Goal: Task Accomplishment & Management: Manage account settings

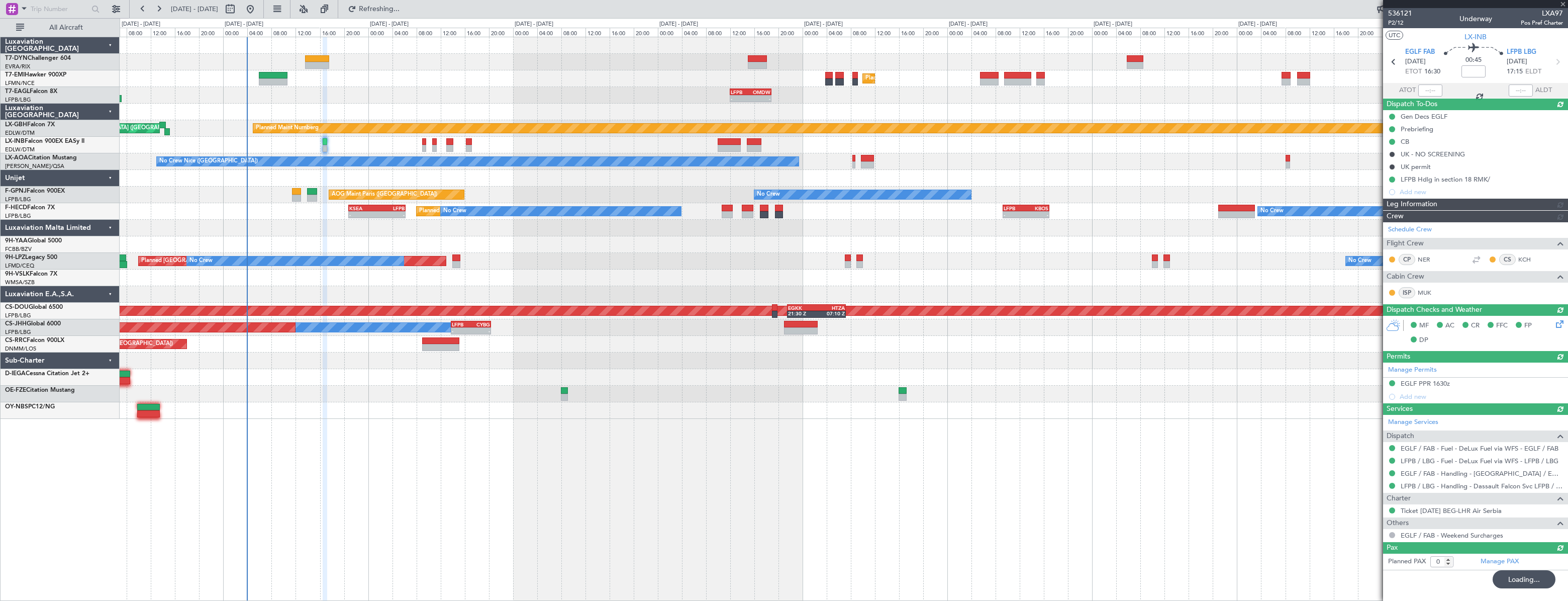
click at [312, 54] on div "Unplanned Maint [GEOGRAPHIC_DATA] (Riga Intl)" at bounding box center [843, 62] width 1448 height 17
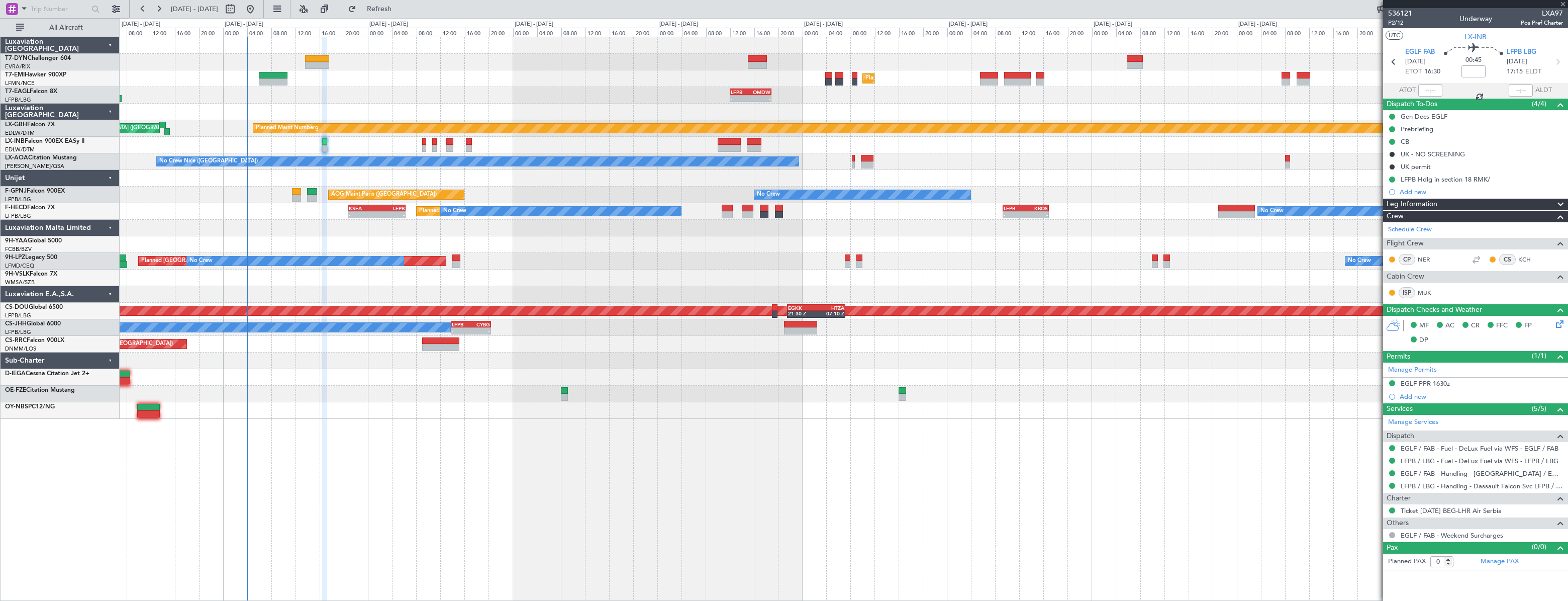
type input "+00:15"
type input "3"
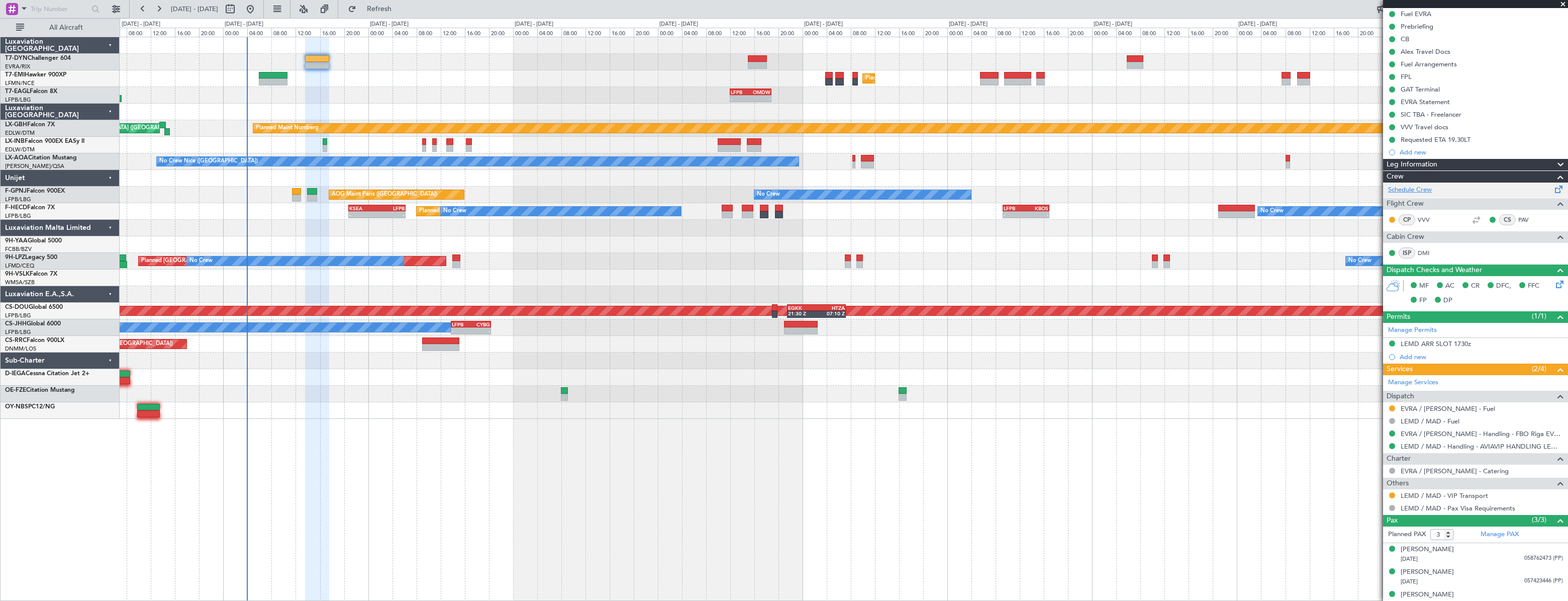
scroll to position [111, 0]
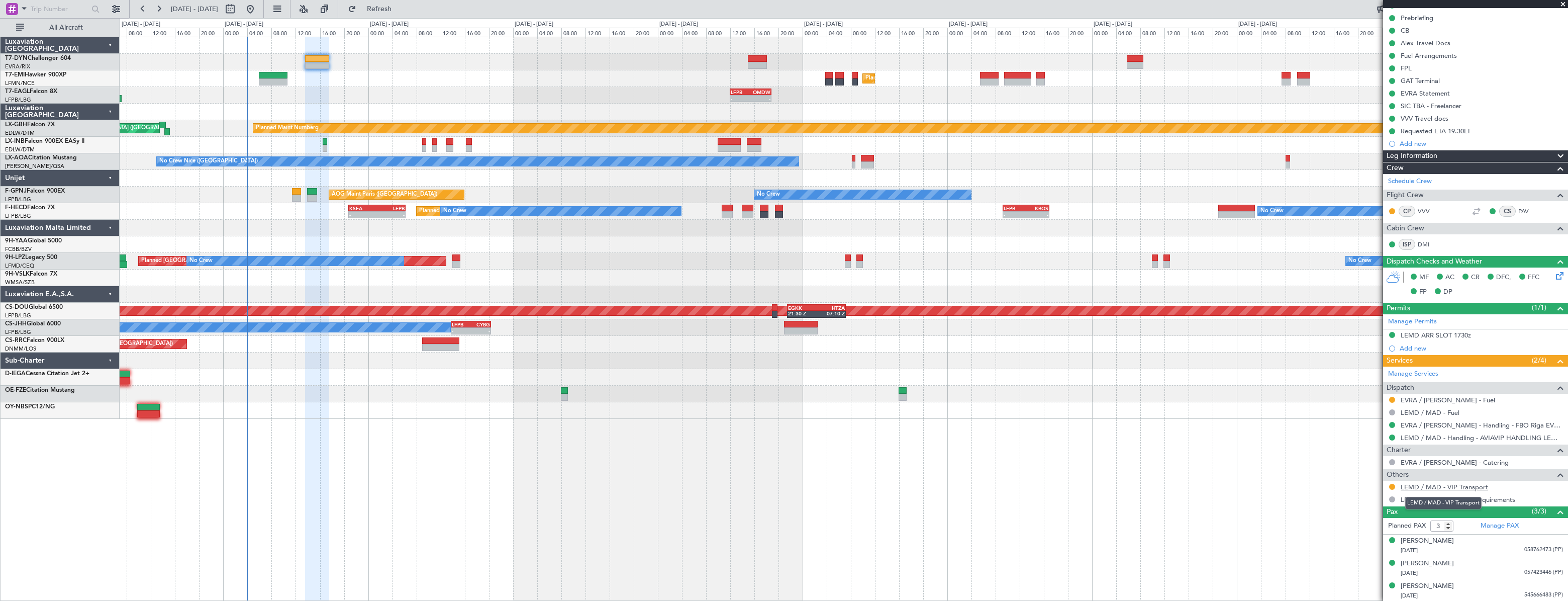
click at [1414, 485] on link "LEMD / MAD - VIP Transport" at bounding box center [1444, 486] width 87 height 9
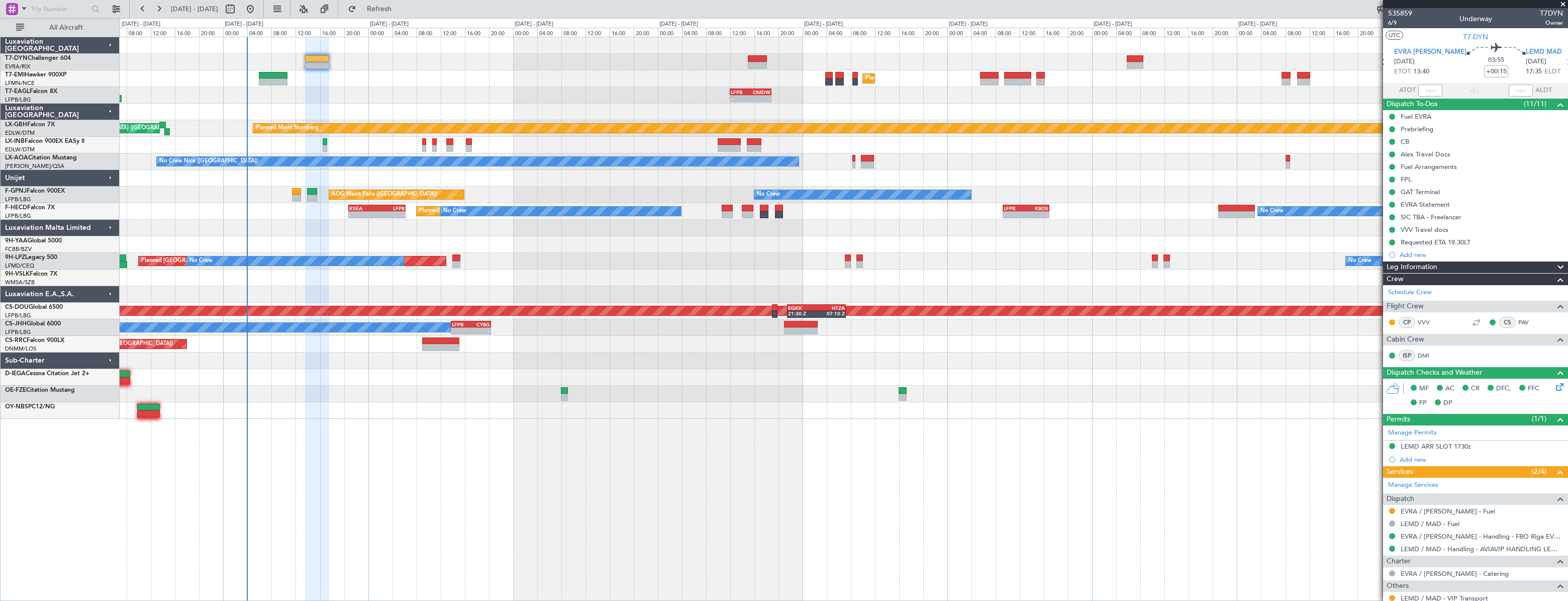
click at [756, 51] on div at bounding box center [843, 45] width 1448 height 17
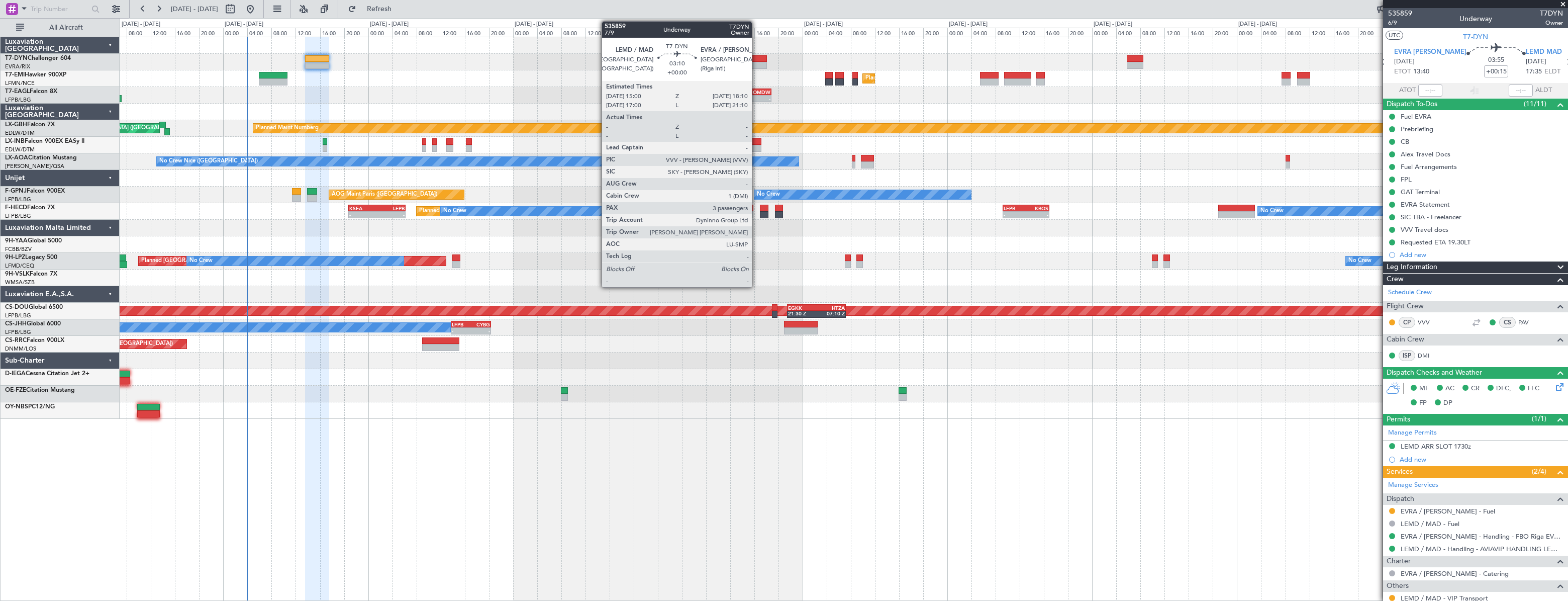
click at [756, 59] on div at bounding box center [757, 59] width 20 height 7
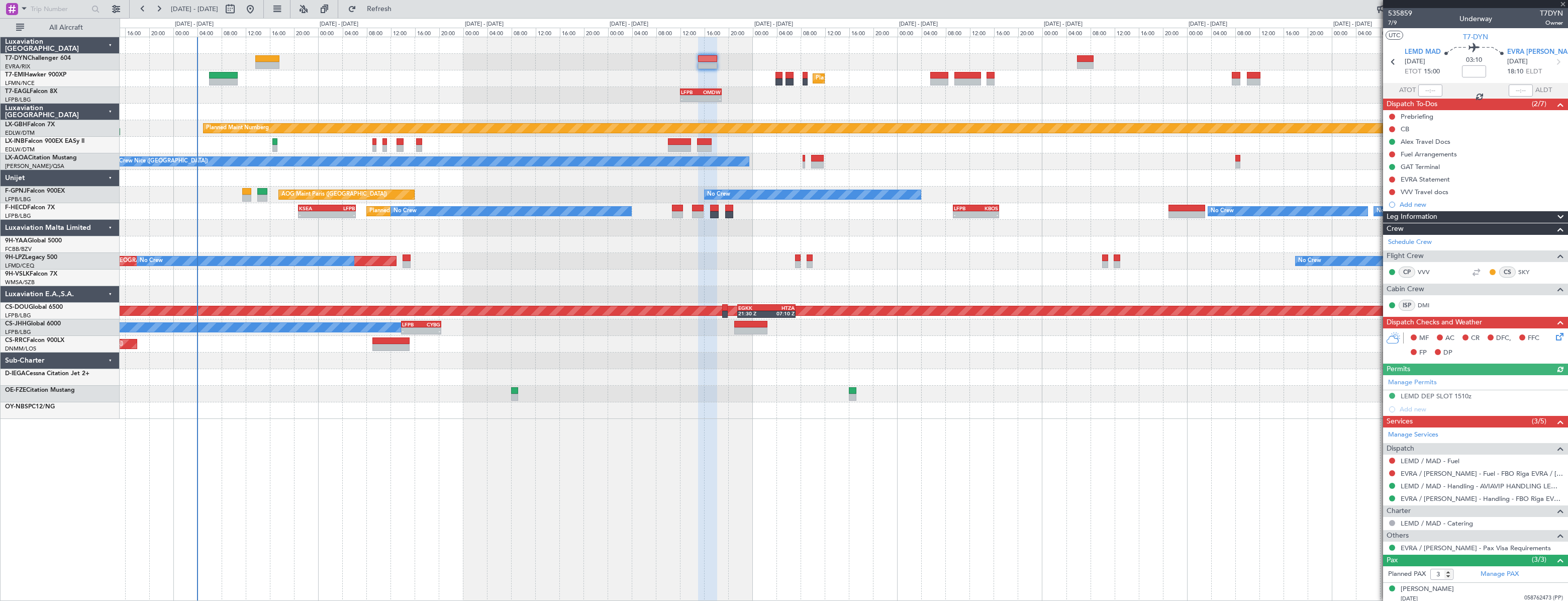
click at [735, 61] on div "Unplanned Maint [GEOGRAPHIC_DATA] (Riga Intl)" at bounding box center [843, 62] width 1447 height 17
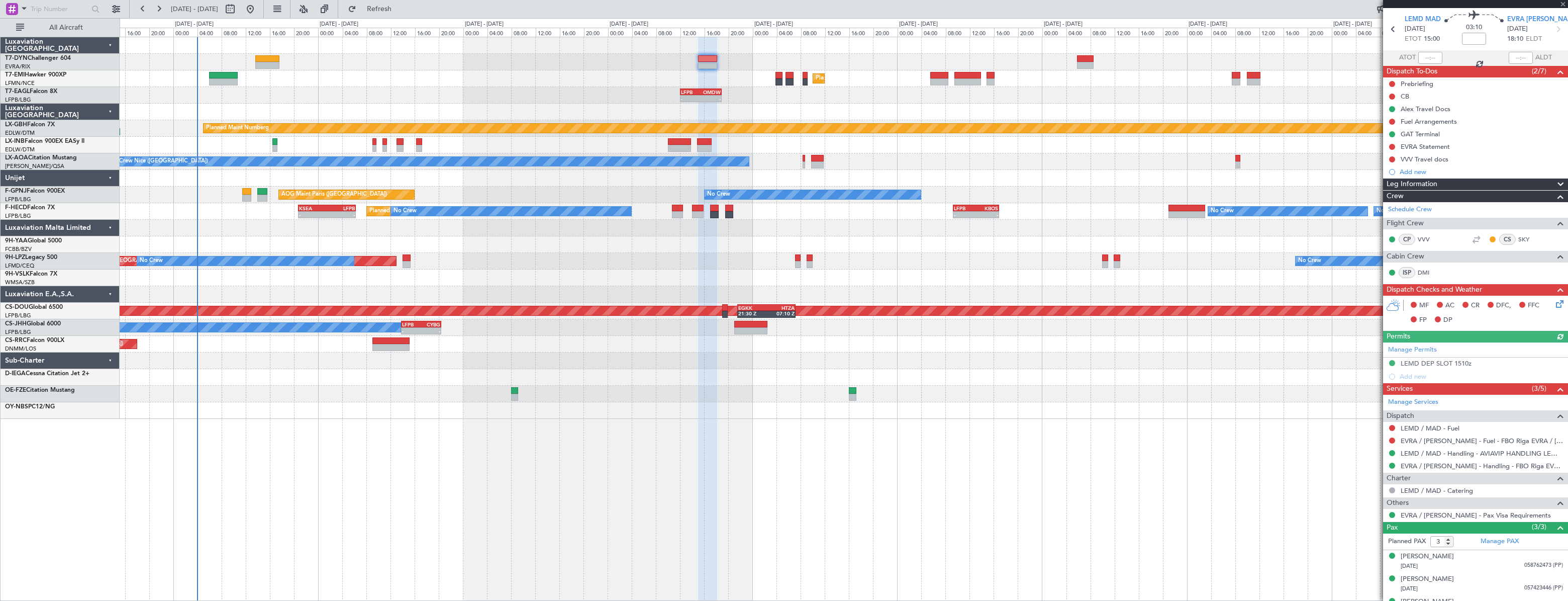
scroll to position [48, 0]
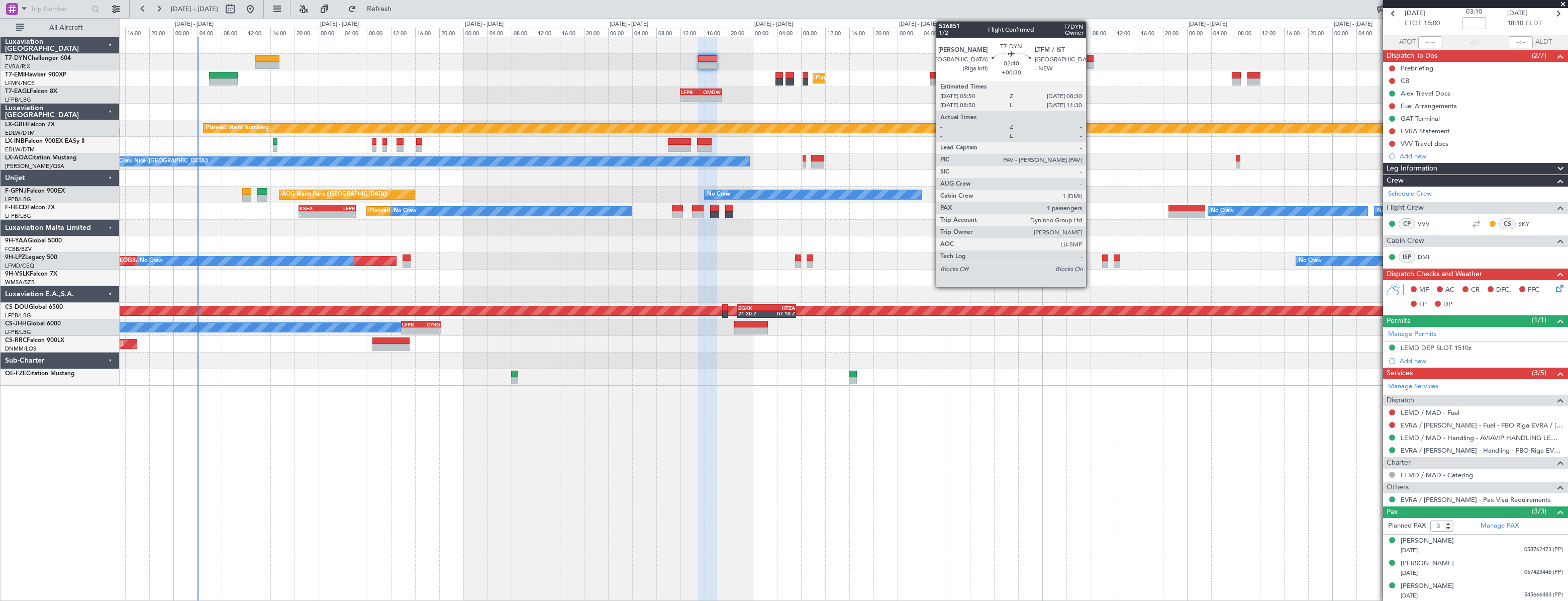
click at [1091, 63] on div at bounding box center [1084, 65] width 17 height 7
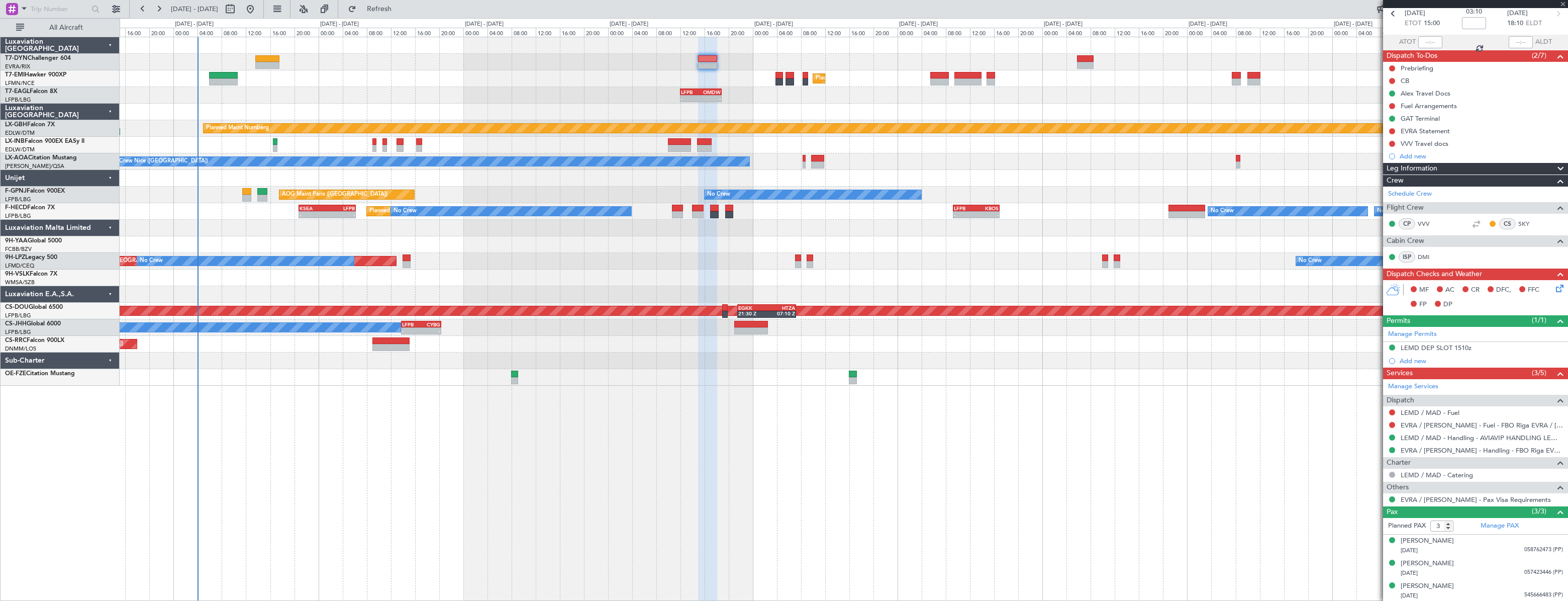
type input "+00:30"
type input "1"
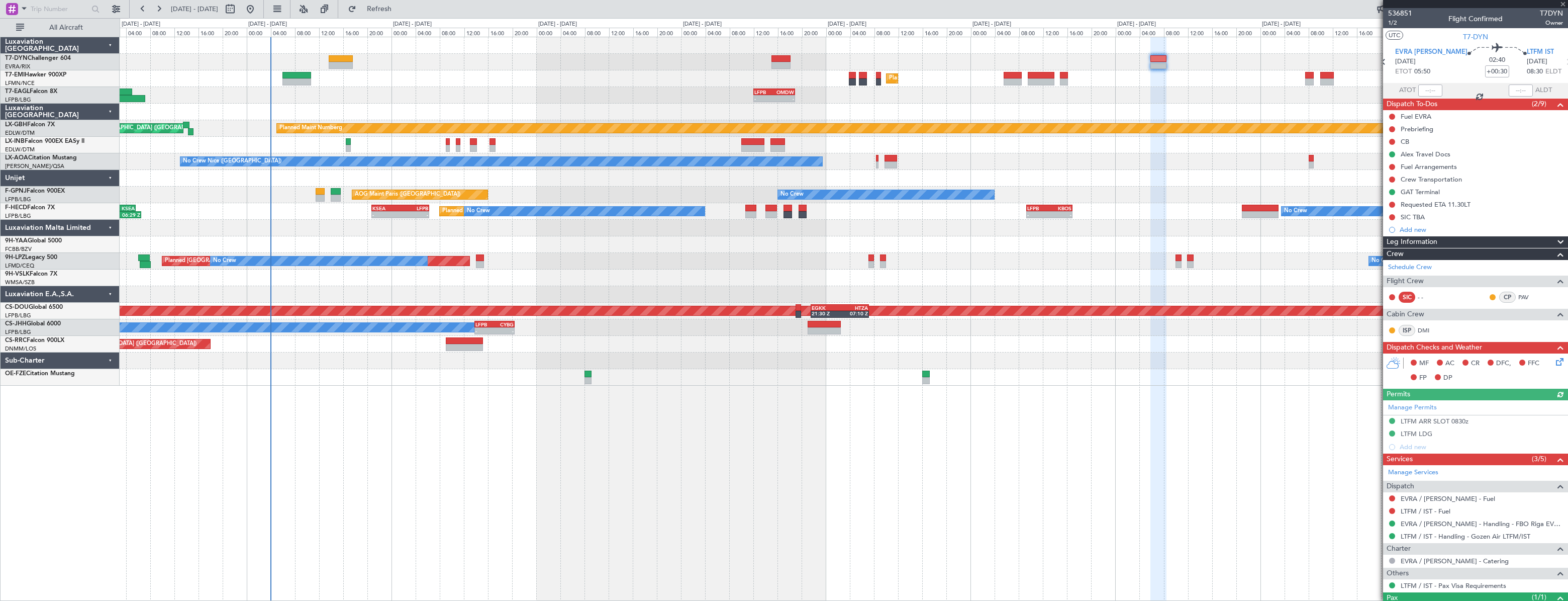
click at [1069, 69] on div "Unplanned Maint [GEOGRAPHIC_DATA] (Riga Intl)" at bounding box center [843, 62] width 1447 height 17
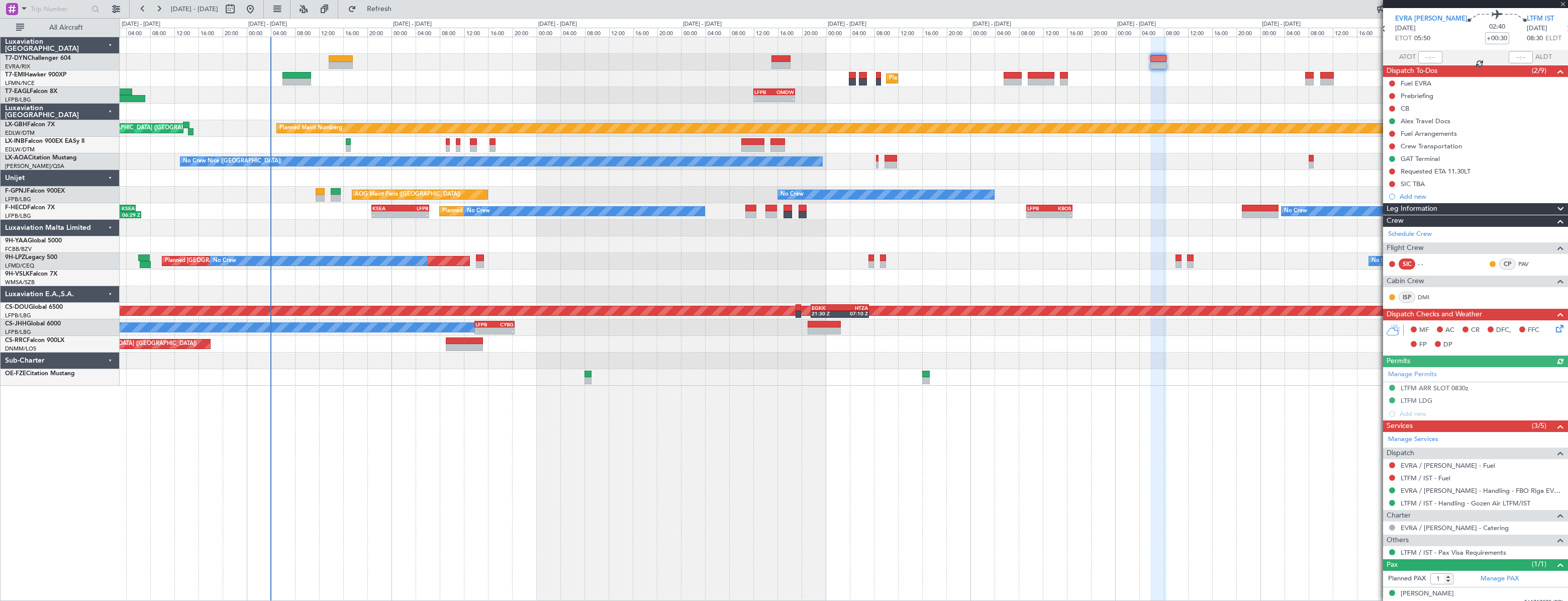
scroll to position [40, 0]
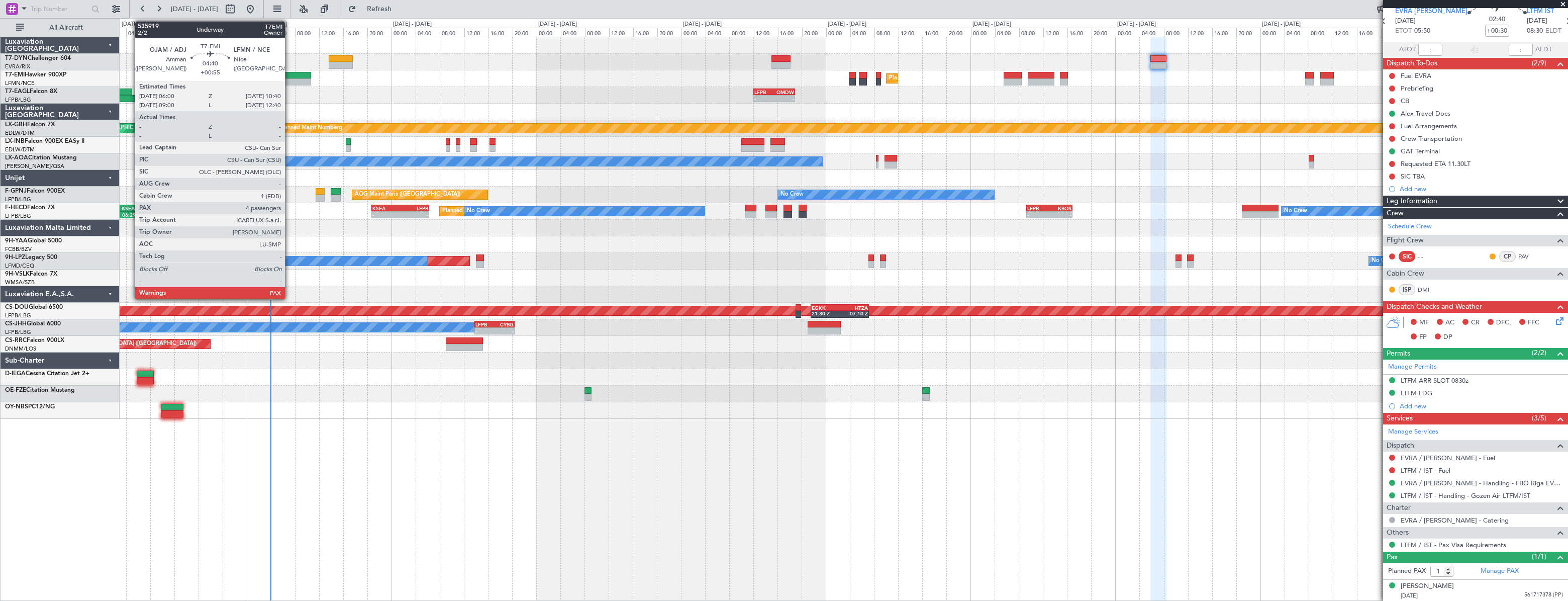
click at [290, 74] on div at bounding box center [297, 75] width 28 height 7
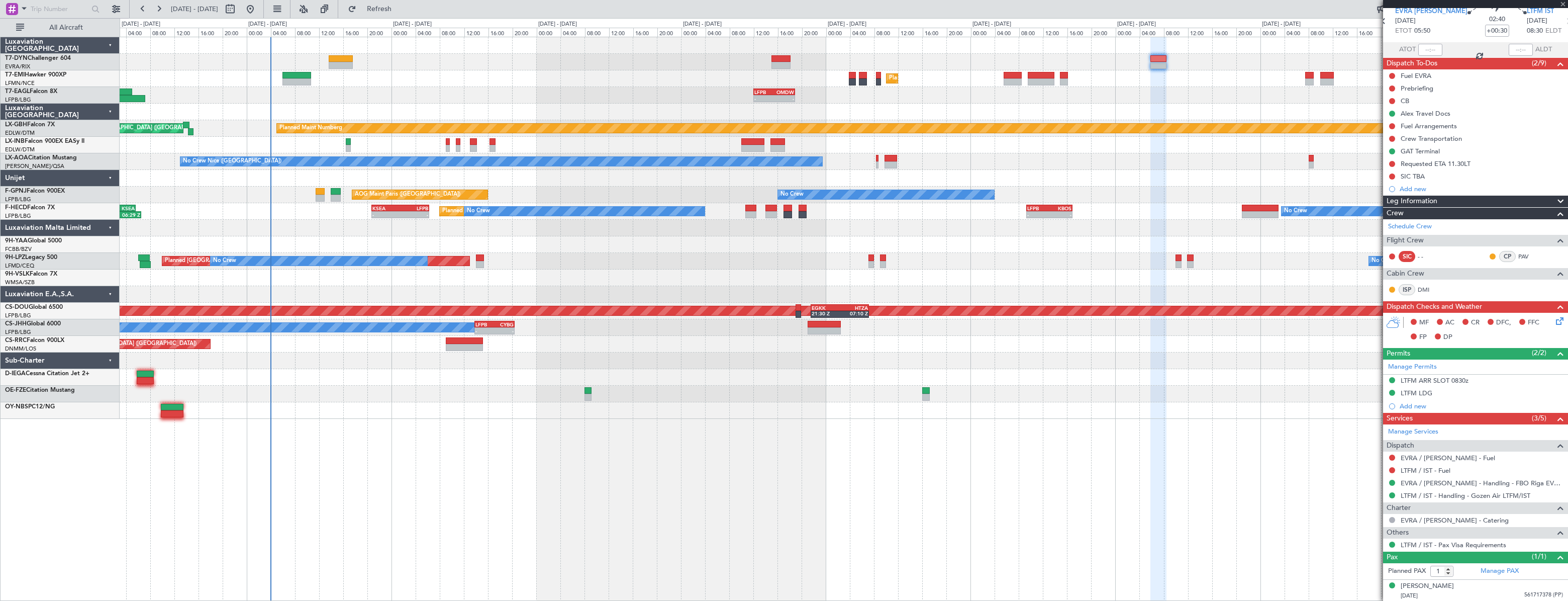
type input "+00:55"
type input "4"
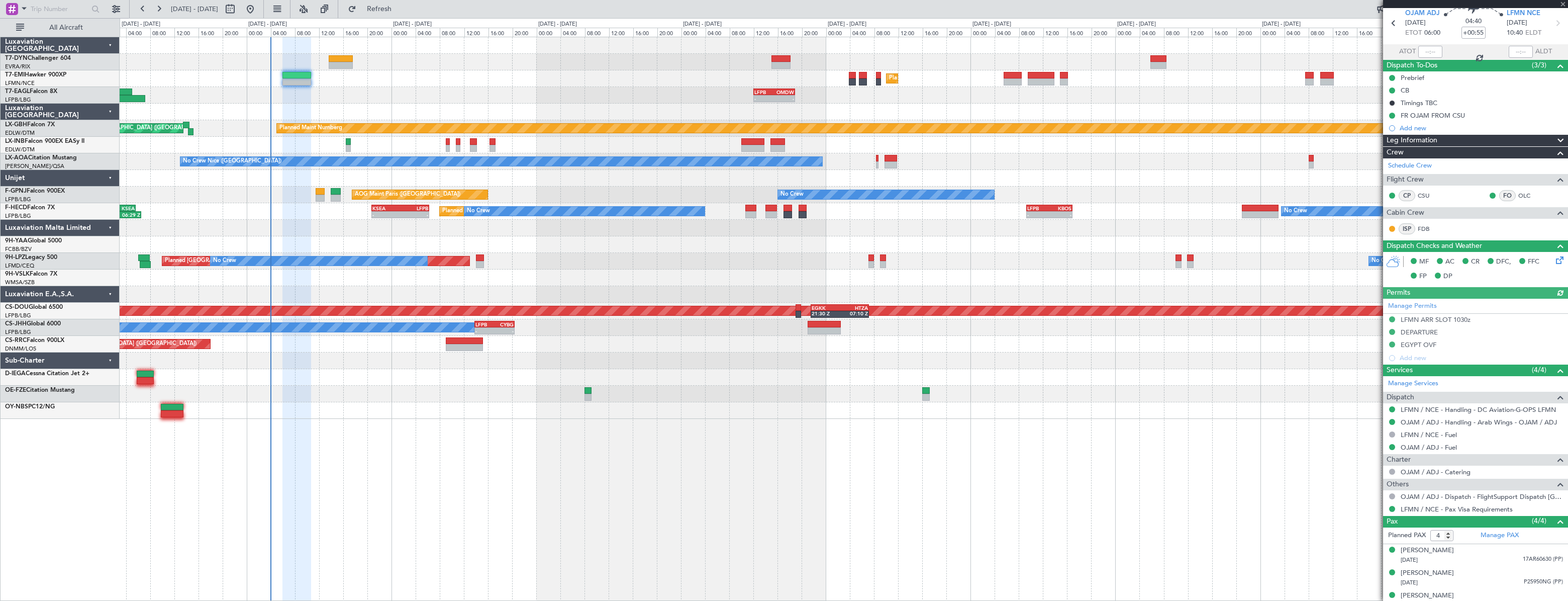
scroll to position [71, 0]
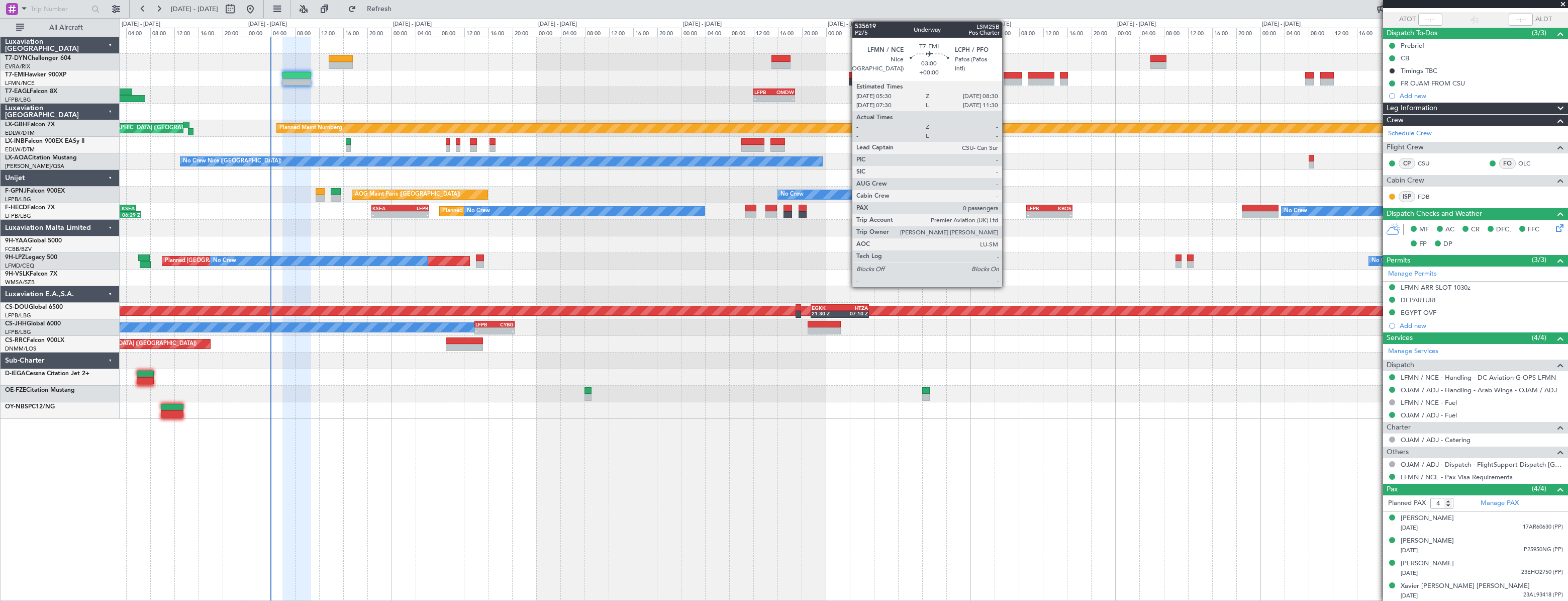
click at [1007, 76] on div at bounding box center [1012, 75] width 18 height 7
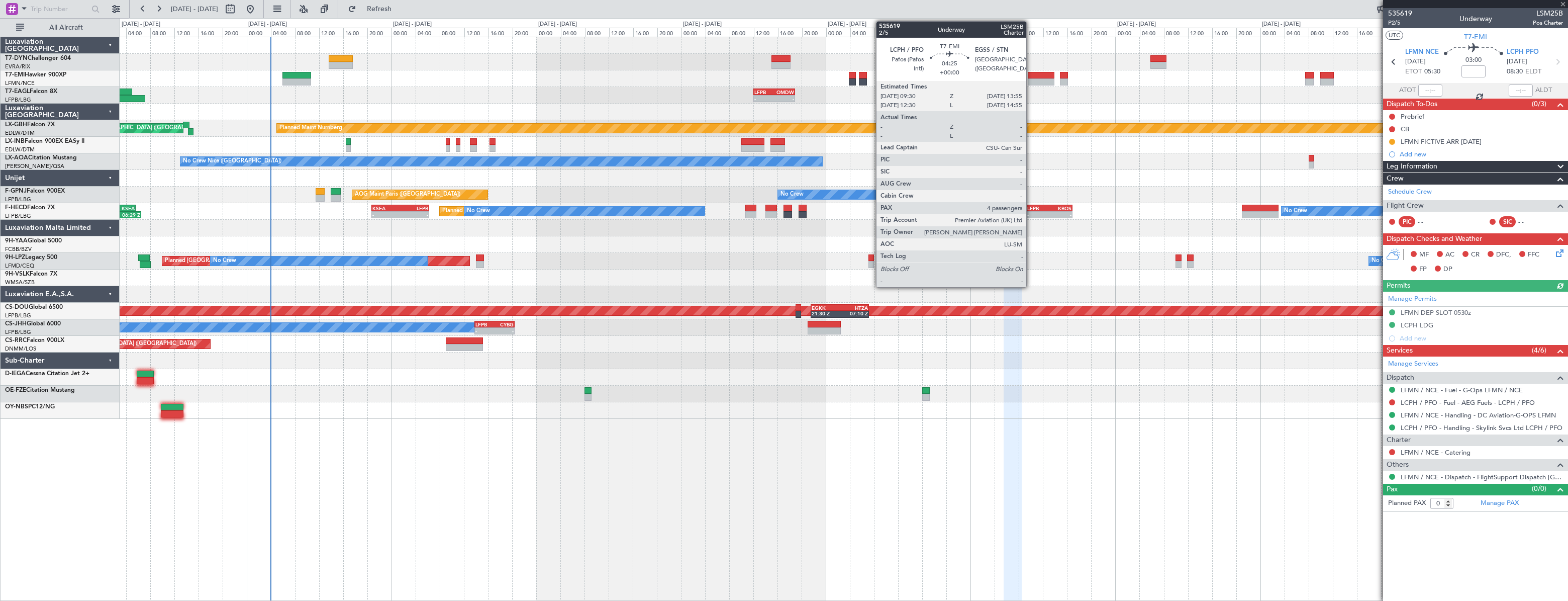
click at [1031, 75] on div at bounding box center [1041, 75] width 27 height 7
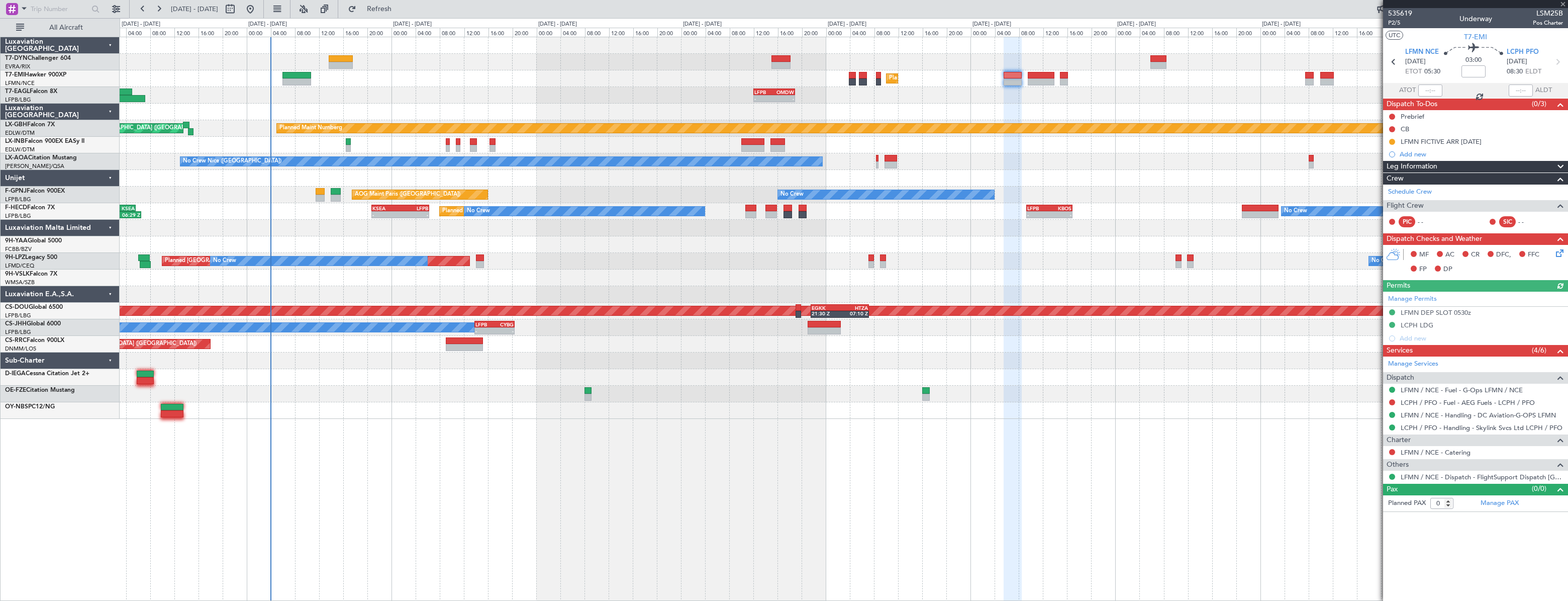
type input "4"
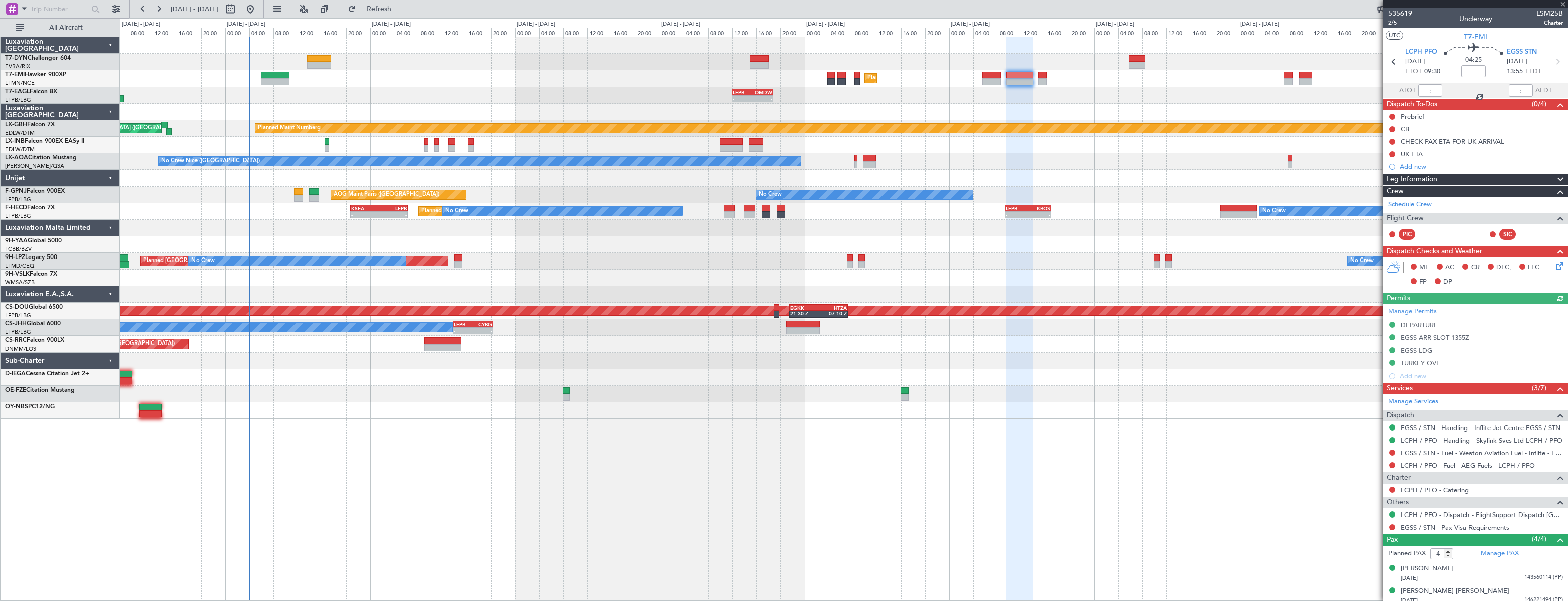
click at [646, 82] on div "Unplanned Maint [GEOGRAPHIC_DATA] (Riga Intl) Planned Maint [GEOGRAPHIC_DATA] -…" at bounding box center [843, 228] width 1448 height 382
click at [748, 86] on div "Planned Maint [GEOGRAPHIC_DATA]" at bounding box center [843, 78] width 1448 height 17
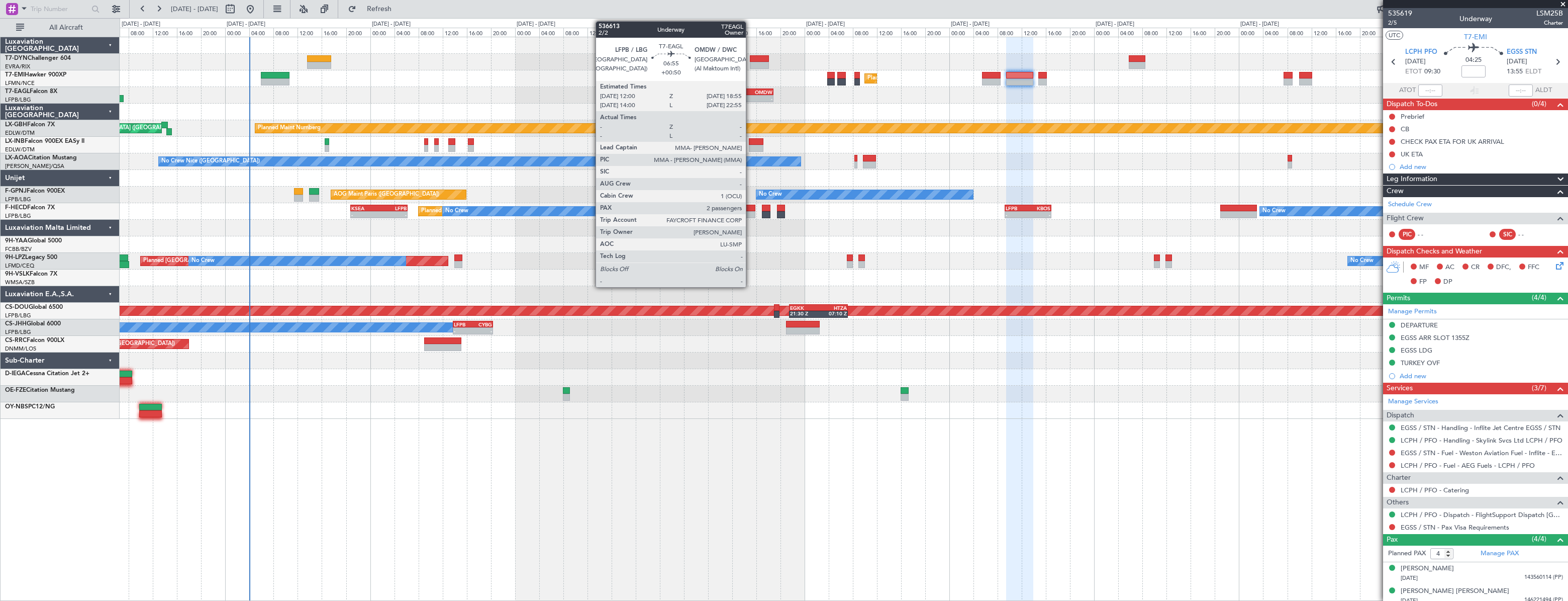
click at [750, 92] on div "LFPB" at bounding box center [742, 92] width 20 height 6
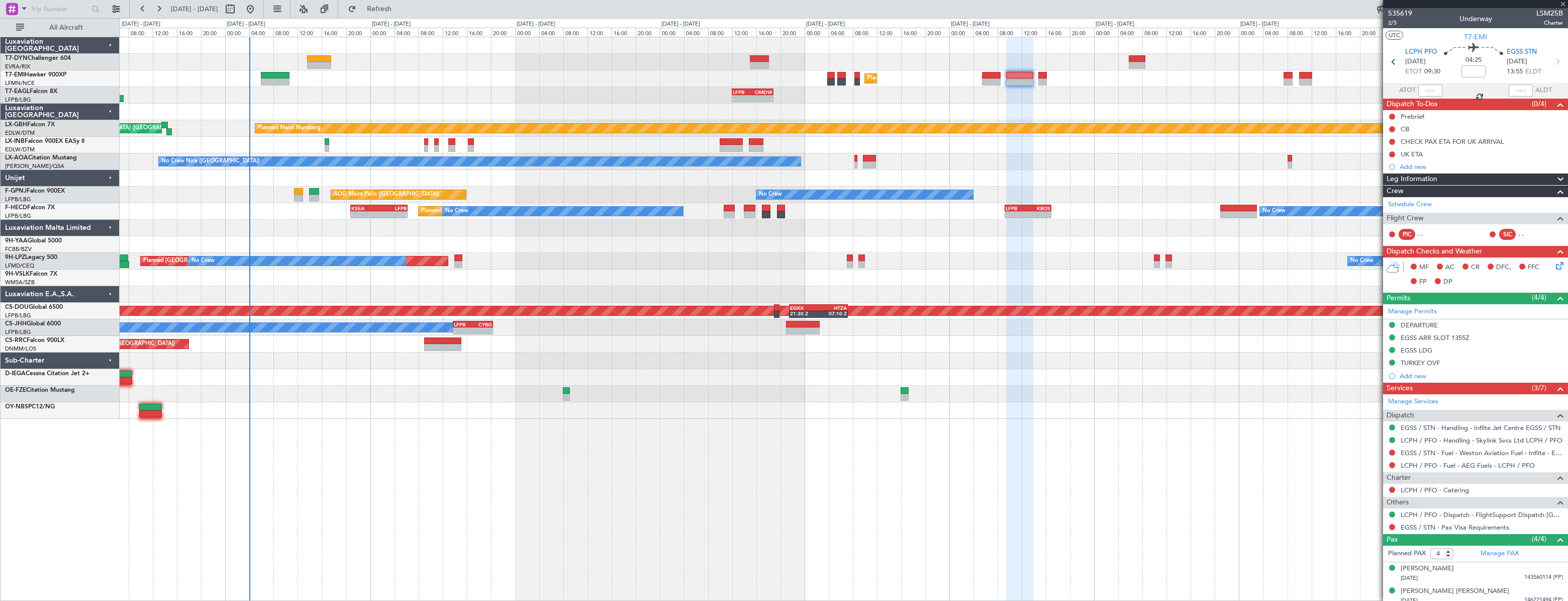
type input "+00:50"
type input "2"
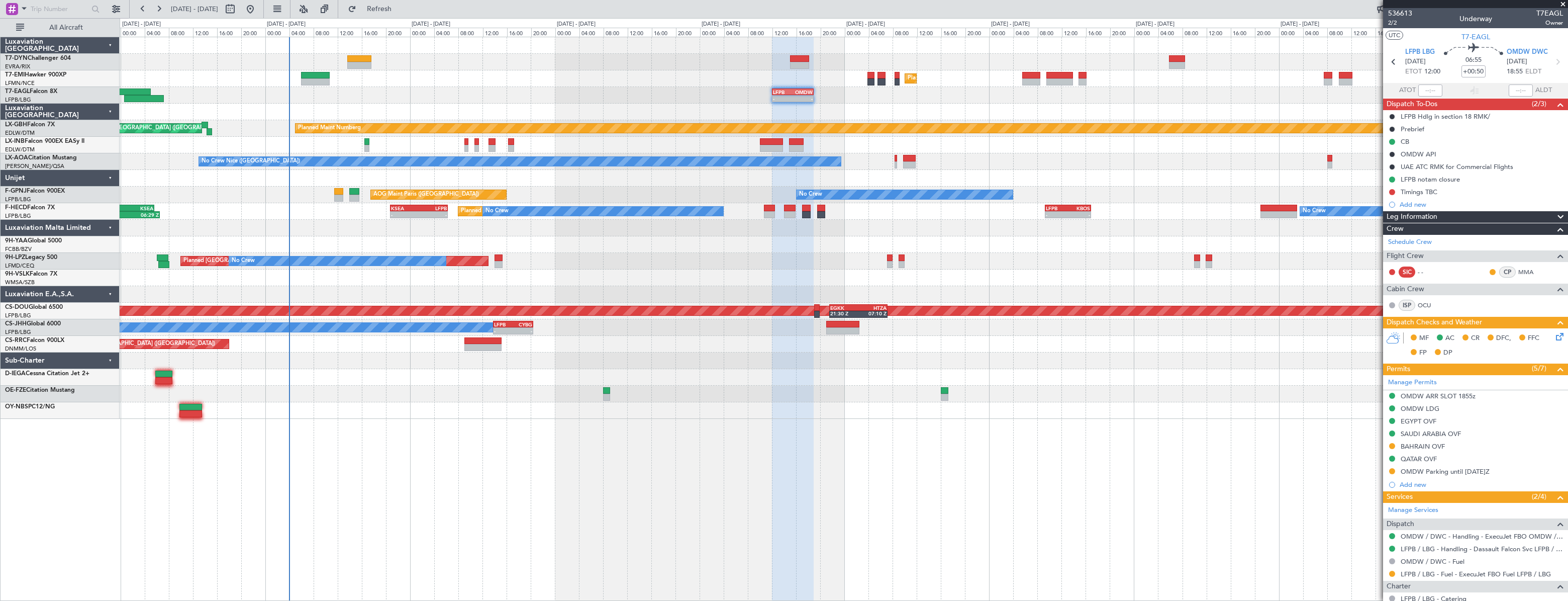
scroll to position [101, 0]
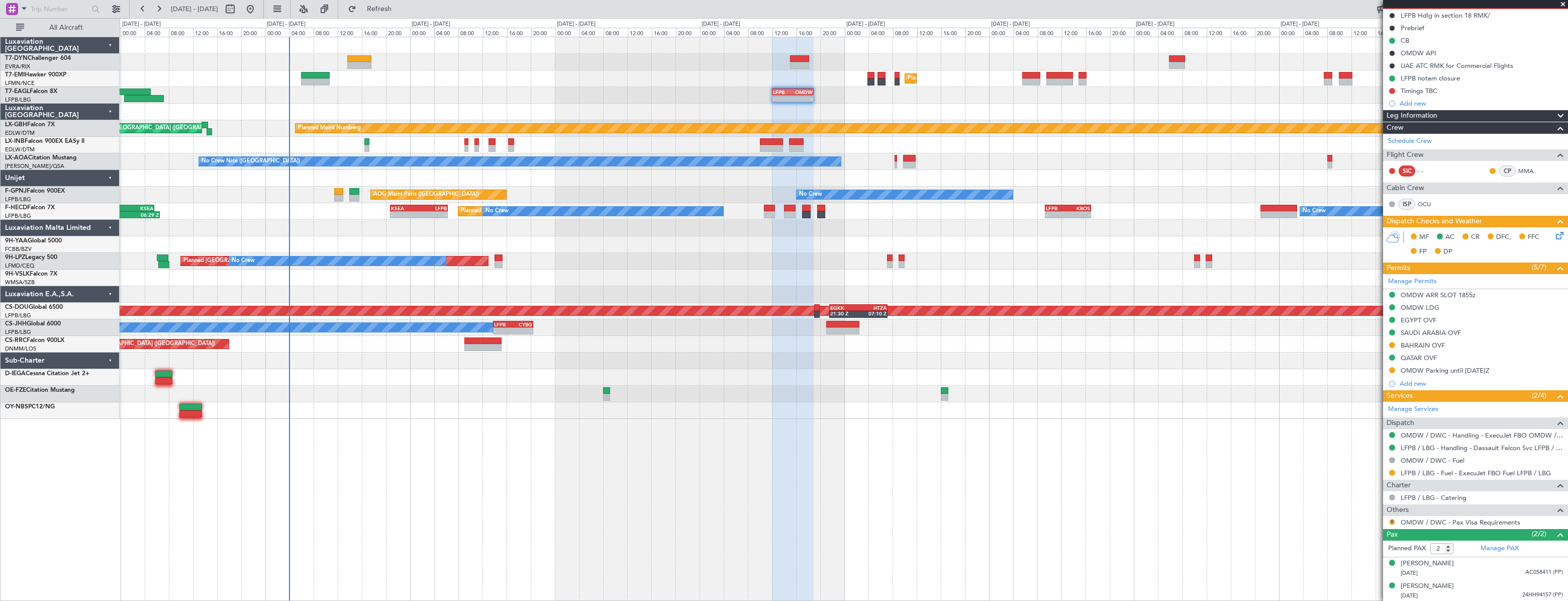
click at [1392, 519] on button "R" at bounding box center [1392, 522] width 6 height 6
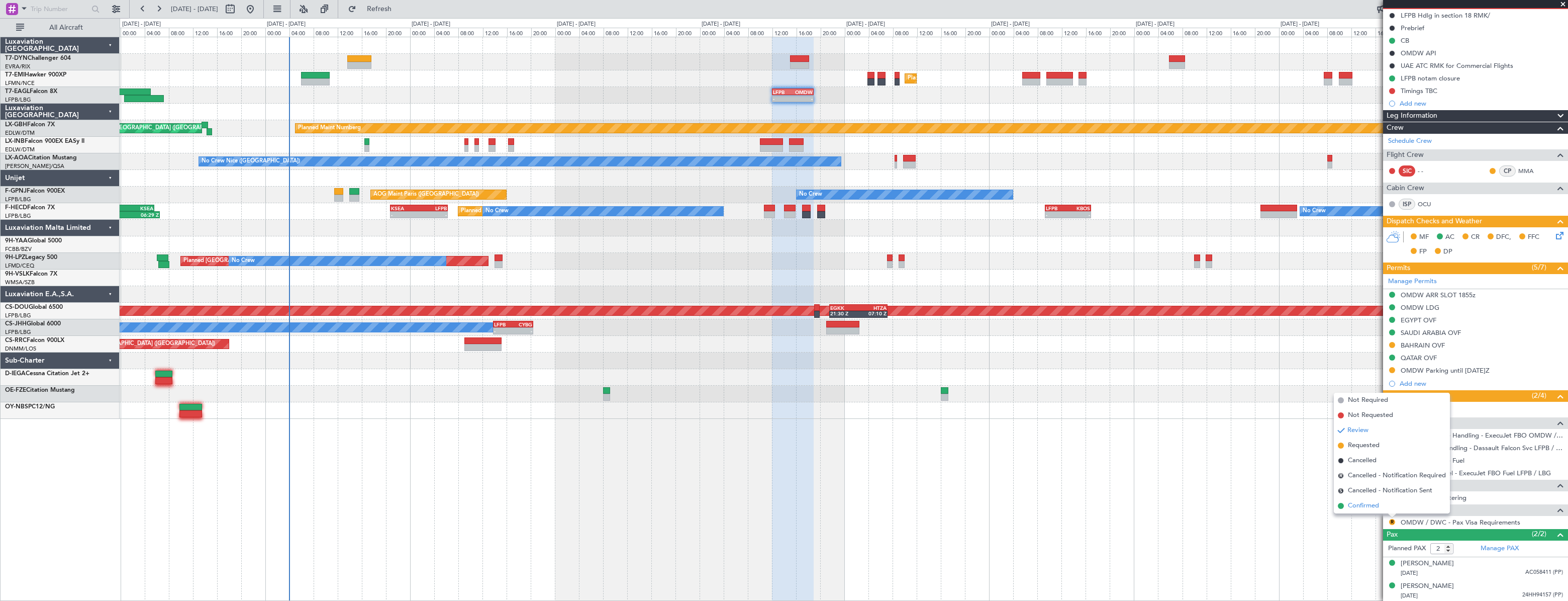
click at [1372, 502] on span "Confirmed" at bounding box center [1363, 505] width 31 height 10
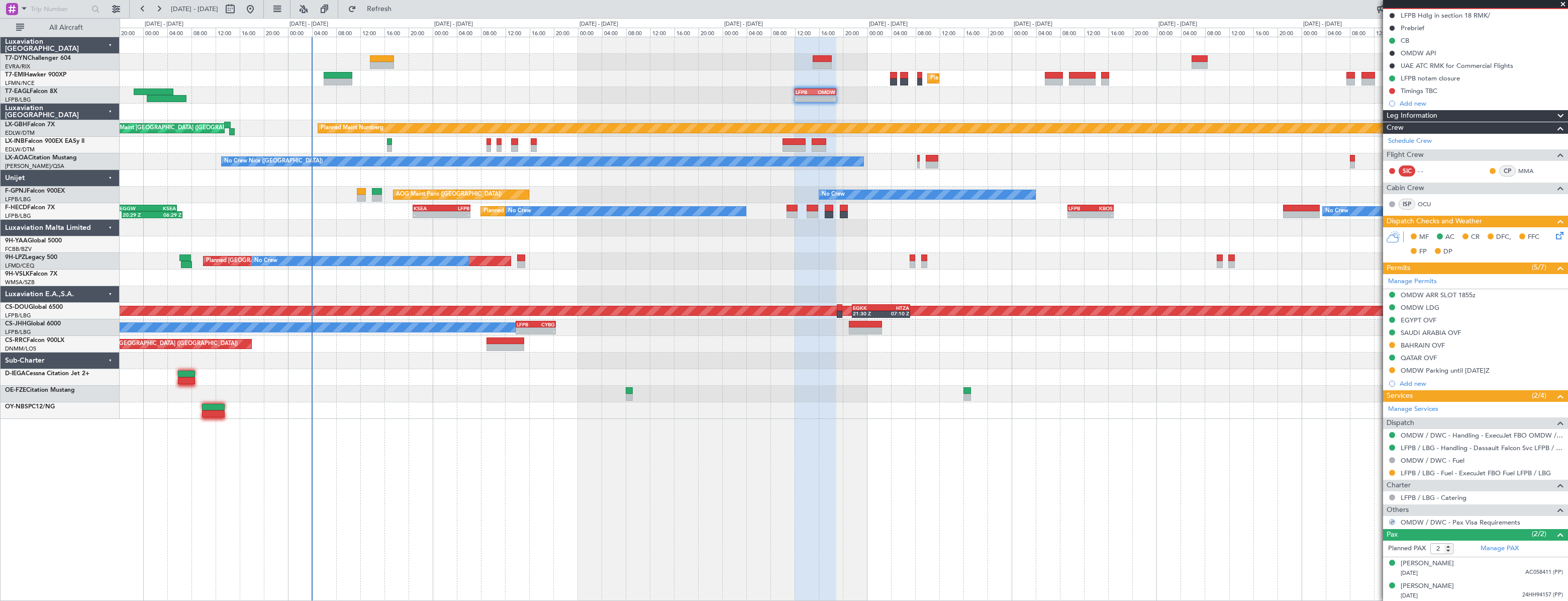
click at [534, 109] on div at bounding box center [843, 112] width 1447 height 17
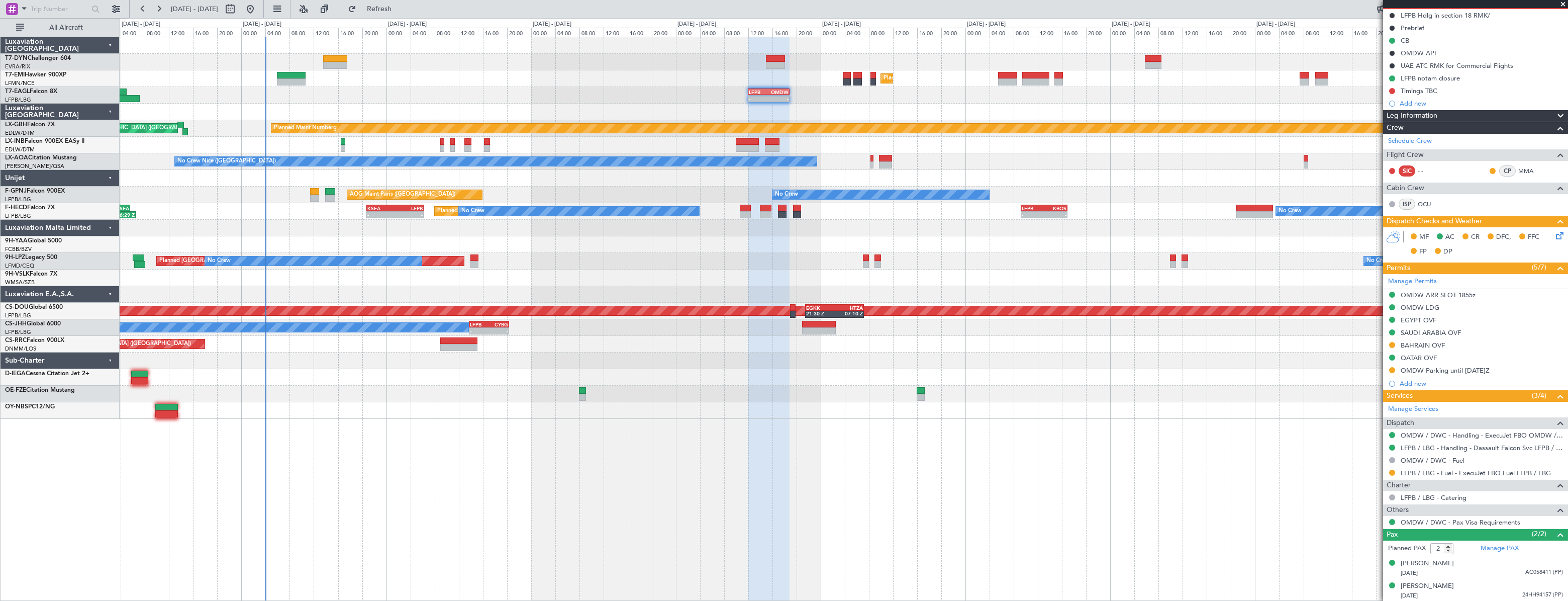
click at [484, 111] on div at bounding box center [843, 112] width 1448 height 17
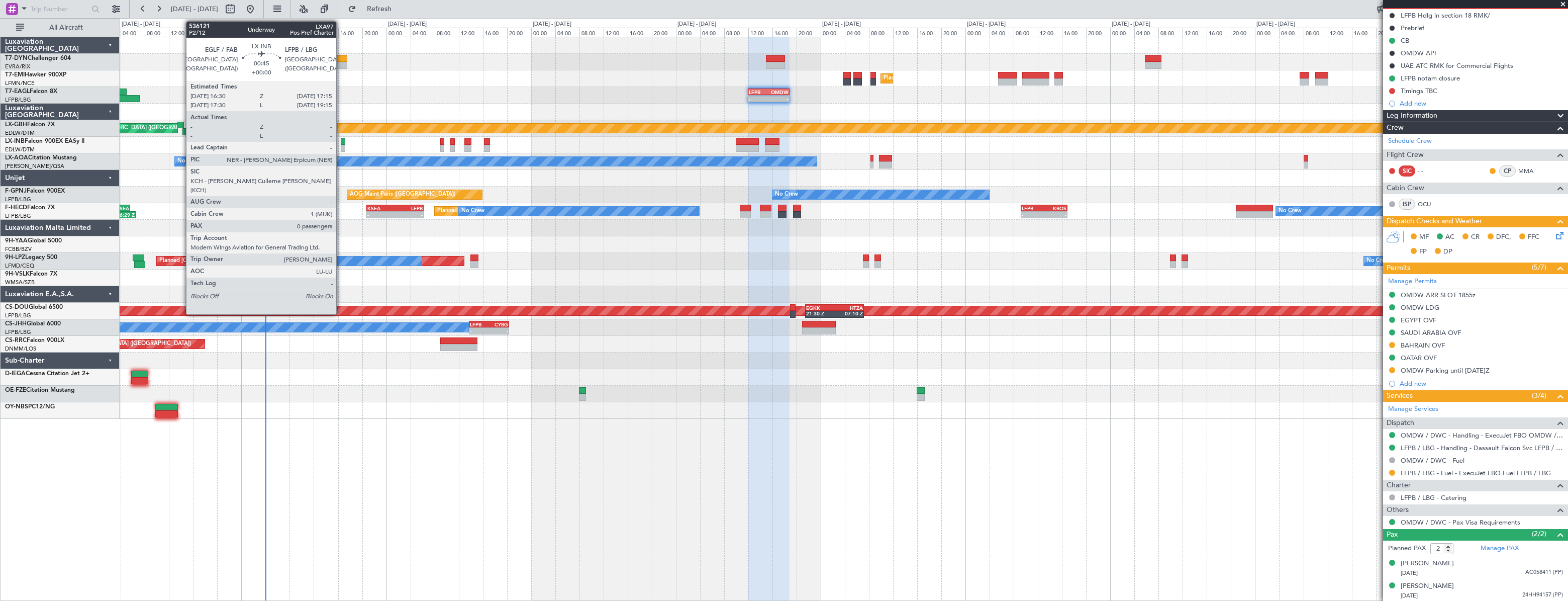
click at [340, 141] on div at bounding box center [343, 142] width 5 height 7
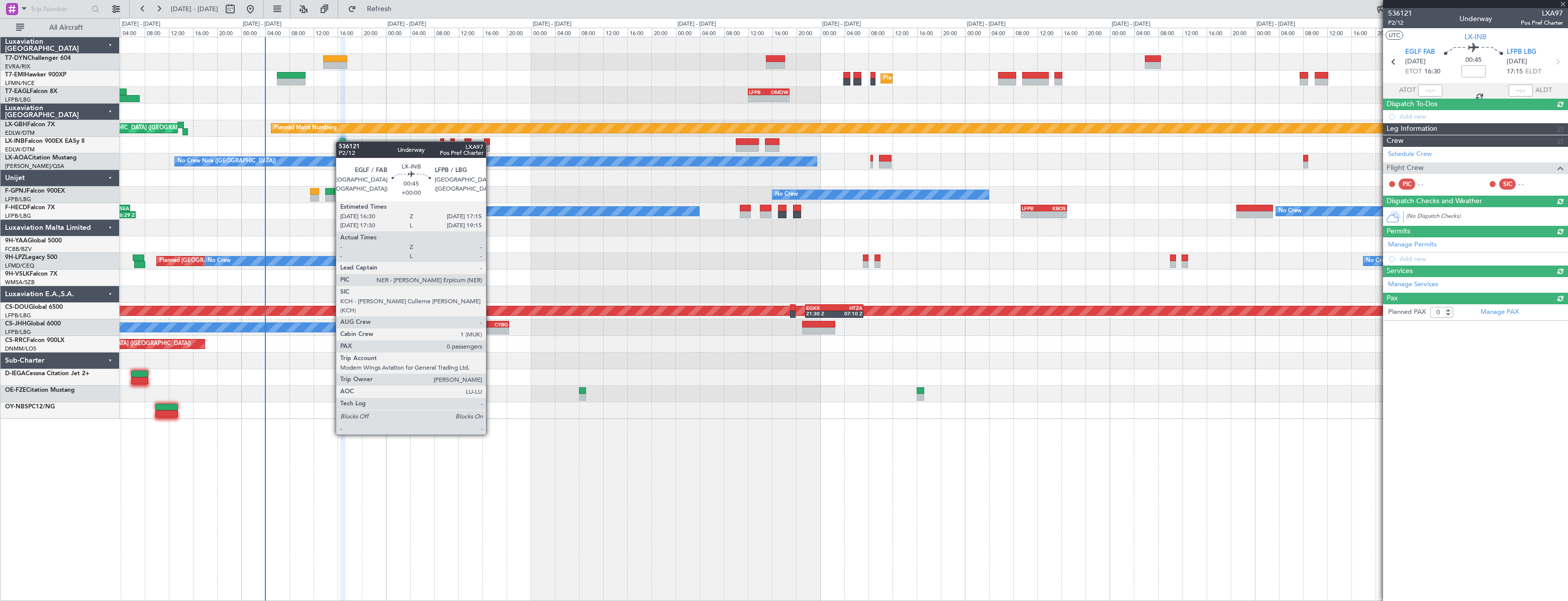
scroll to position [0, 0]
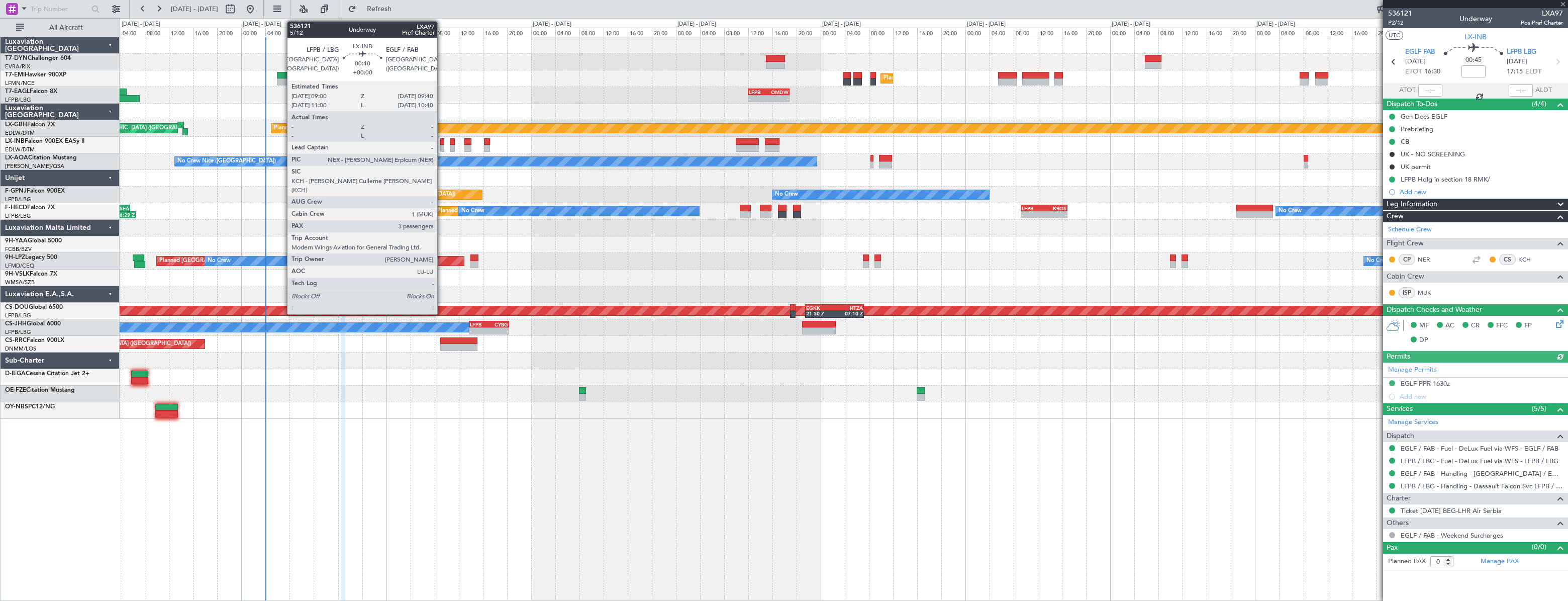
click at [442, 140] on div at bounding box center [442, 142] width 5 height 7
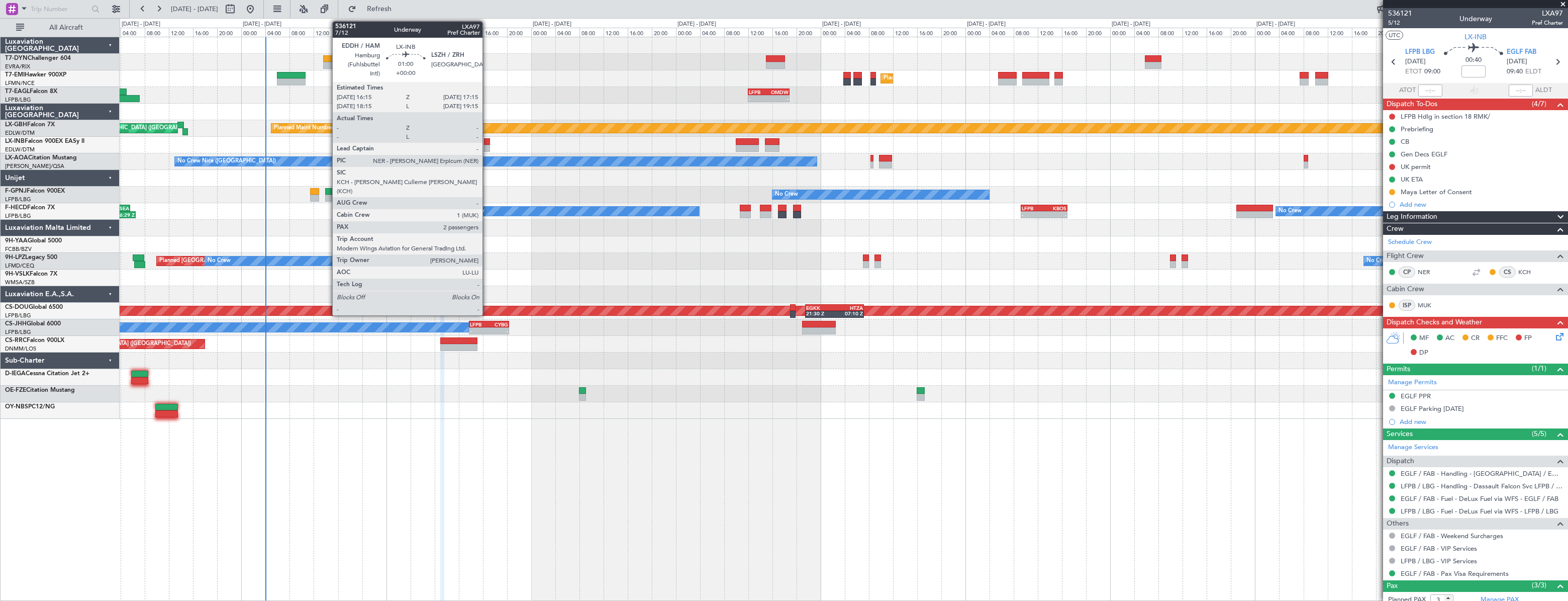
click at [487, 141] on div at bounding box center [487, 142] width 6 height 7
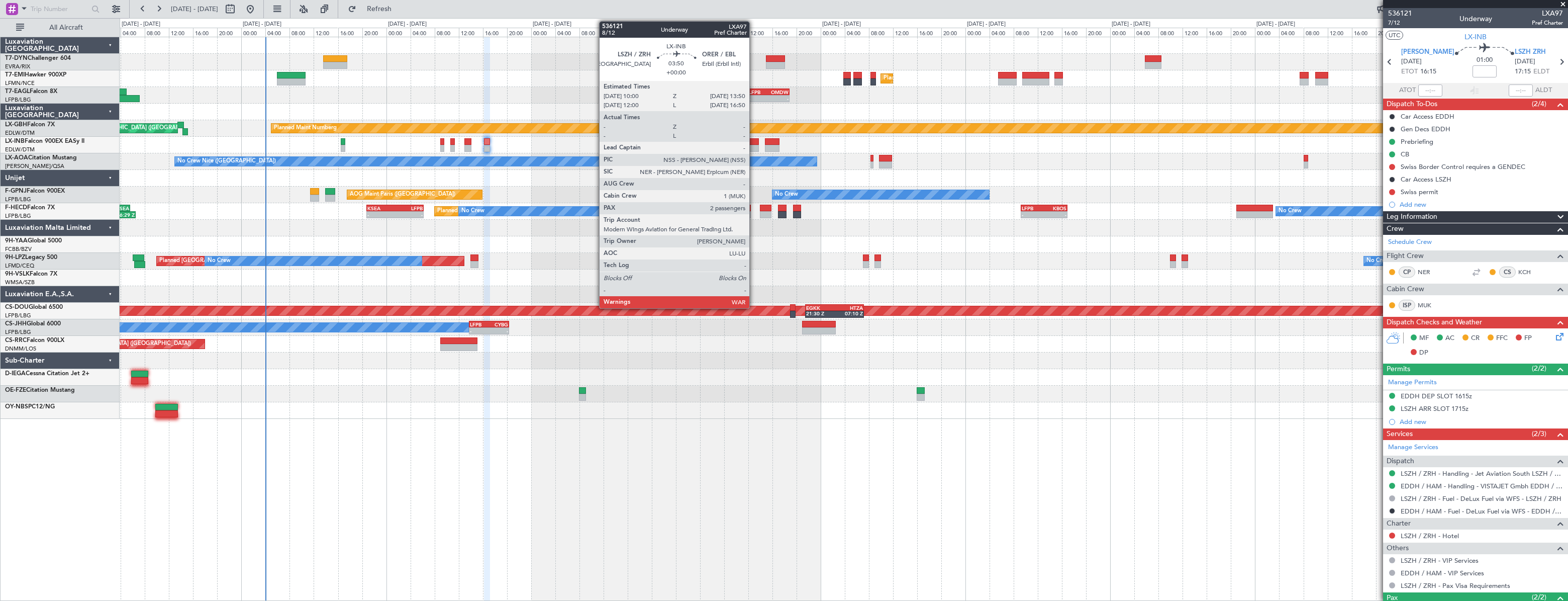
click at [754, 139] on div at bounding box center [747, 142] width 24 height 7
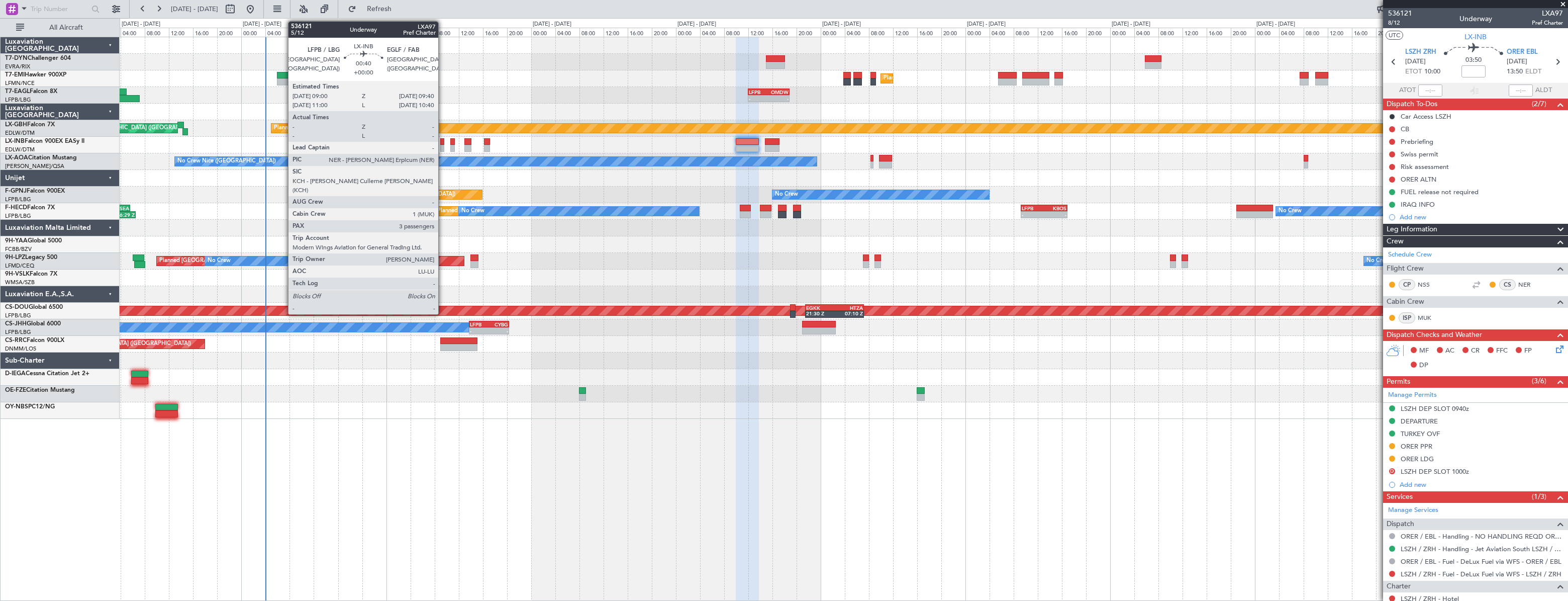
click at [442, 141] on div at bounding box center [442, 142] width 5 height 7
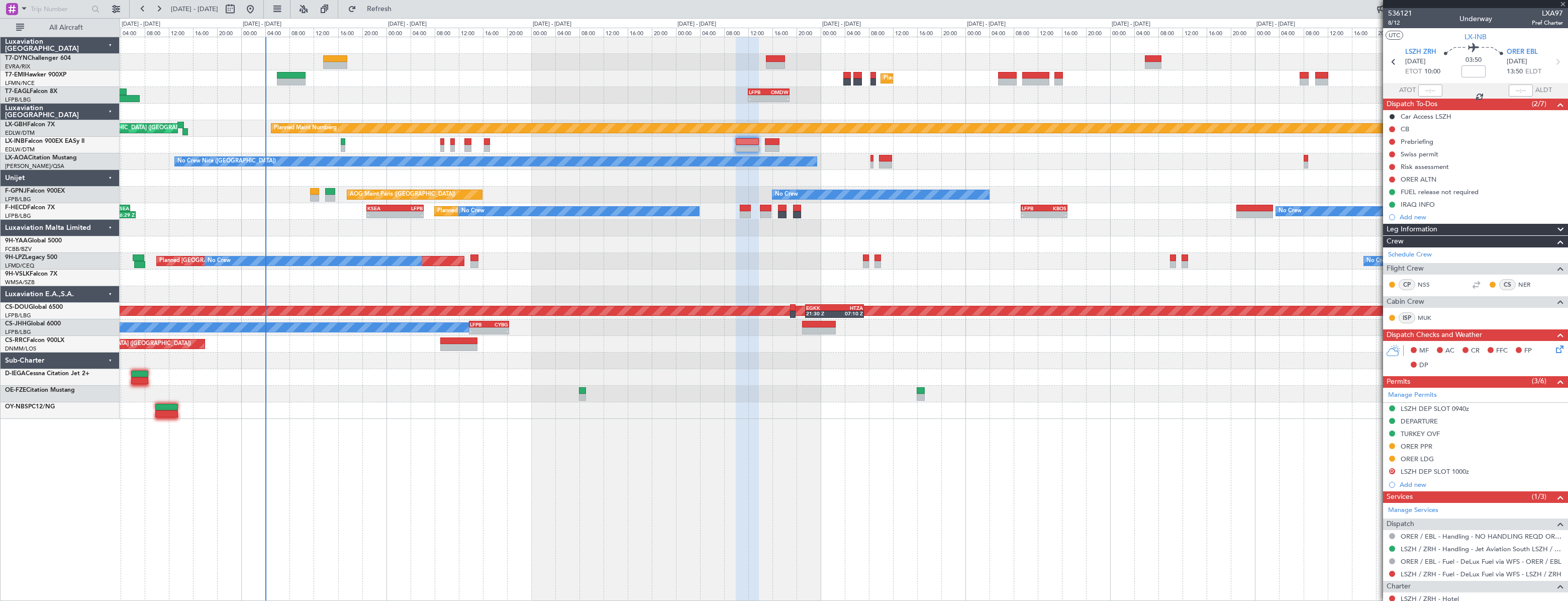
type input "3"
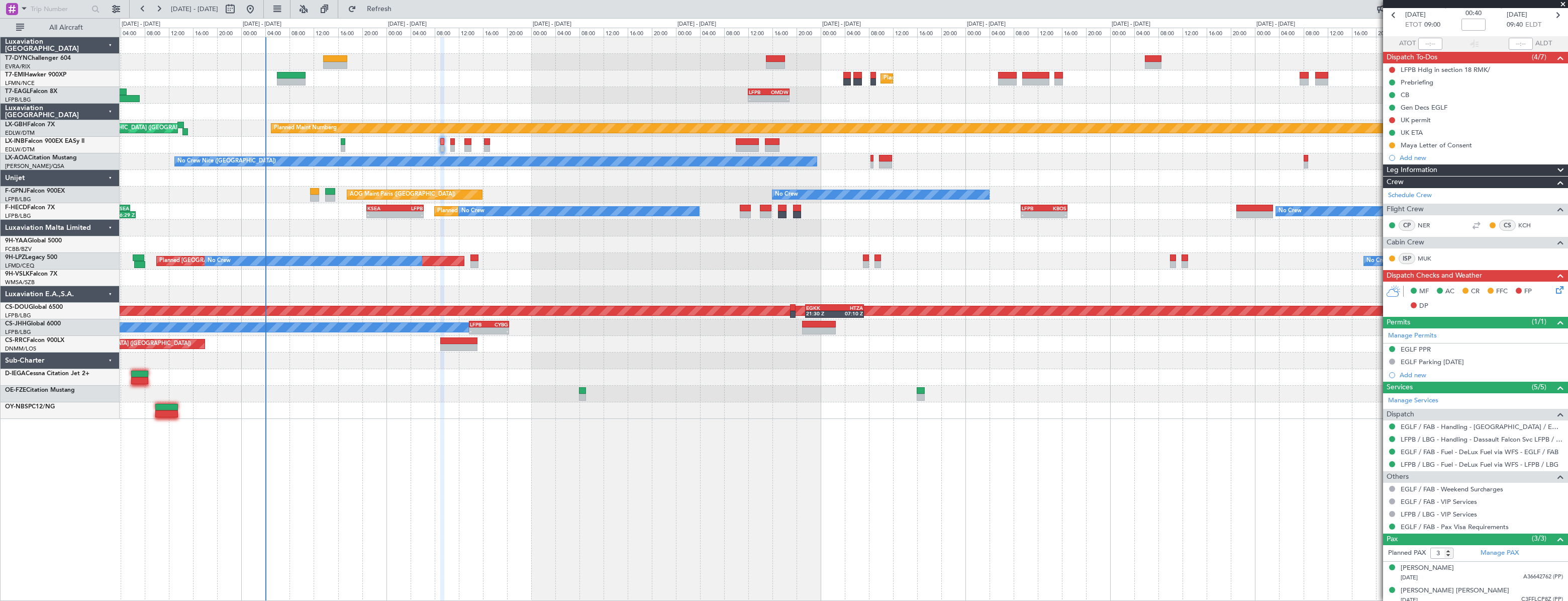
scroll to position [74, 0]
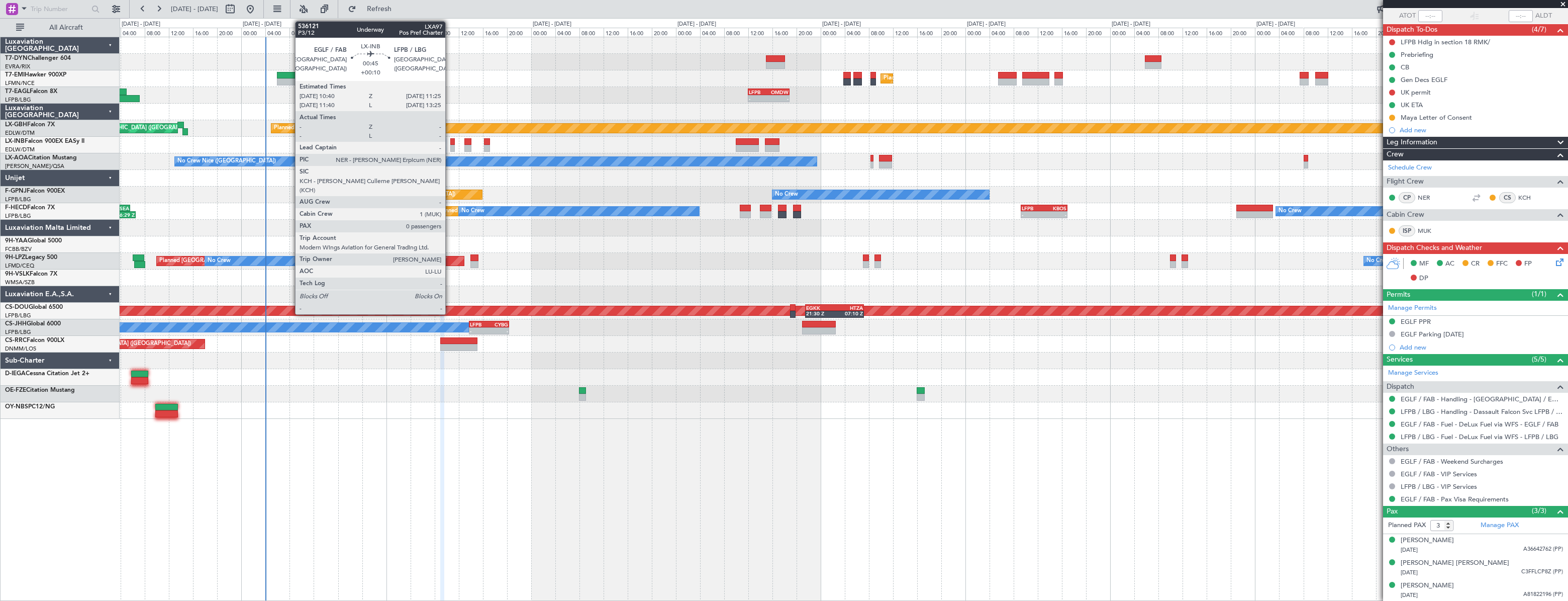
click at [450, 143] on div at bounding box center [453, 142] width 5 height 7
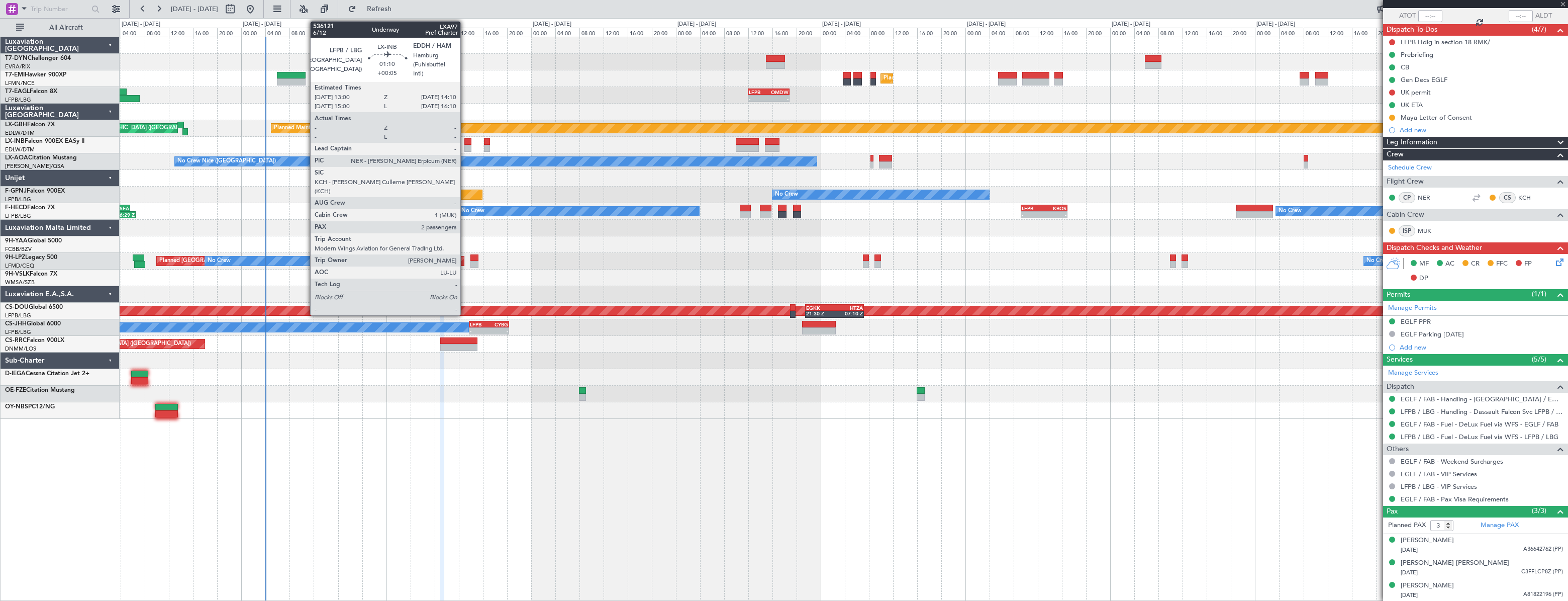
type input "+00:10"
type input "0"
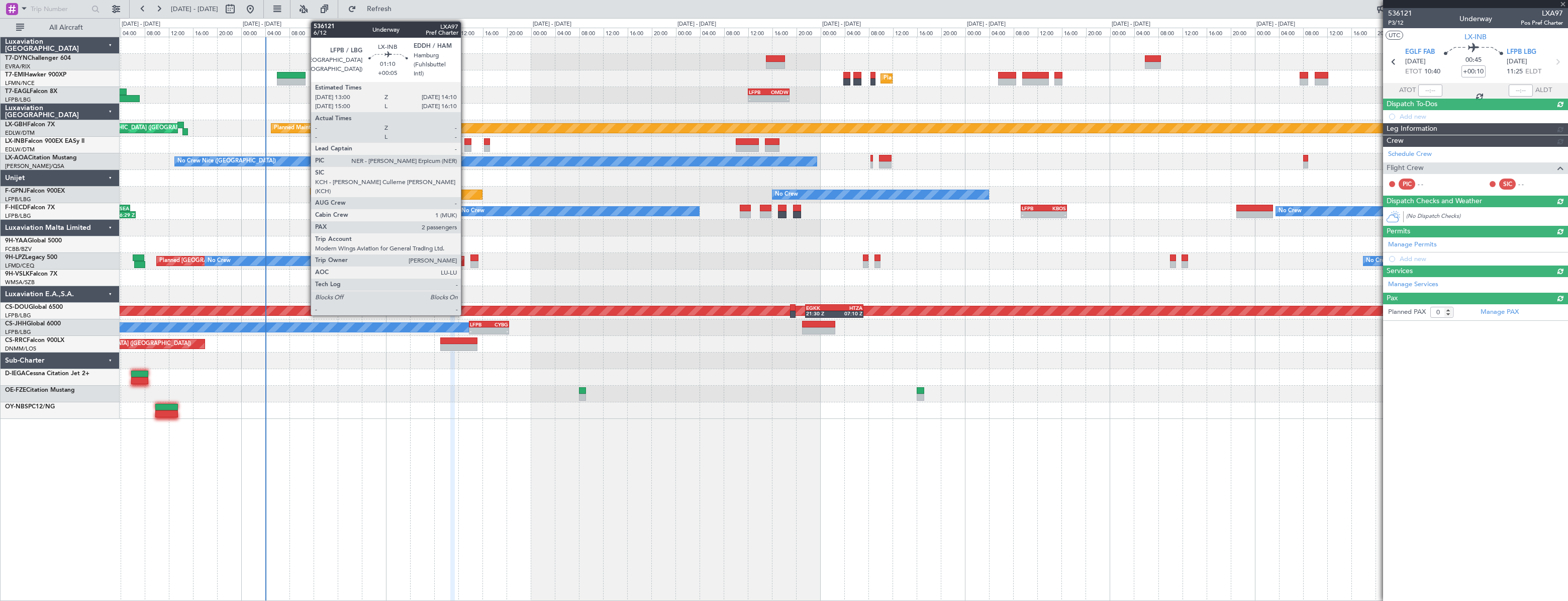
scroll to position [0, 0]
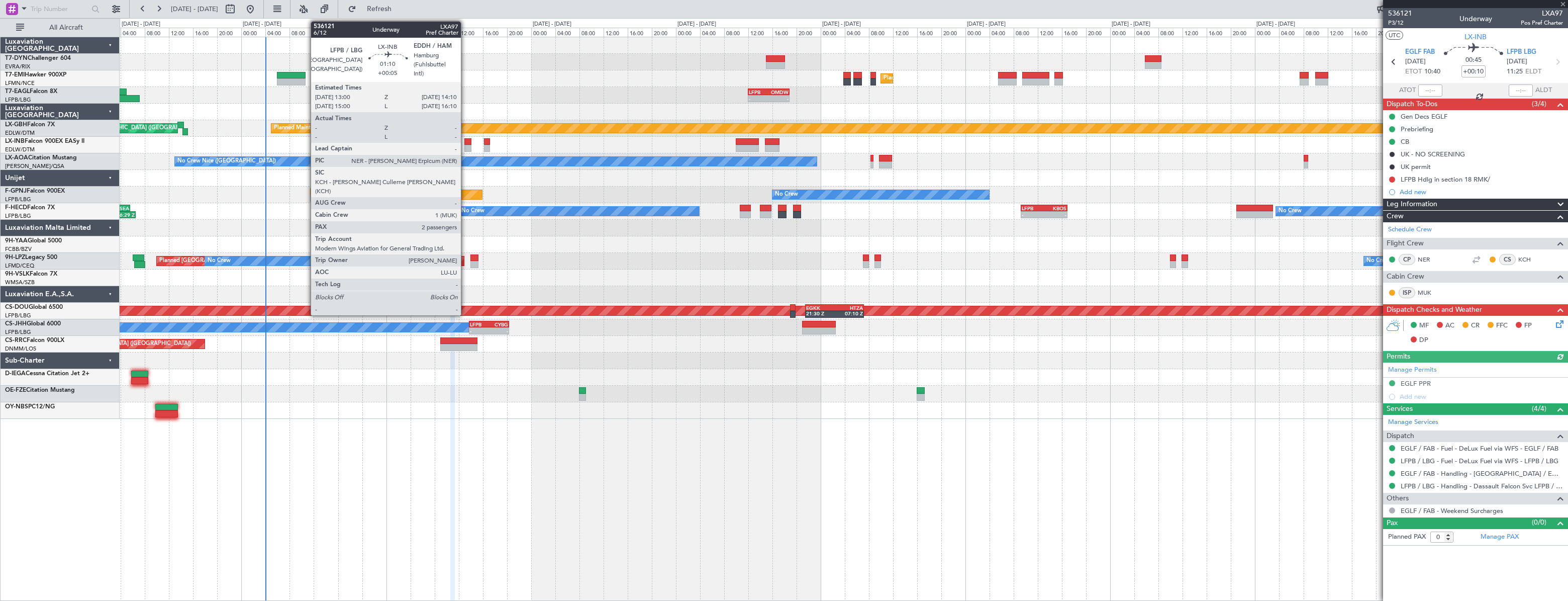
click at [465, 143] on div at bounding box center [469, 142] width 8 height 7
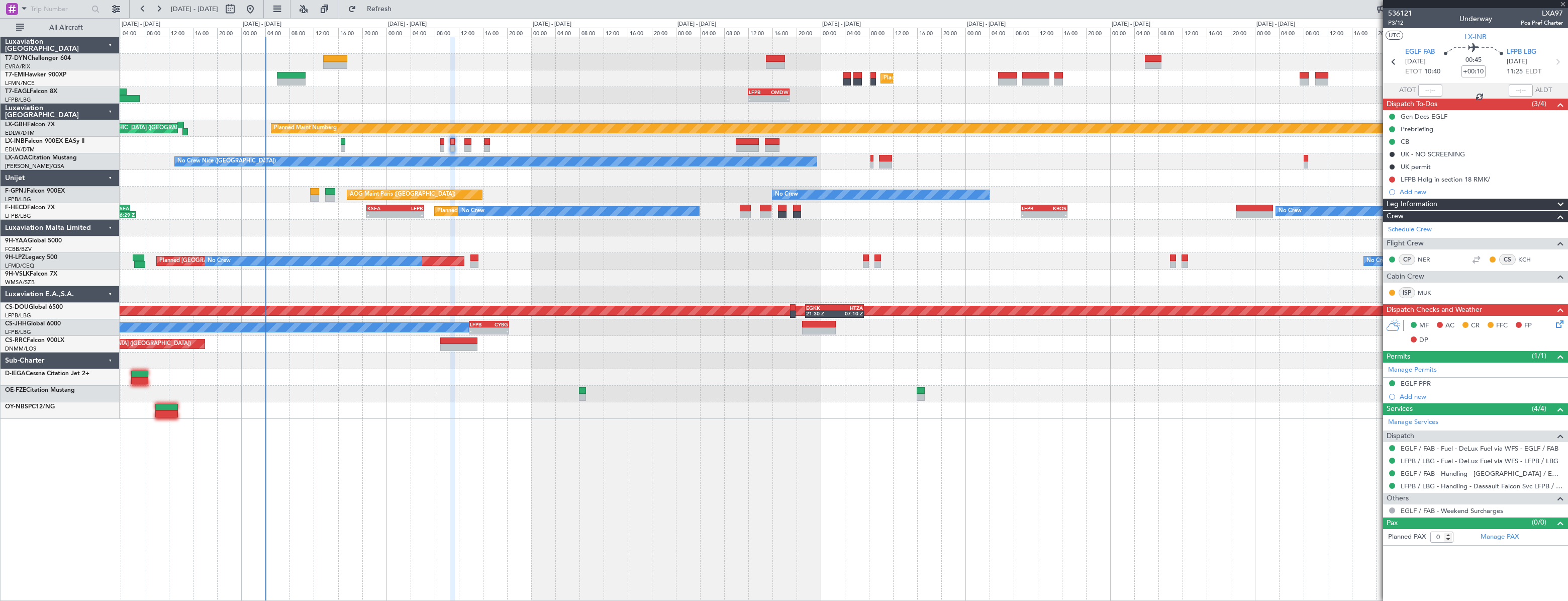
type input "+00:05"
type input "2"
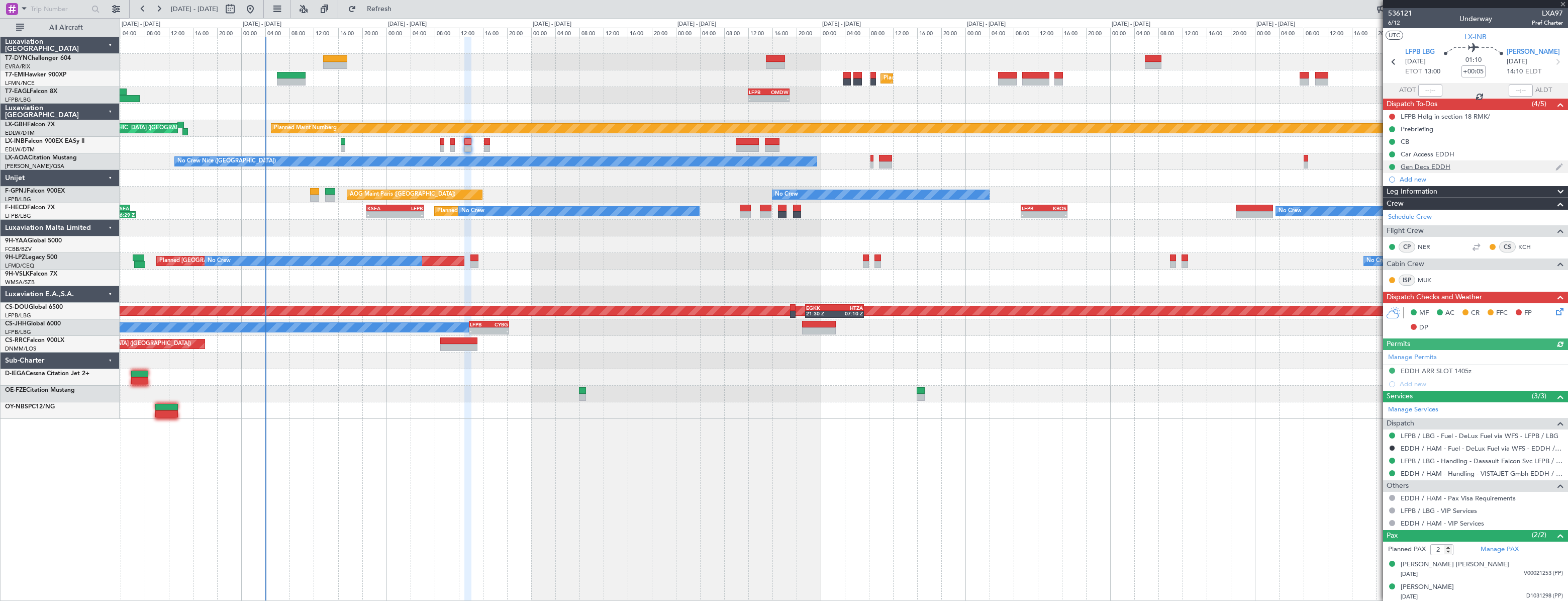
scroll to position [1, 0]
click at [1467, 163] on div "Gen Decs EDDH" at bounding box center [1475, 165] width 185 height 13
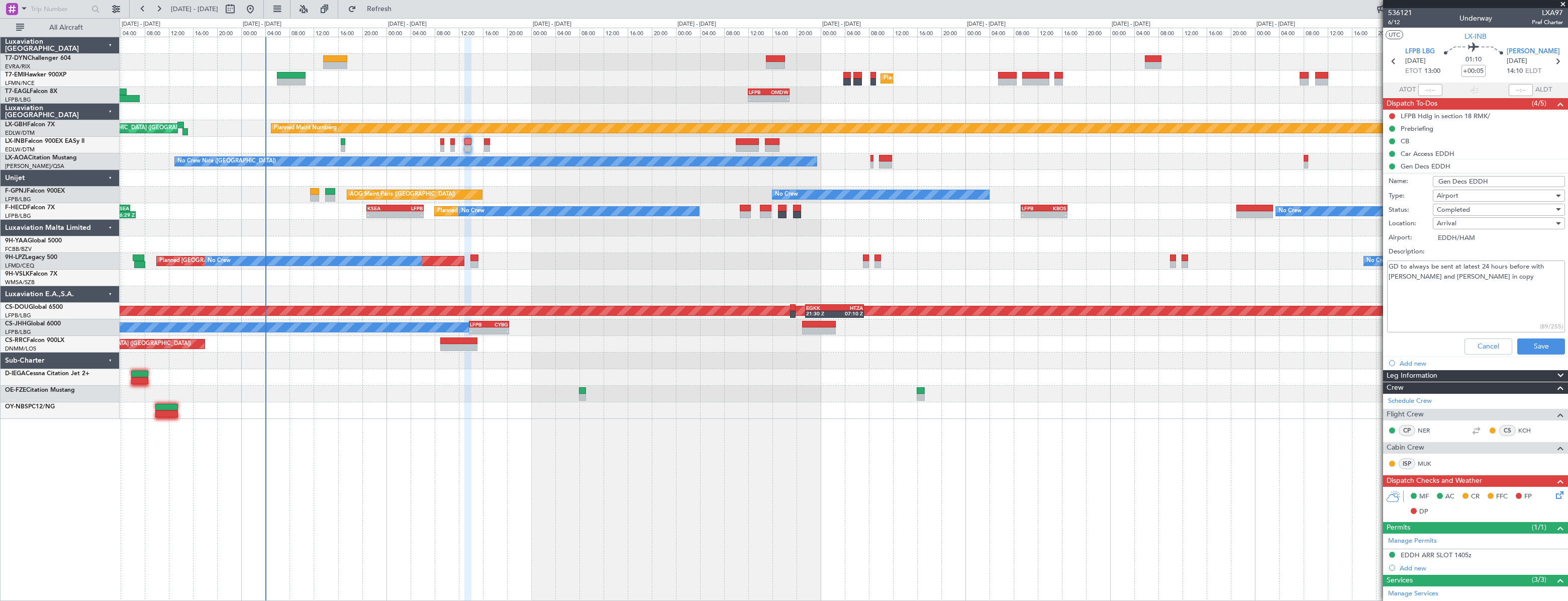
scroll to position [0, 0]
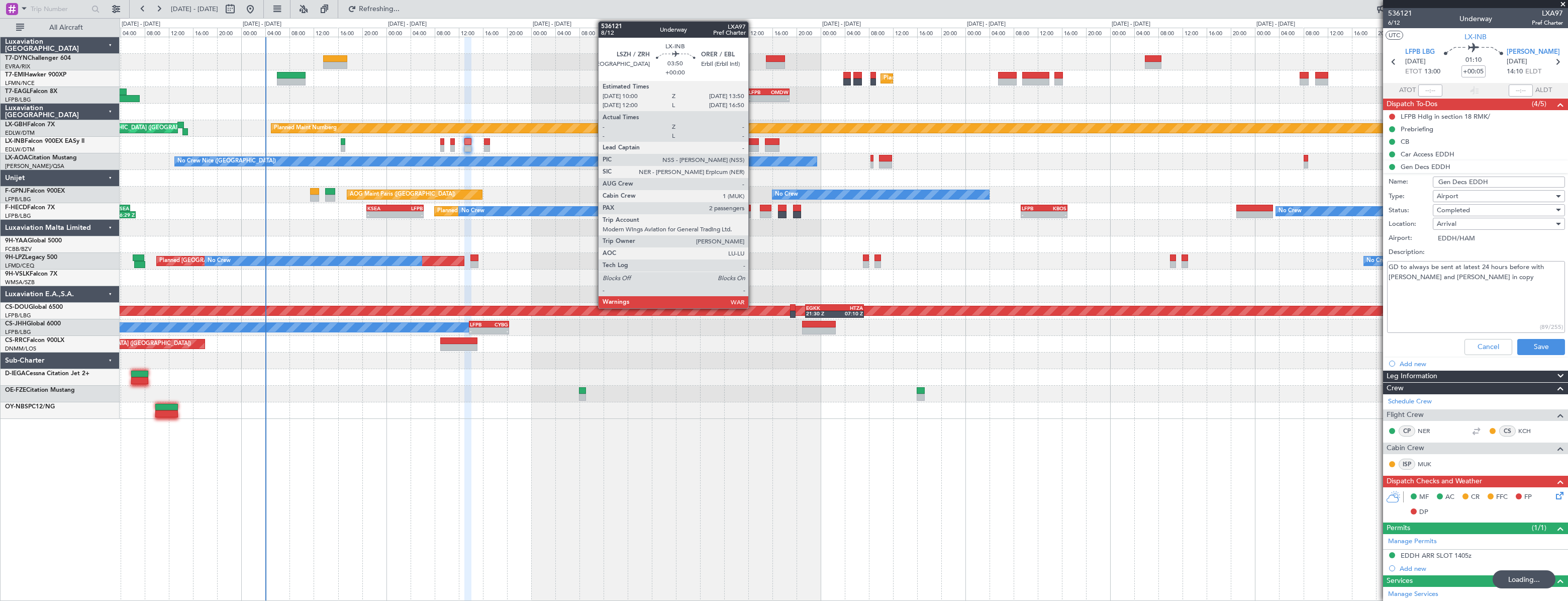
click at [753, 144] on div at bounding box center [747, 142] width 24 height 7
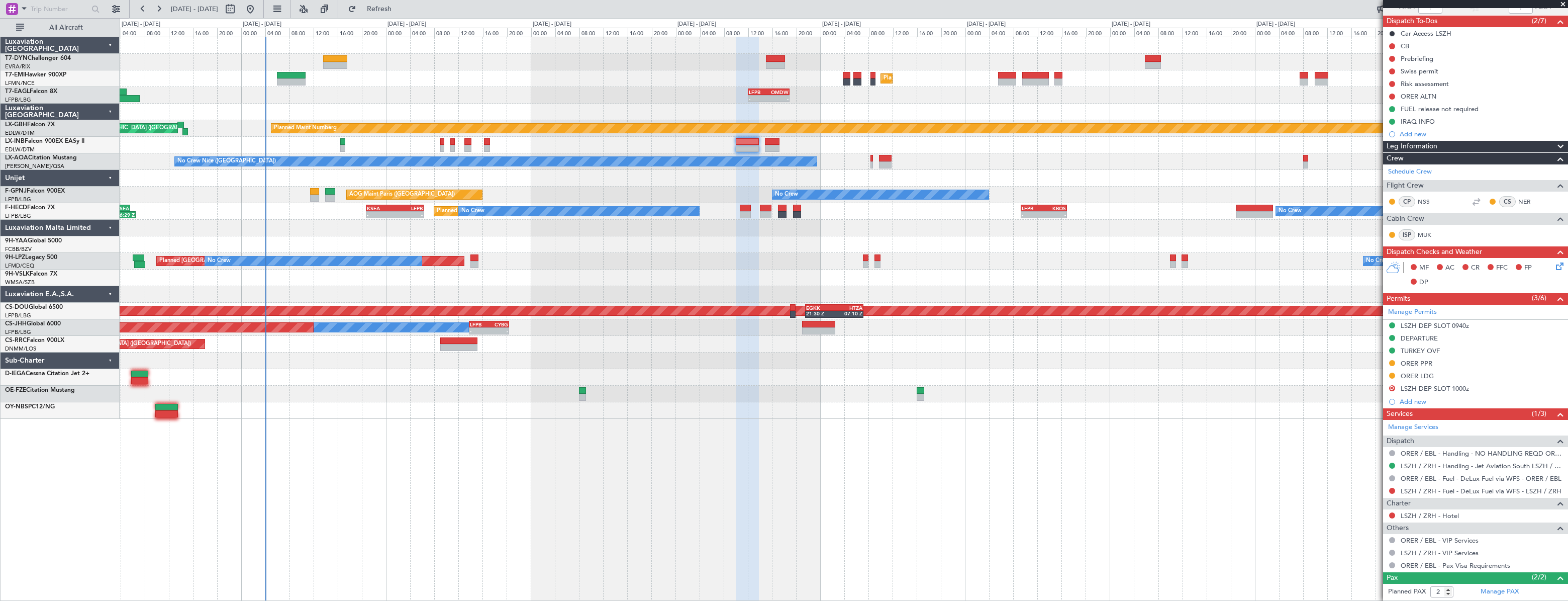
scroll to position [126, 0]
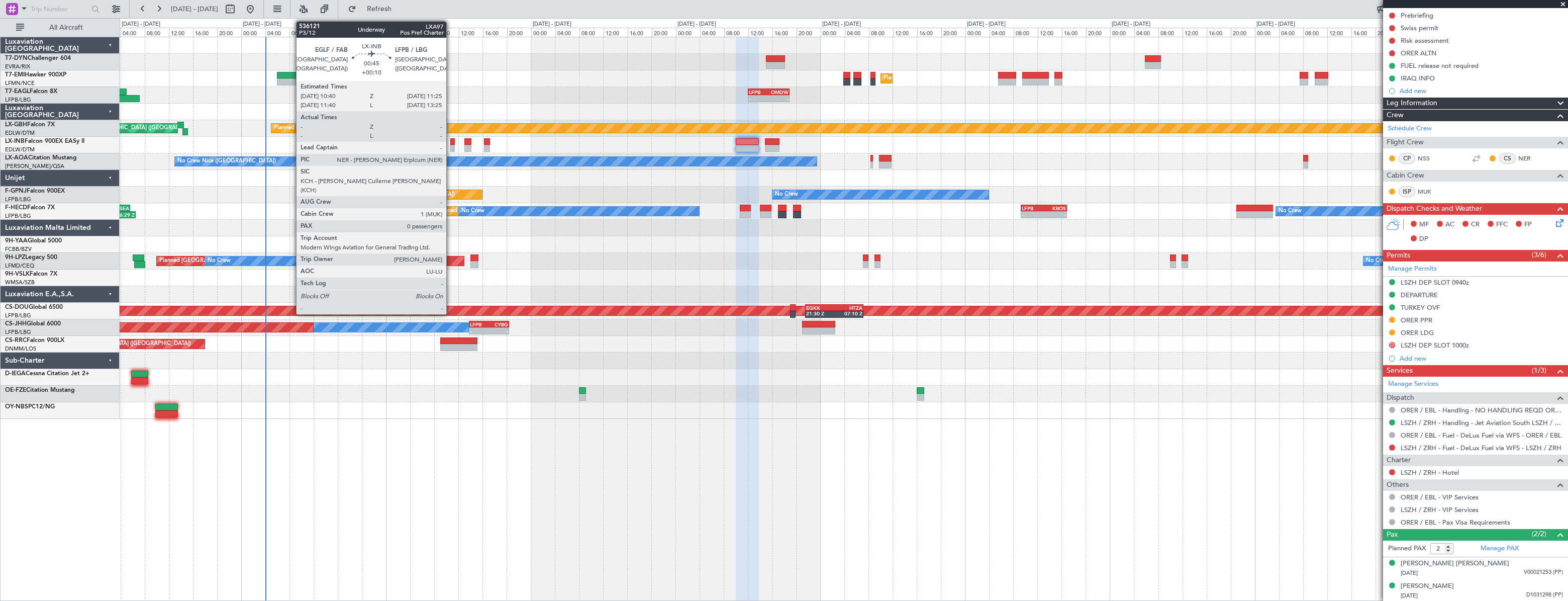
click at [450, 143] on div at bounding box center [453, 142] width 5 height 7
type input "+00:10"
type input "0"
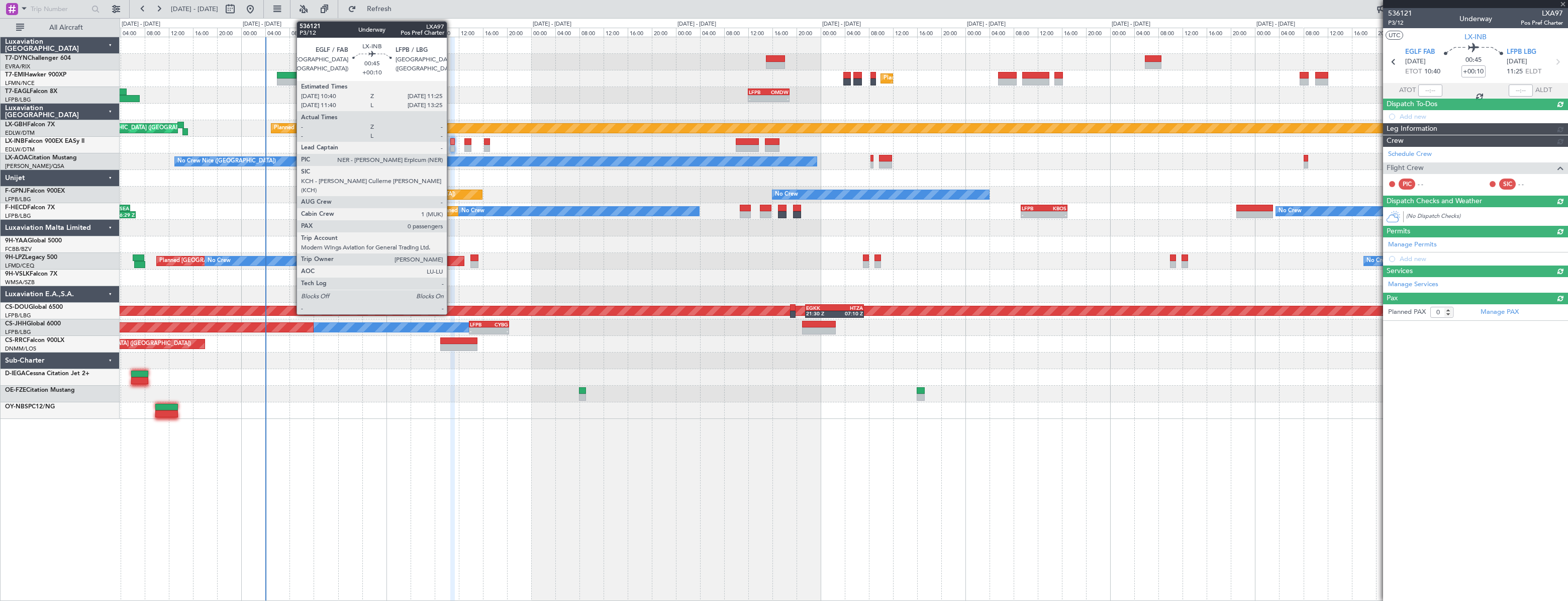
scroll to position [0, 0]
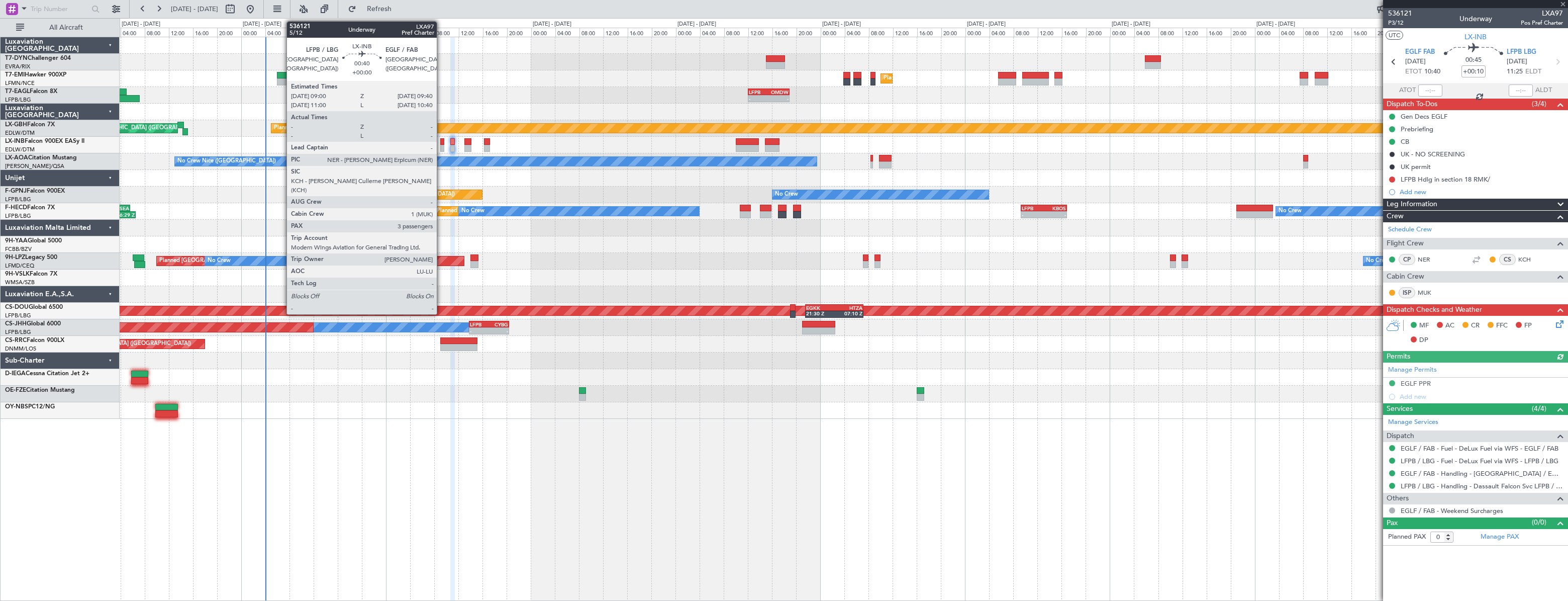
click at [441, 139] on div at bounding box center [442, 142] width 5 height 7
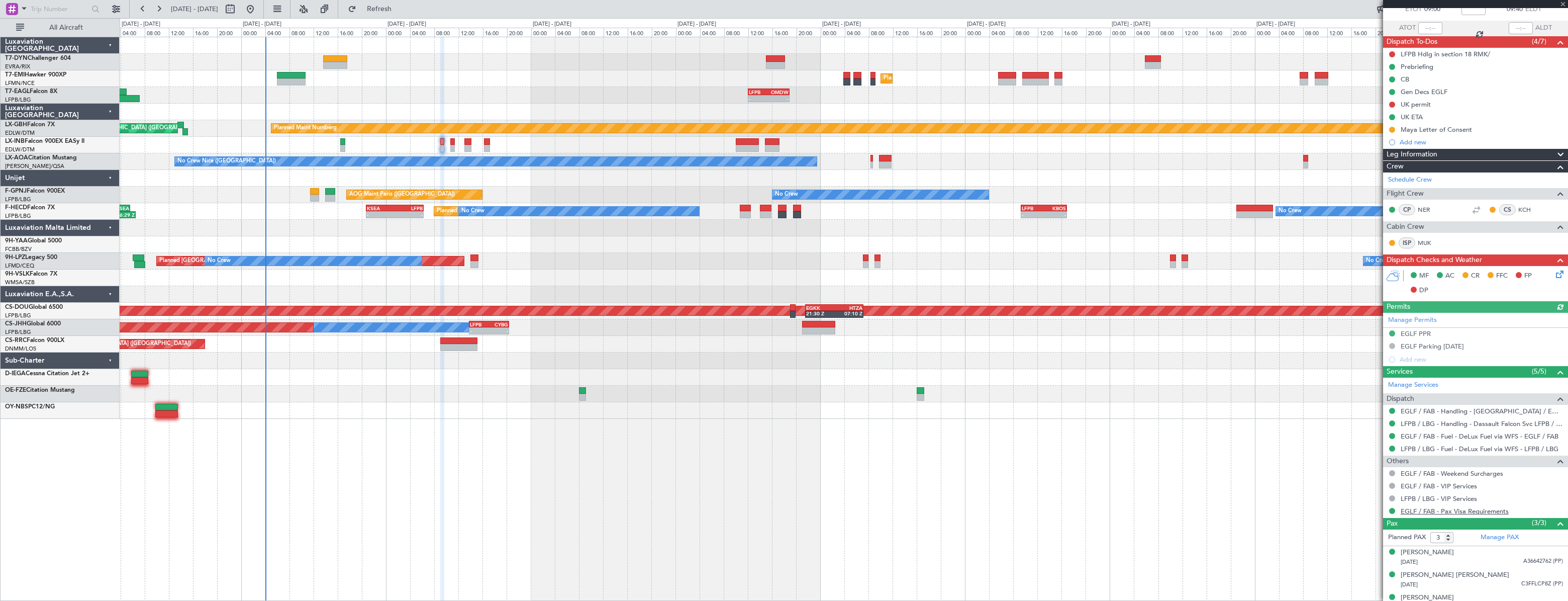
scroll to position [74, 0]
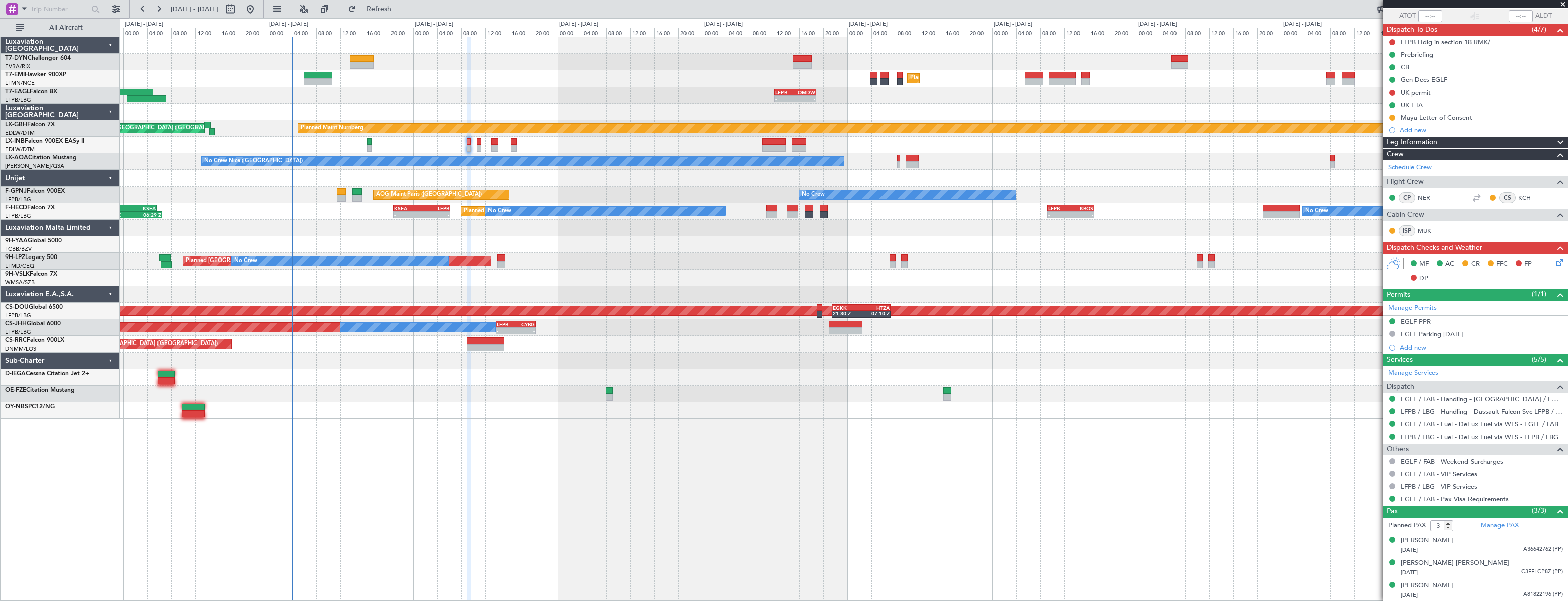
click at [613, 135] on div "Planned Maint Nurnberg Planned Maint [GEOGRAPHIC_DATA] ([GEOGRAPHIC_DATA])" at bounding box center [843, 128] width 1448 height 17
click at [587, 178] on div at bounding box center [843, 178] width 1448 height 17
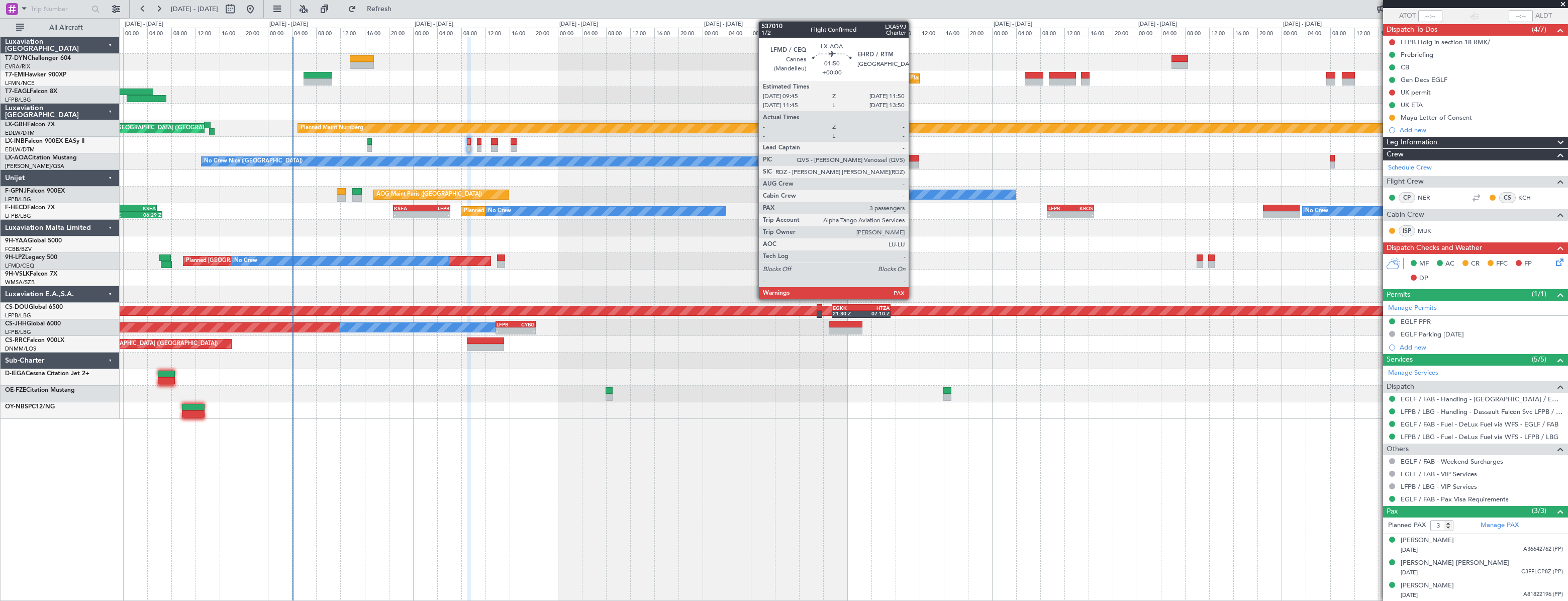
click at [913, 161] on div at bounding box center [912, 158] width 13 height 7
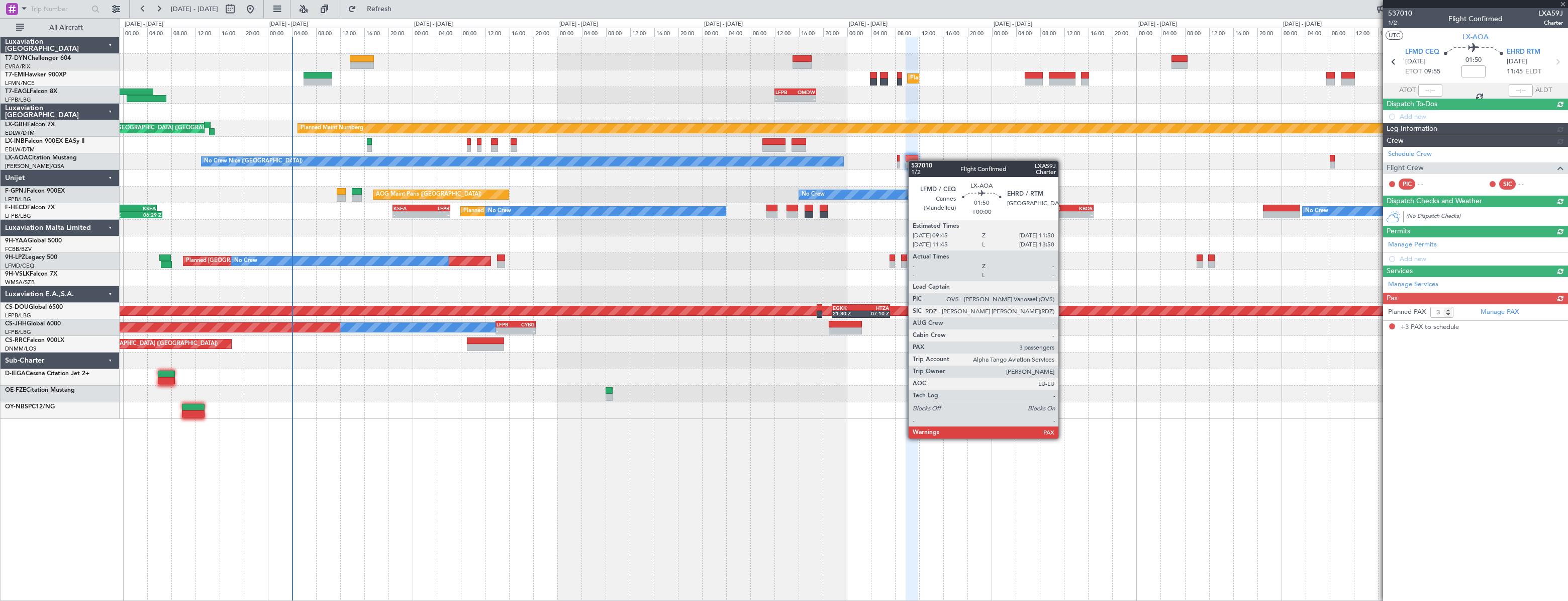
scroll to position [0, 0]
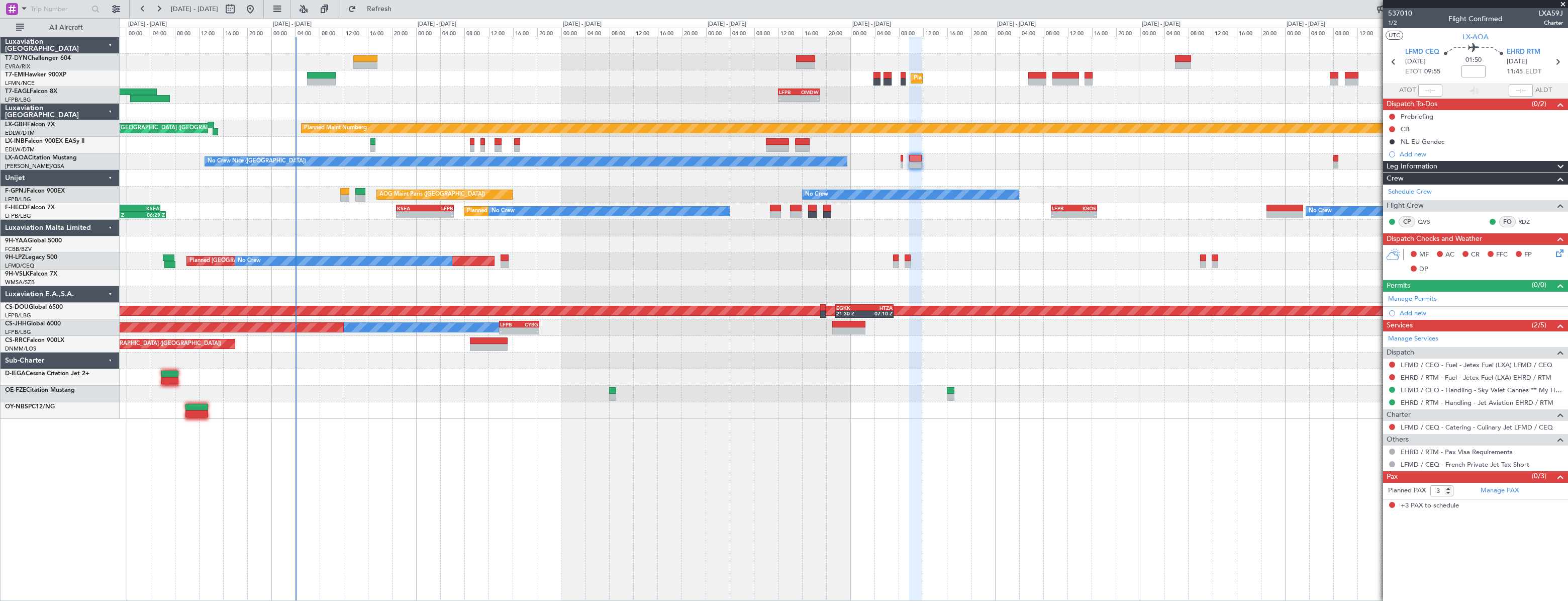
click at [382, 173] on div at bounding box center [843, 178] width 1447 height 17
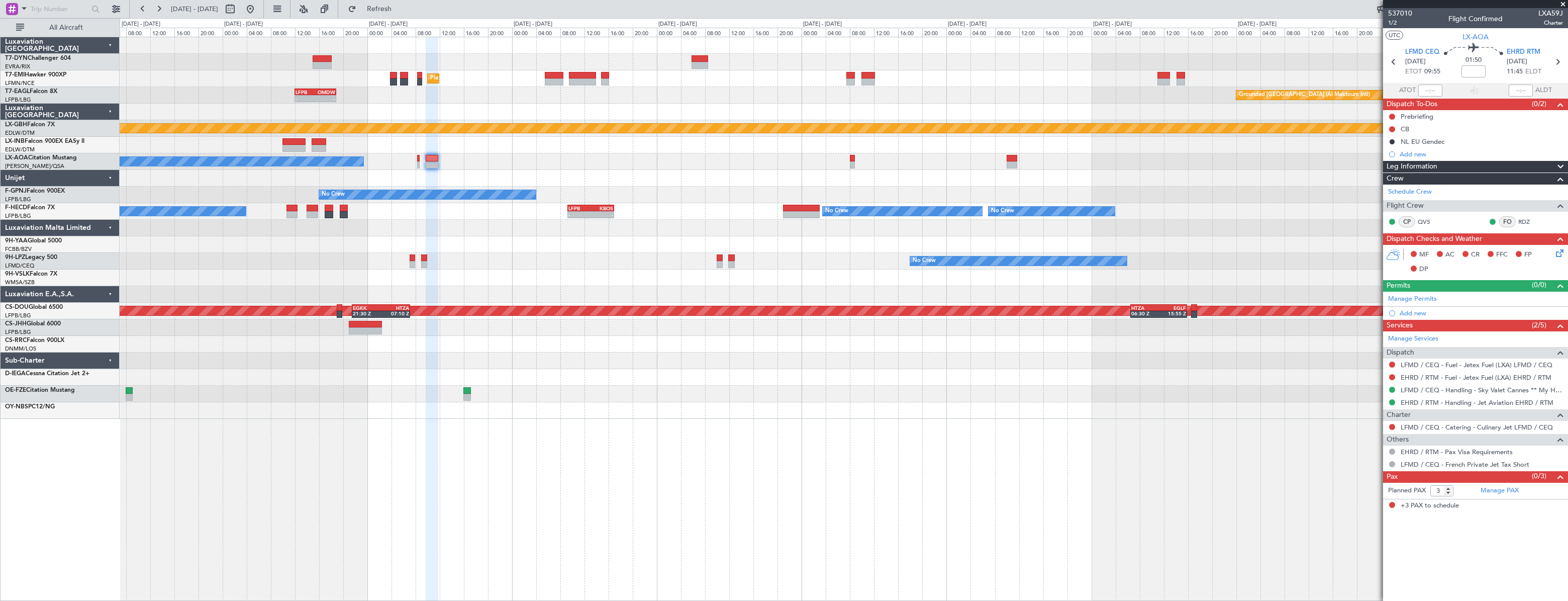
click at [560, 165] on div "No Crew Nice ([GEOGRAPHIC_DATA]) [GEOGRAPHIC_DATA] ([GEOGRAPHIC_DATA])" at bounding box center [843, 162] width 1448 height 17
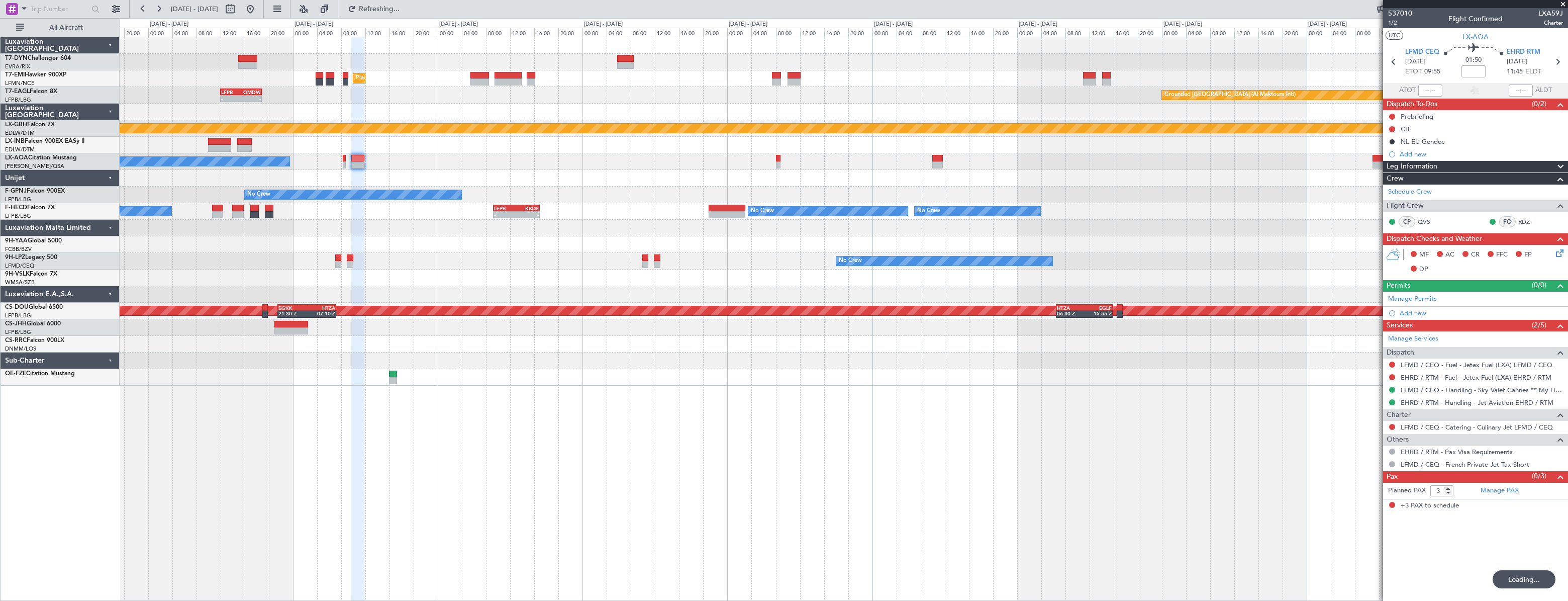
click at [935, 156] on div at bounding box center [938, 158] width 11 height 7
type input "2"
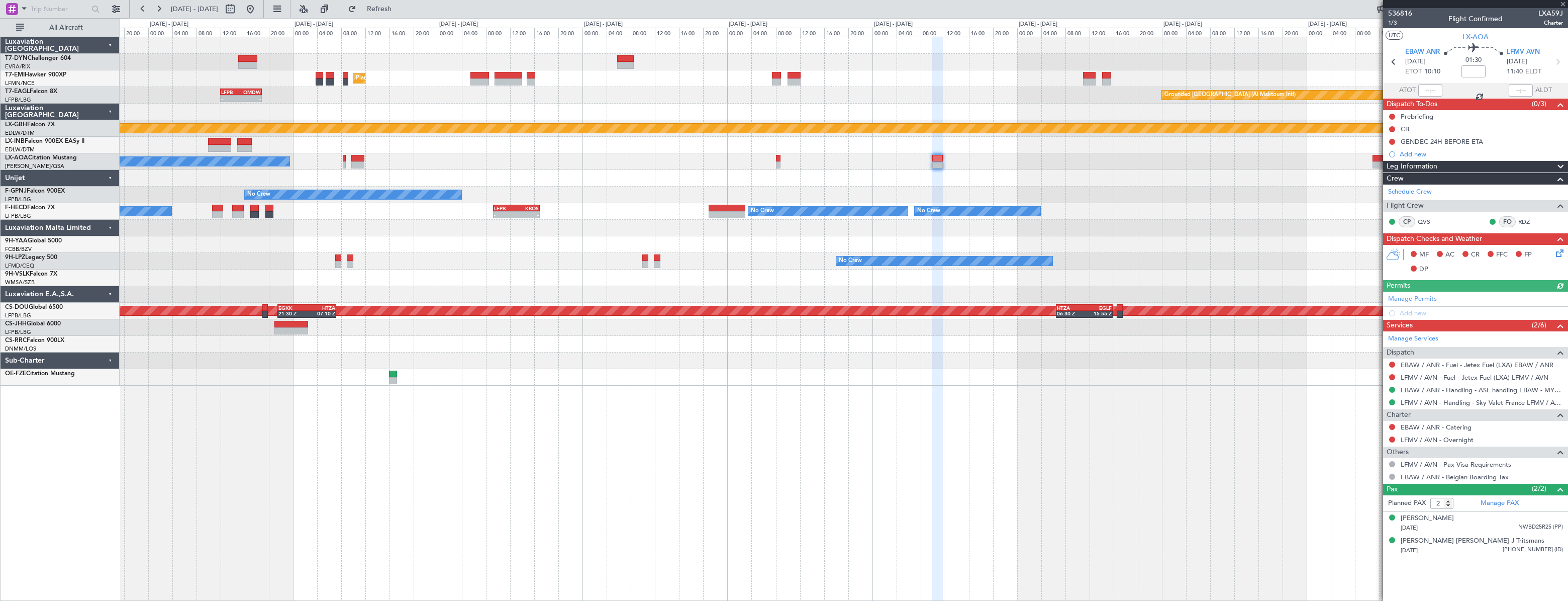
click at [1087, 200] on div "Planned Maint [GEOGRAPHIC_DATA] Grounded [GEOGRAPHIC_DATA] (Al Maktoum Intl) - …" at bounding box center [843, 211] width 1448 height 348
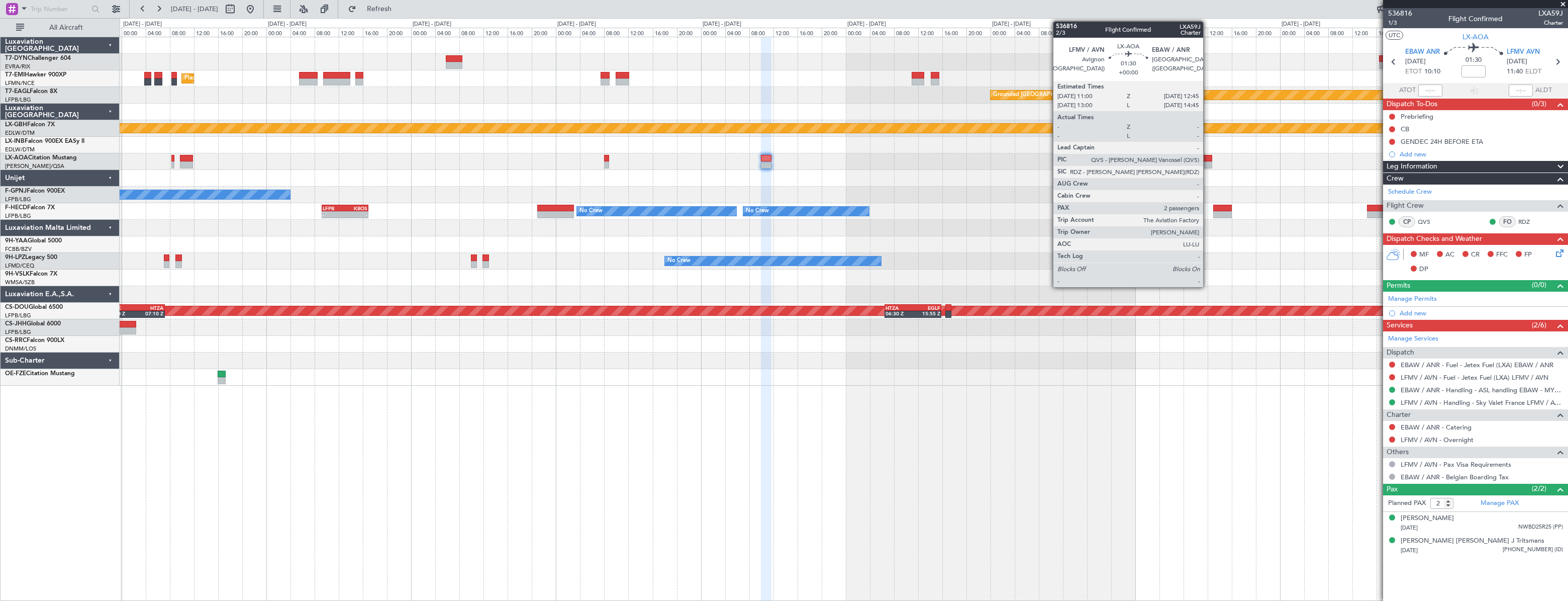
click at [1208, 158] on div at bounding box center [1206, 158] width 11 height 7
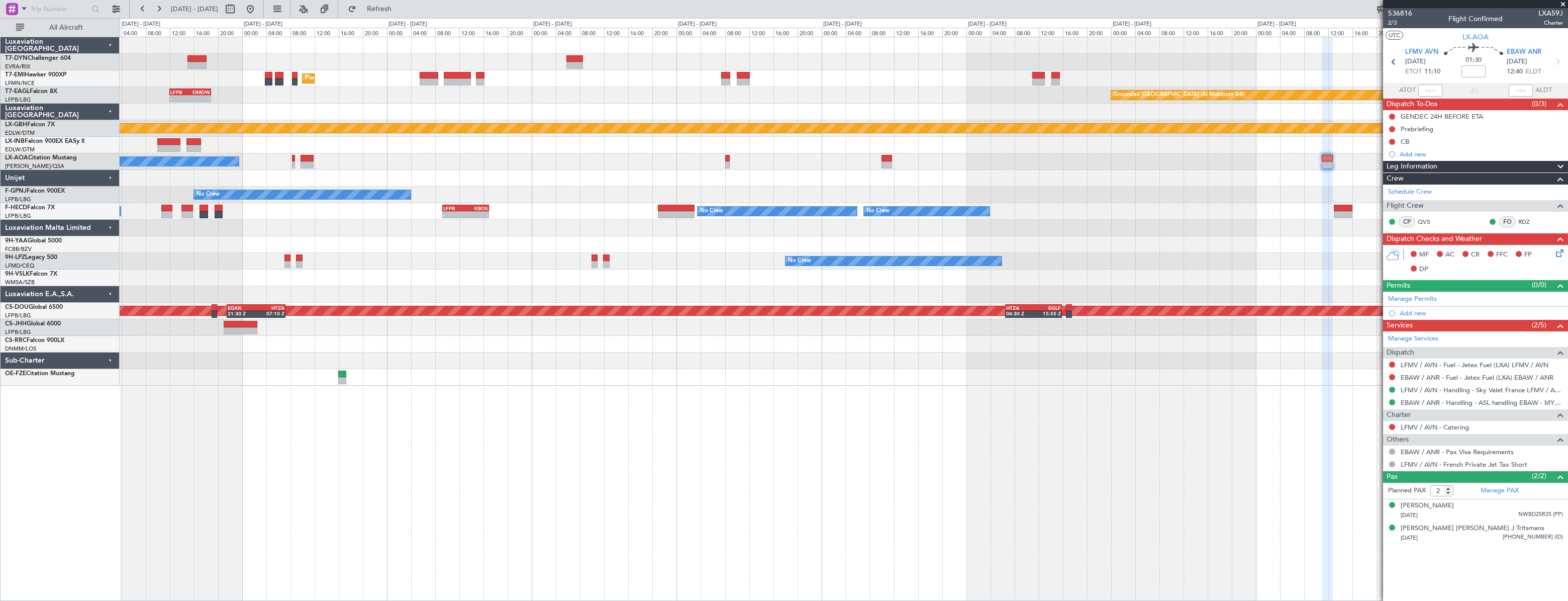
click at [989, 156] on div "No Crew Nice ([GEOGRAPHIC_DATA]) [GEOGRAPHIC_DATA] ([GEOGRAPHIC_DATA])" at bounding box center [843, 162] width 1448 height 17
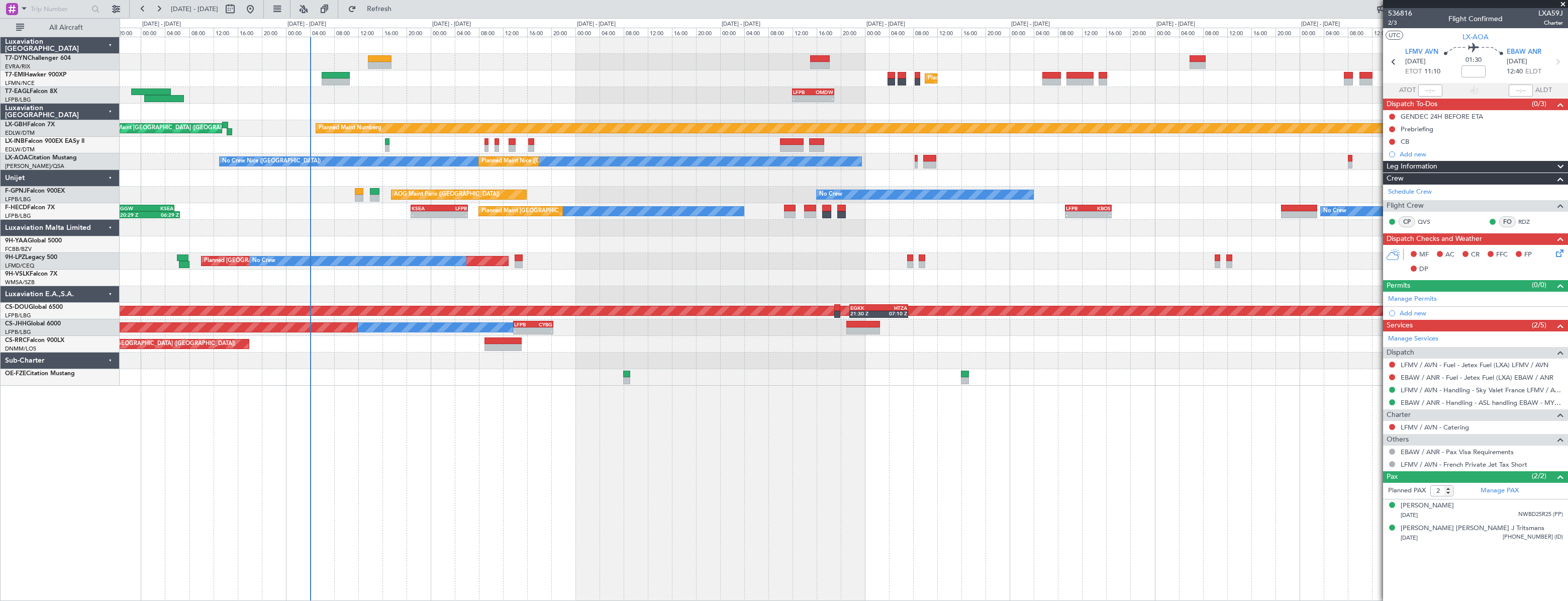
click at [953, 135] on div "Unplanned Maint [GEOGRAPHIC_DATA] (Riga Intl) Planned Maint [GEOGRAPHIC_DATA] L…" at bounding box center [843, 211] width 1448 height 348
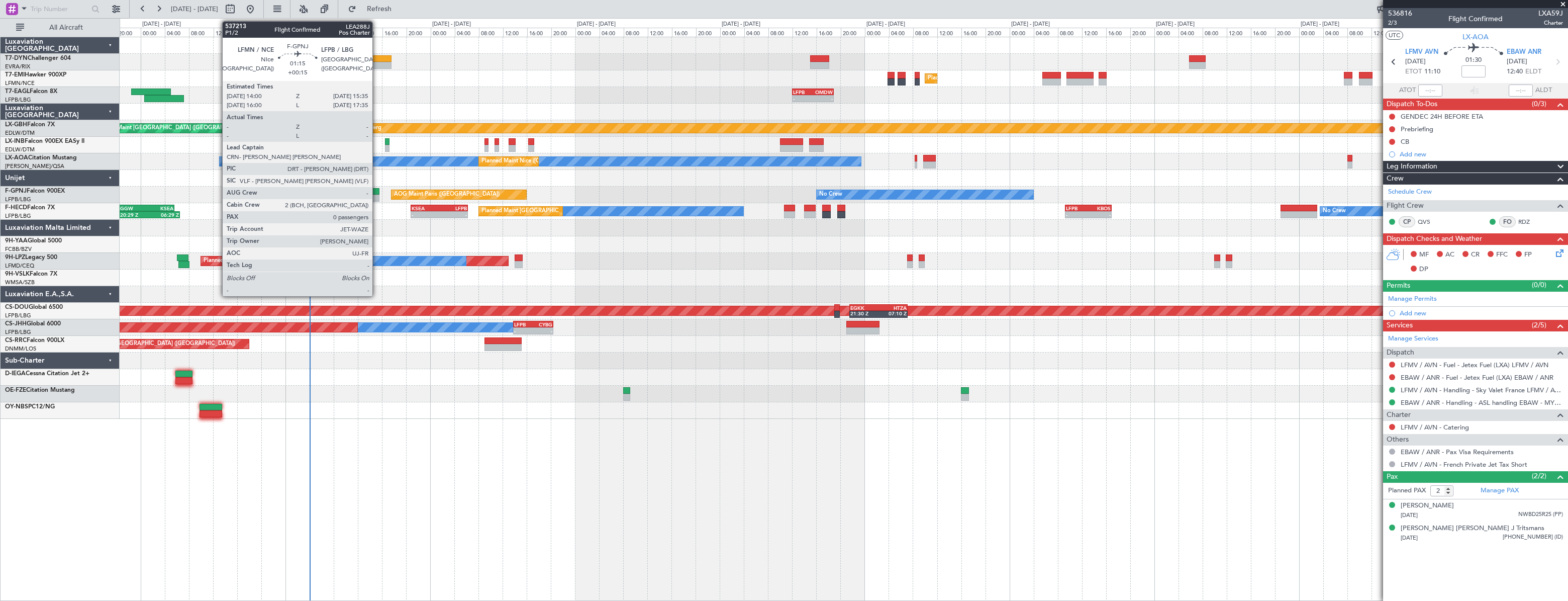
click at [377, 192] on div at bounding box center [374, 191] width 10 height 7
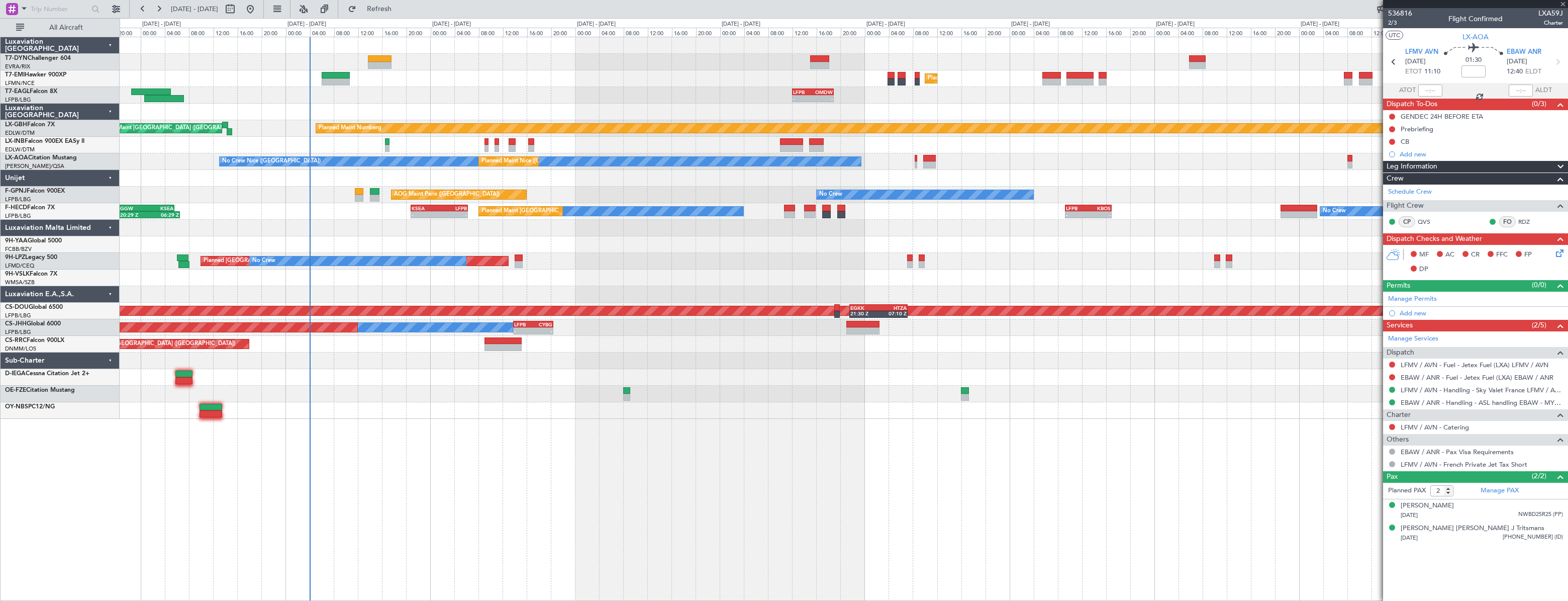
type input "+00:15"
type input "0"
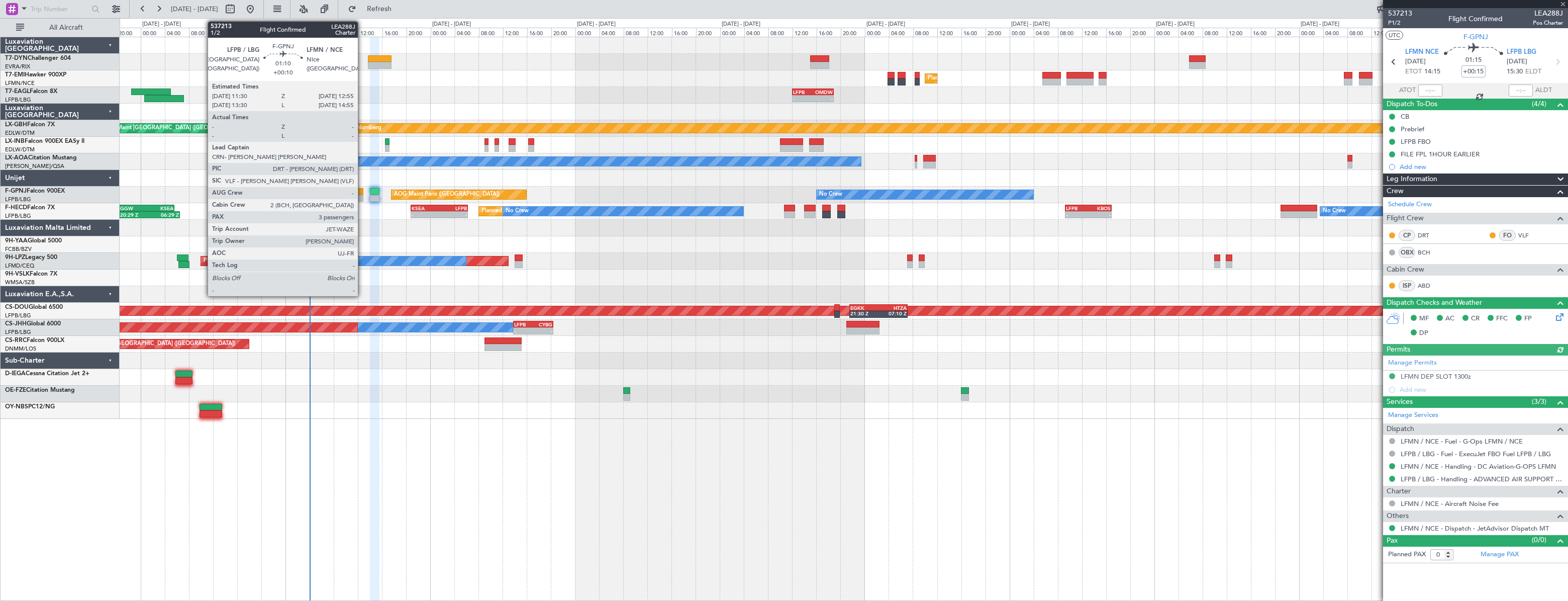
click at [363, 192] on div at bounding box center [359, 191] width 9 height 7
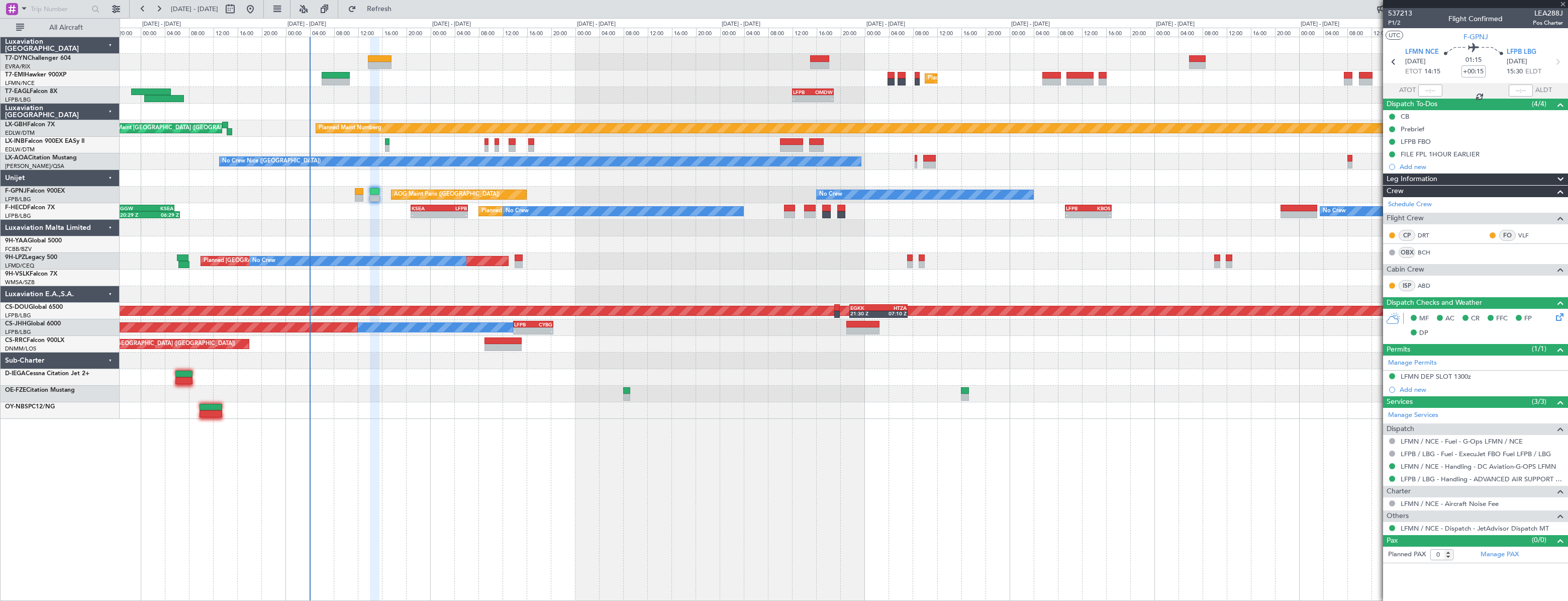
type input "+00:10"
type input "3"
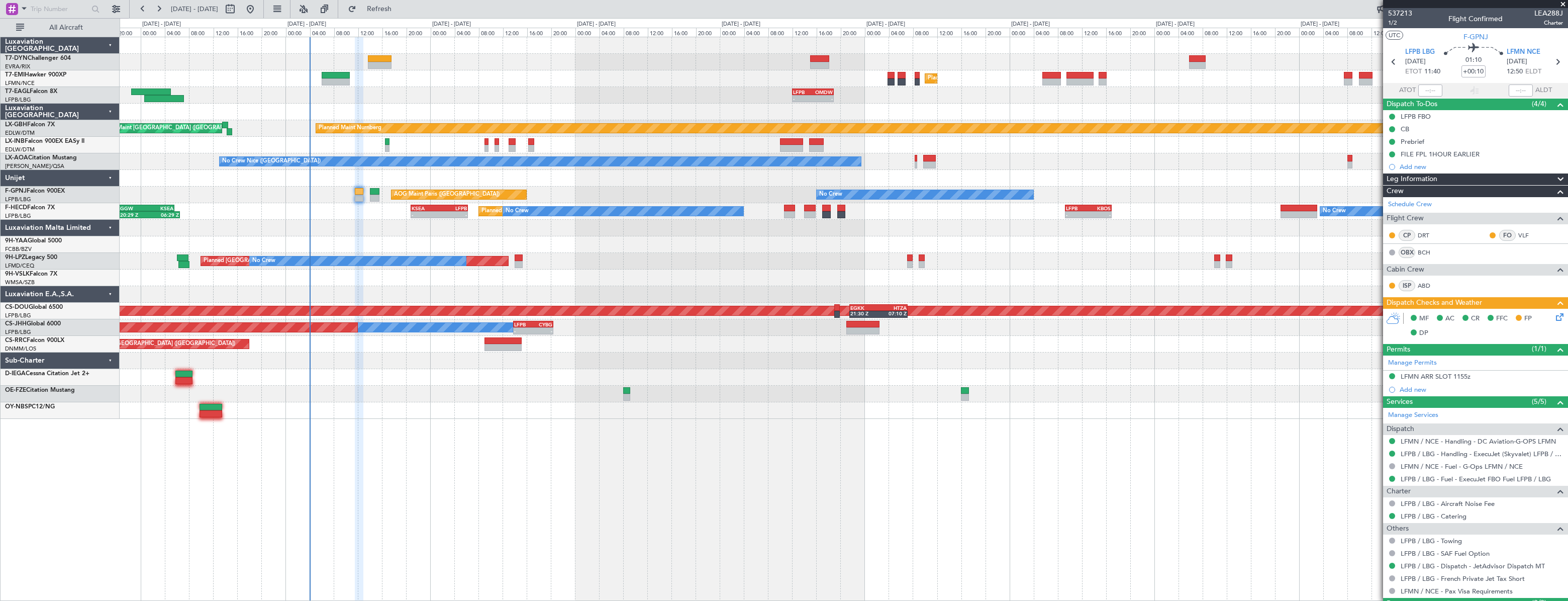
scroll to position [92, 0]
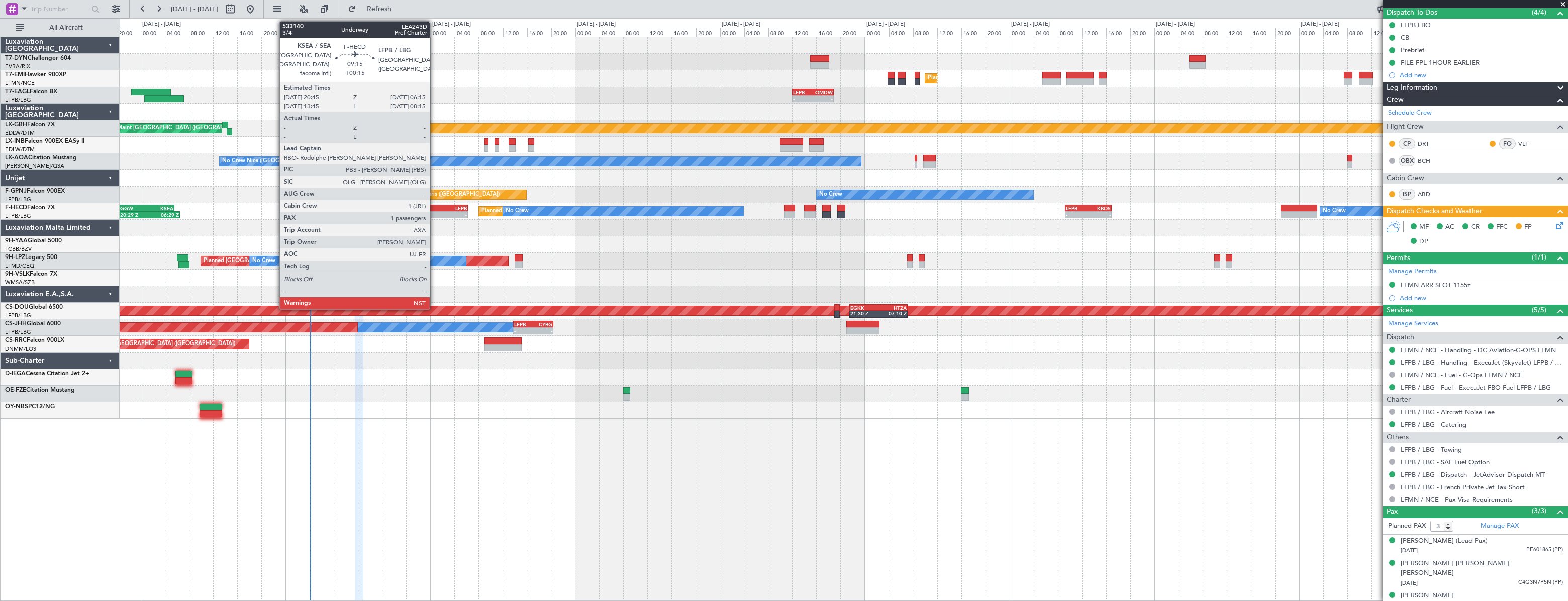
click at [435, 211] on div "-" at bounding box center [425, 215] width 28 height 6
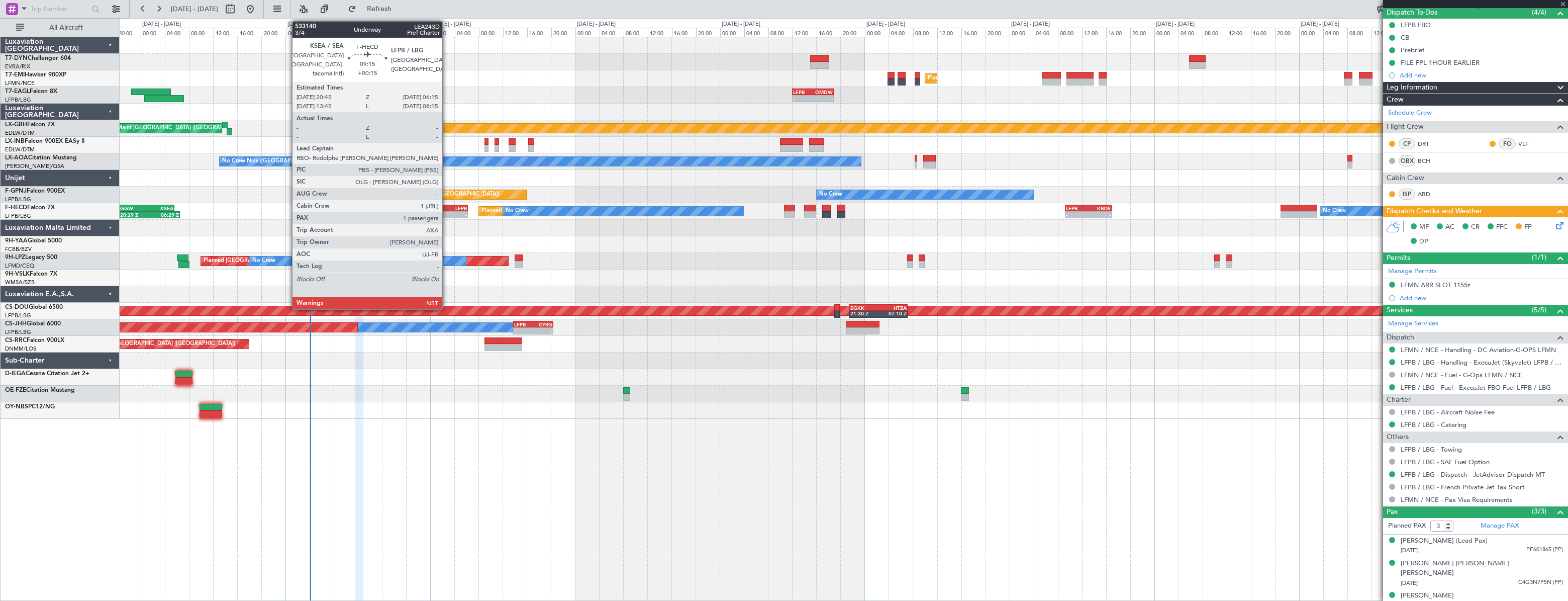
type input "+00:15"
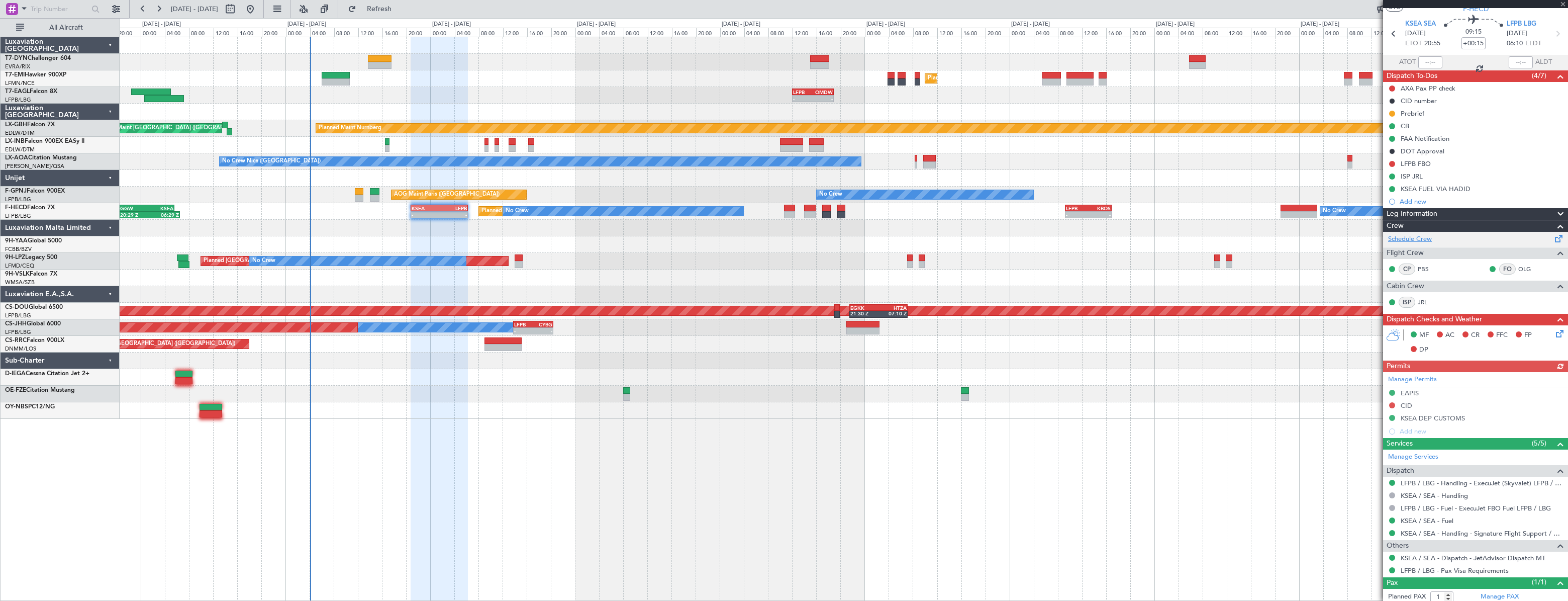
scroll to position [55, 0]
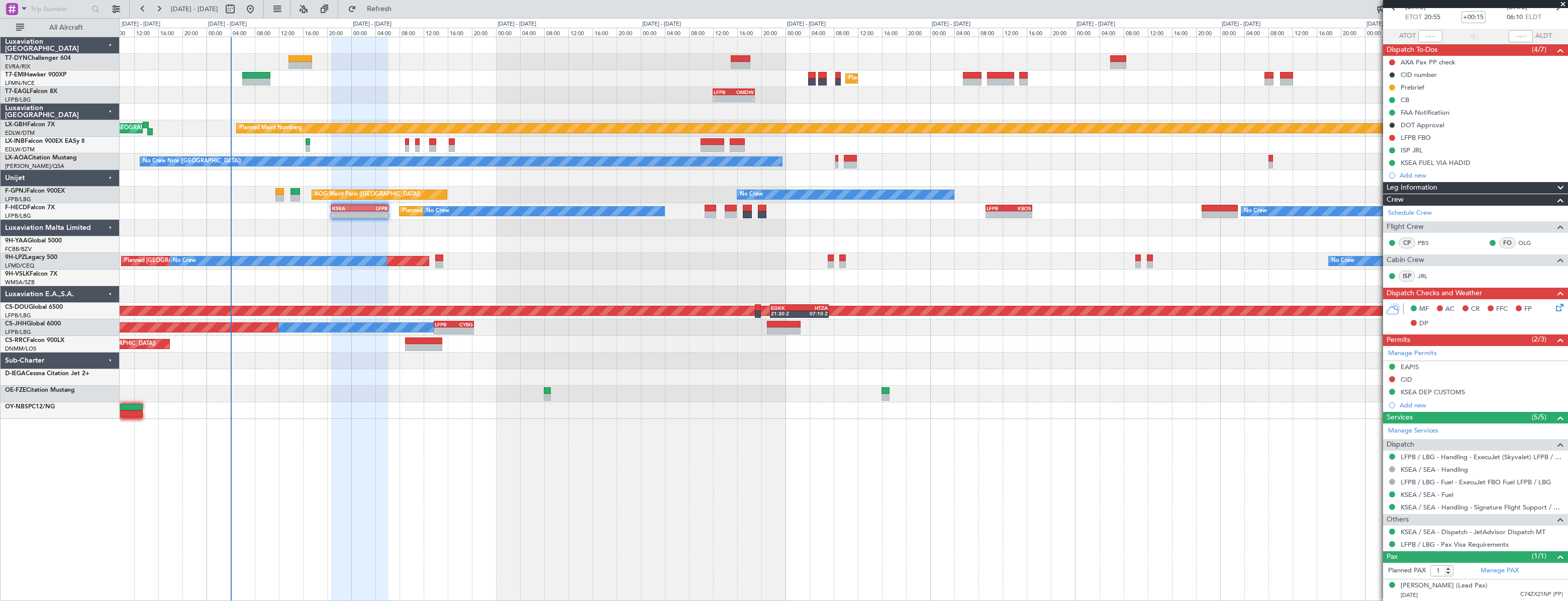
click at [546, 228] on div at bounding box center [843, 227] width 1448 height 17
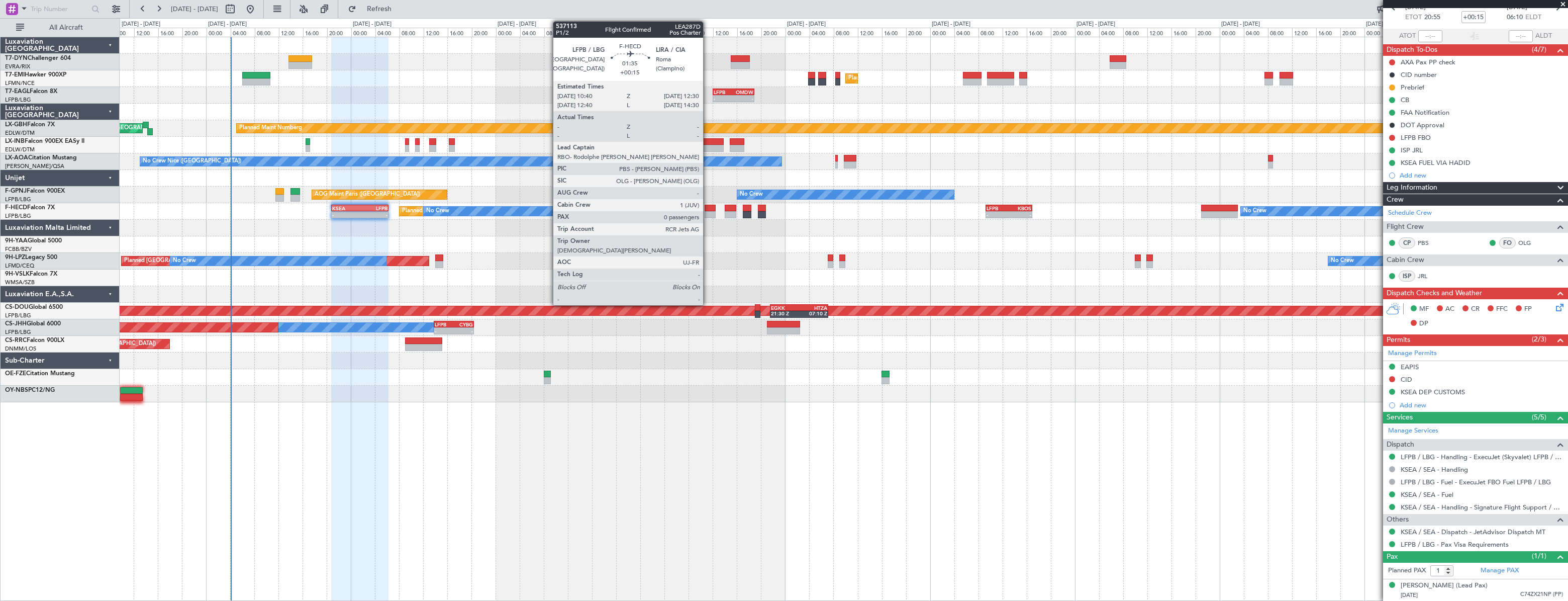
click at [708, 206] on div at bounding box center [710, 207] width 12 height 7
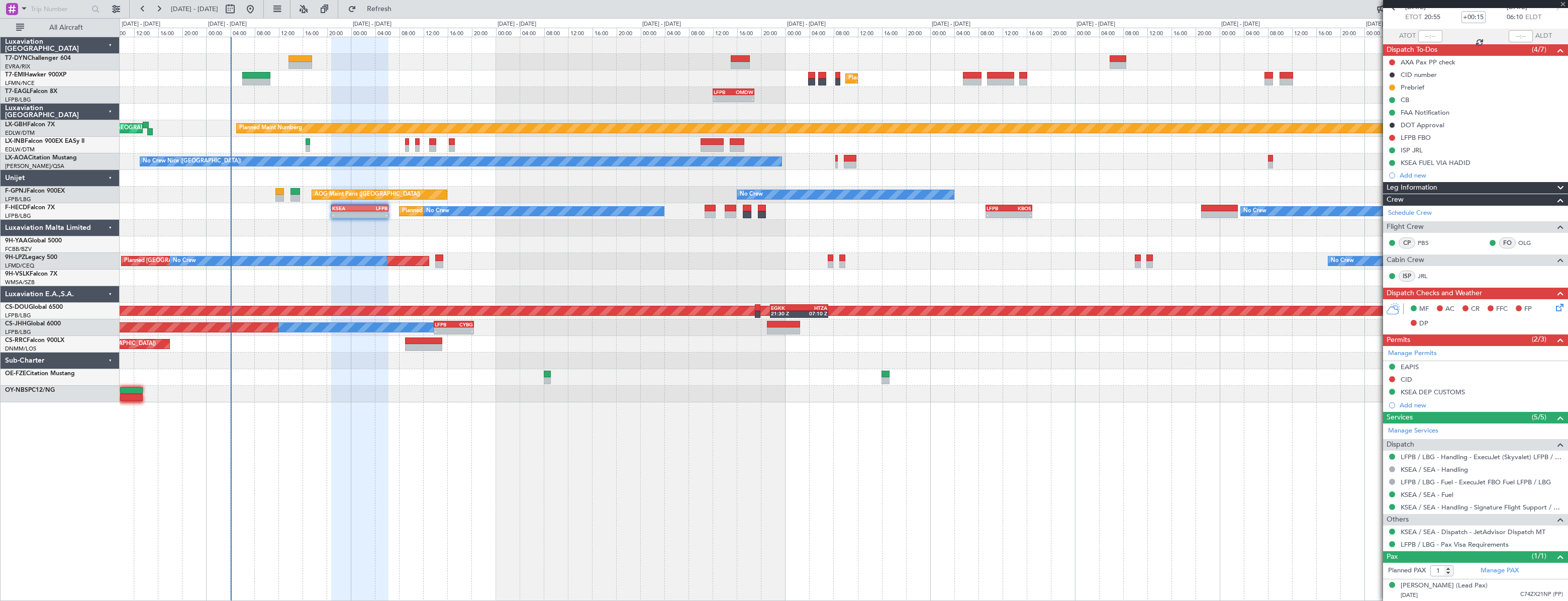
type input "0"
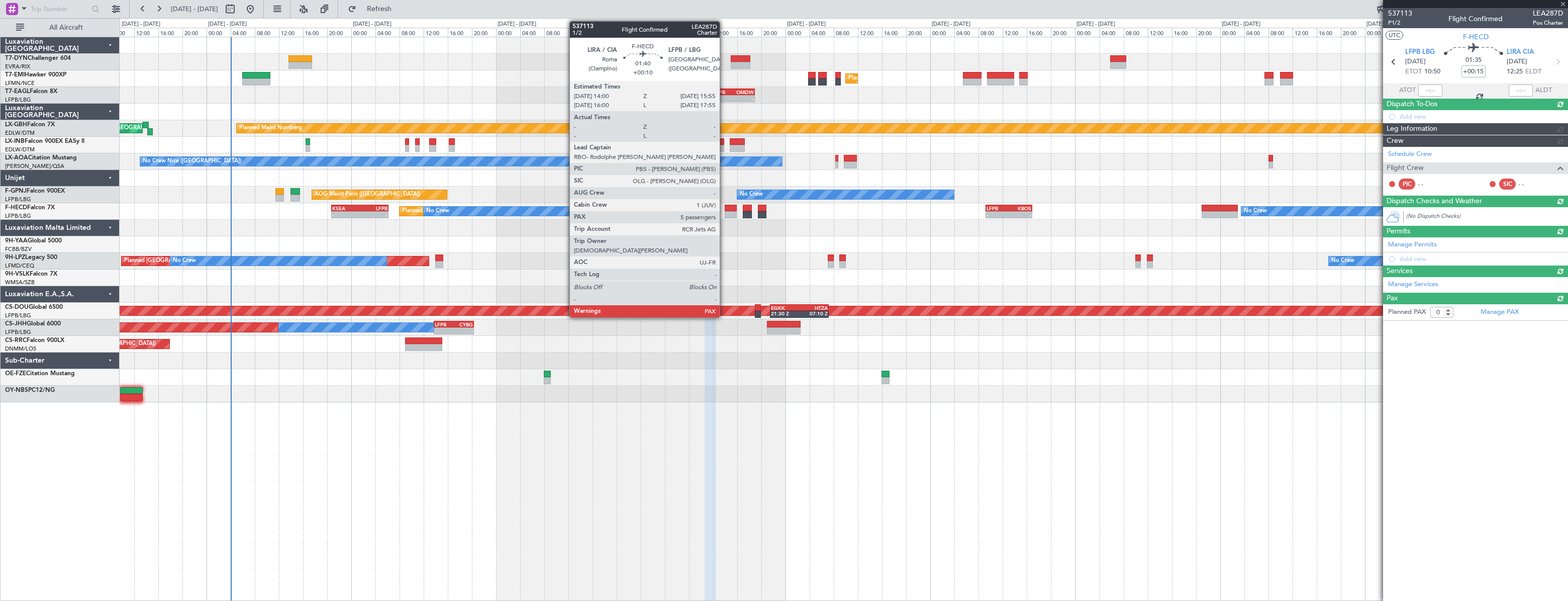
scroll to position [0, 0]
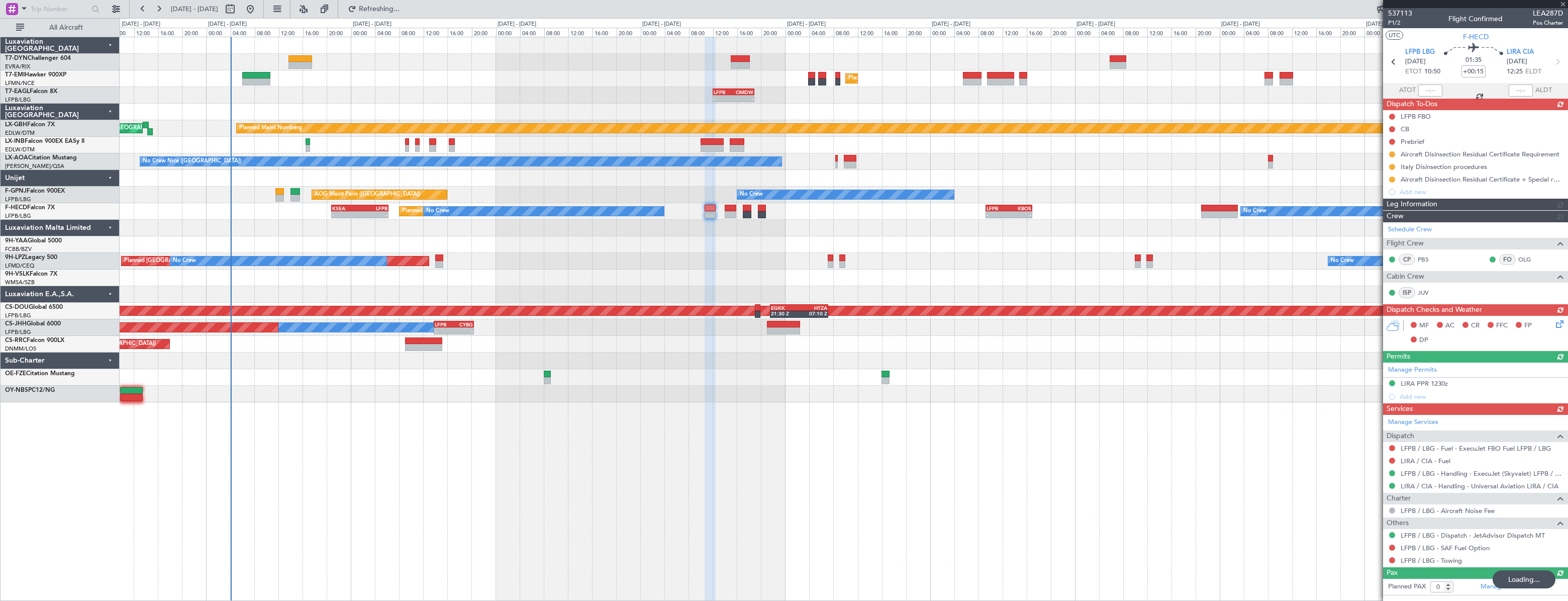
click at [401, 231] on div at bounding box center [843, 227] width 1447 height 17
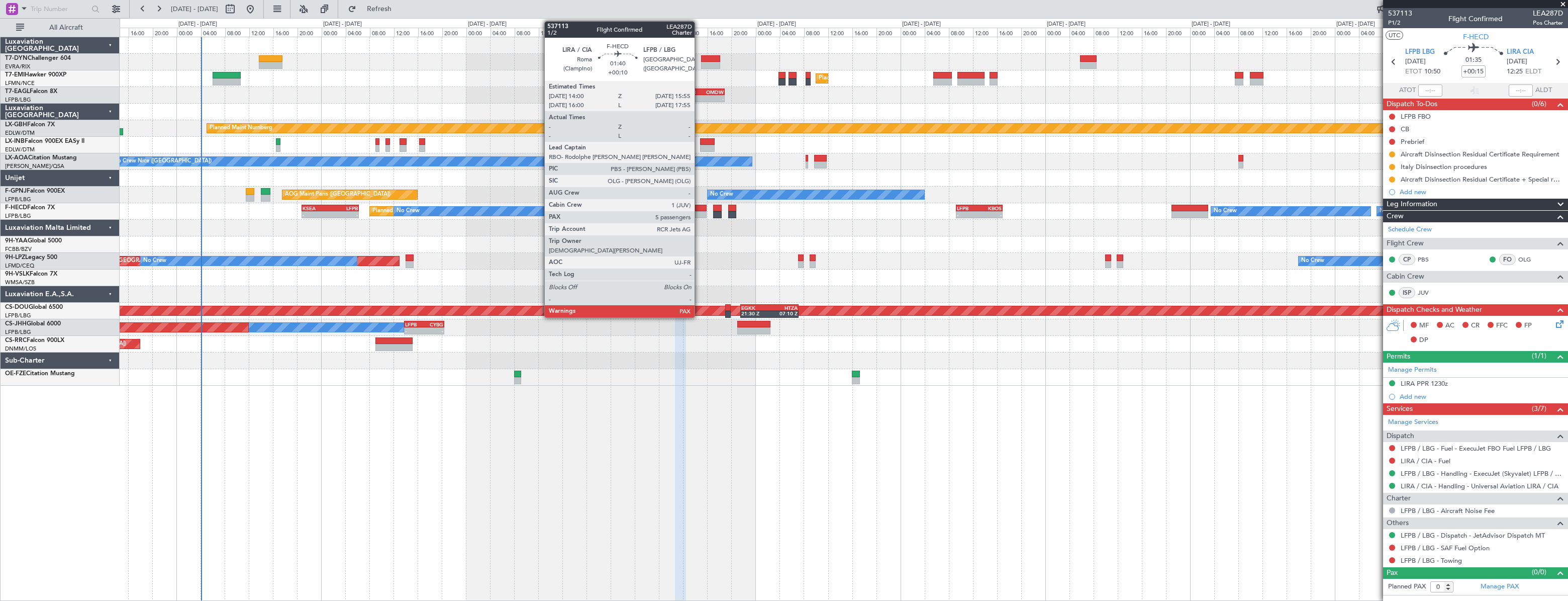
click at [699, 211] on div at bounding box center [700, 215] width 12 height 7
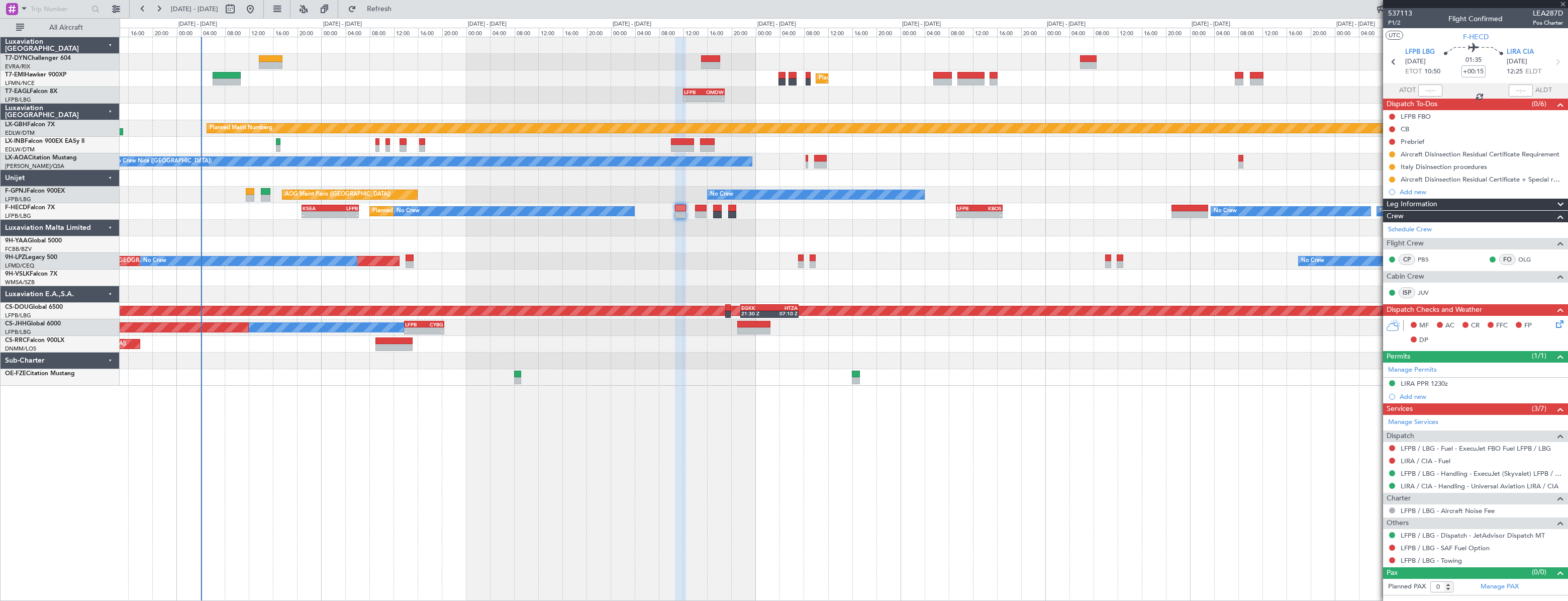
type input "+00:10"
type input "7"
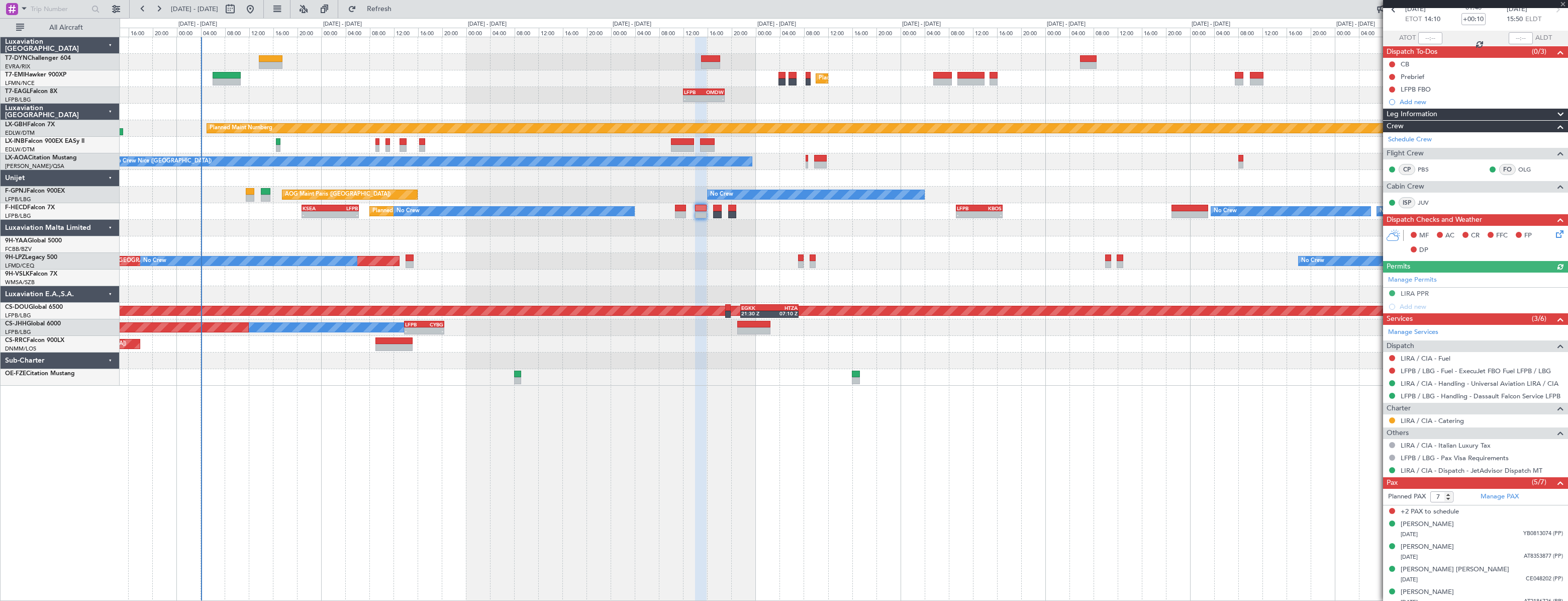
scroll to position [81, 0]
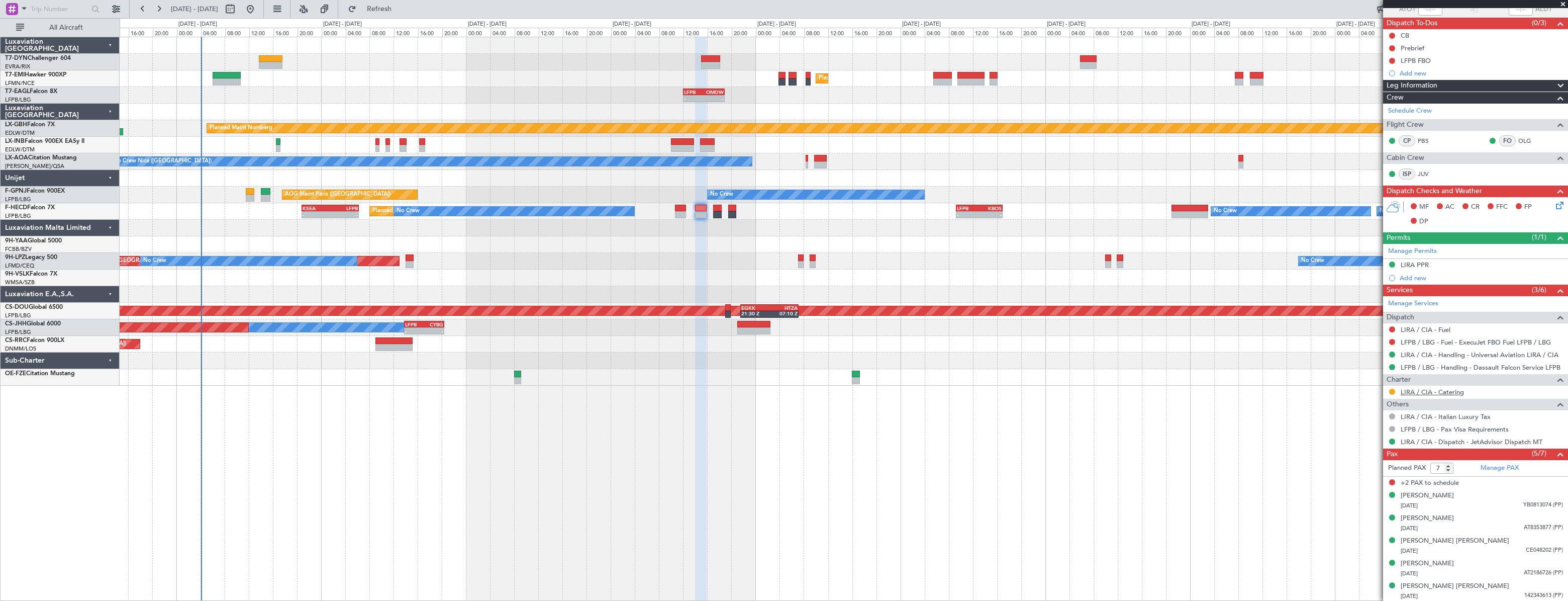
click at [1427, 389] on link "LIRA / CIA - Catering" at bounding box center [1432, 391] width 63 height 9
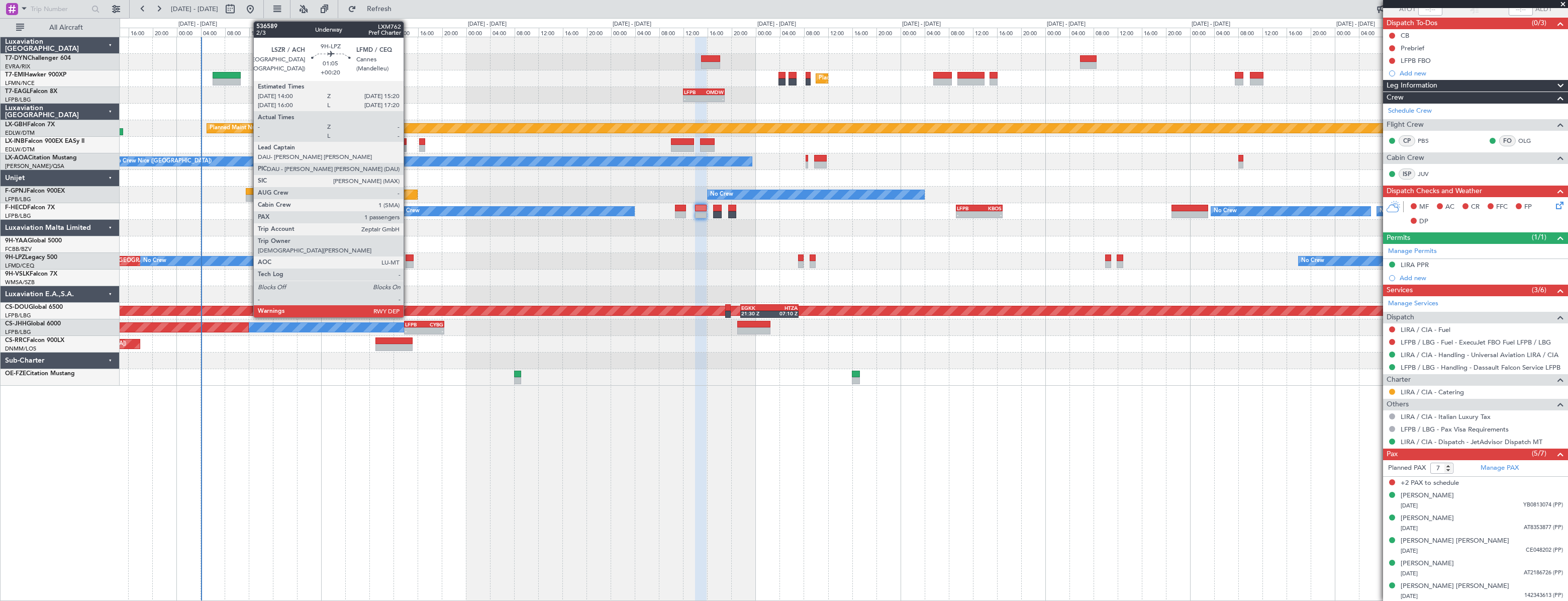
click at [408, 256] on div at bounding box center [409, 257] width 9 height 7
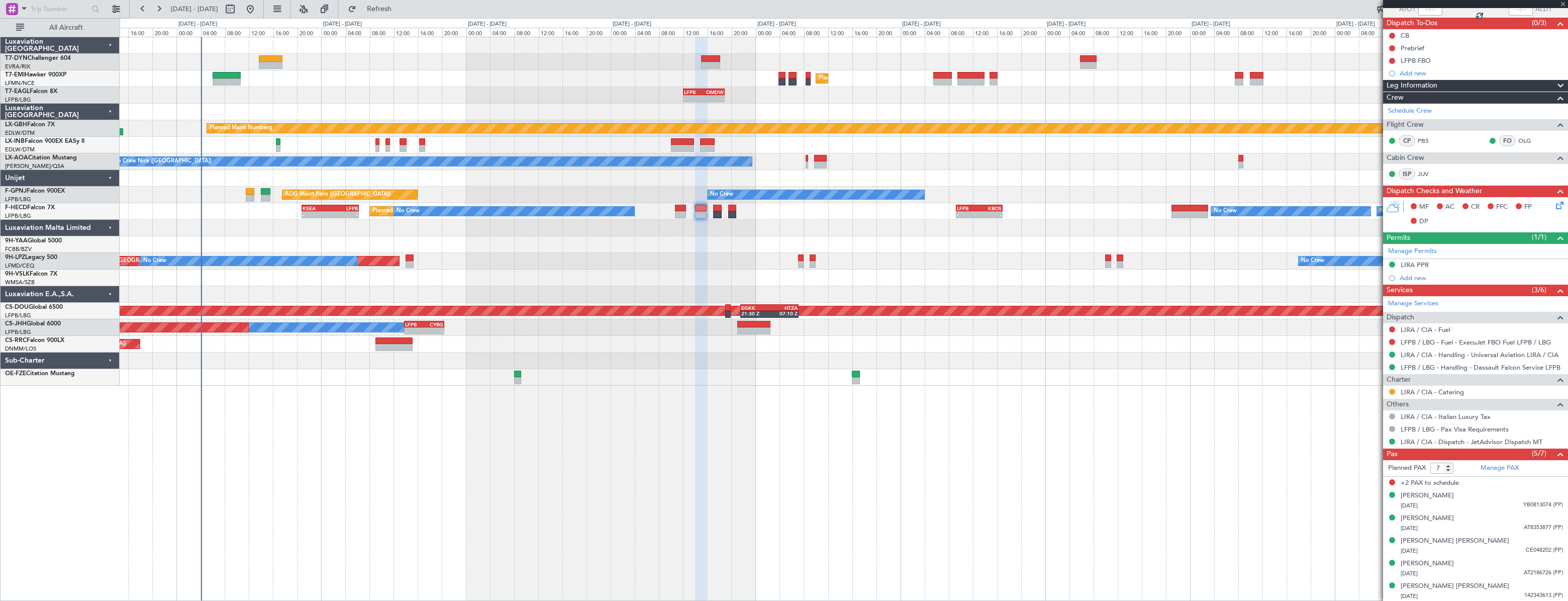
type input "+00:20"
type input "1"
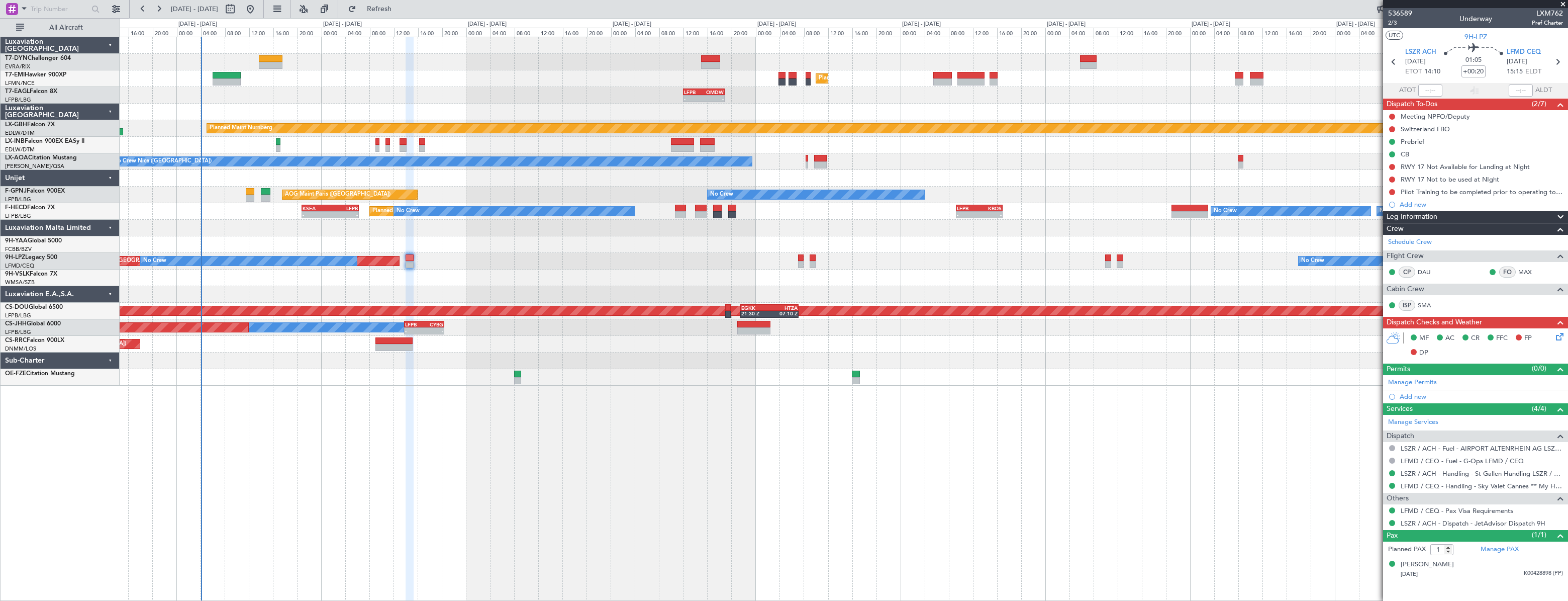
click at [651, 262] on div "Planned [GEOGRAPHIC_DATA] ([GEOGRAPHIC_DATA]) No Crew No Crew" at bounding box center [843, 261] width 1447 height 17
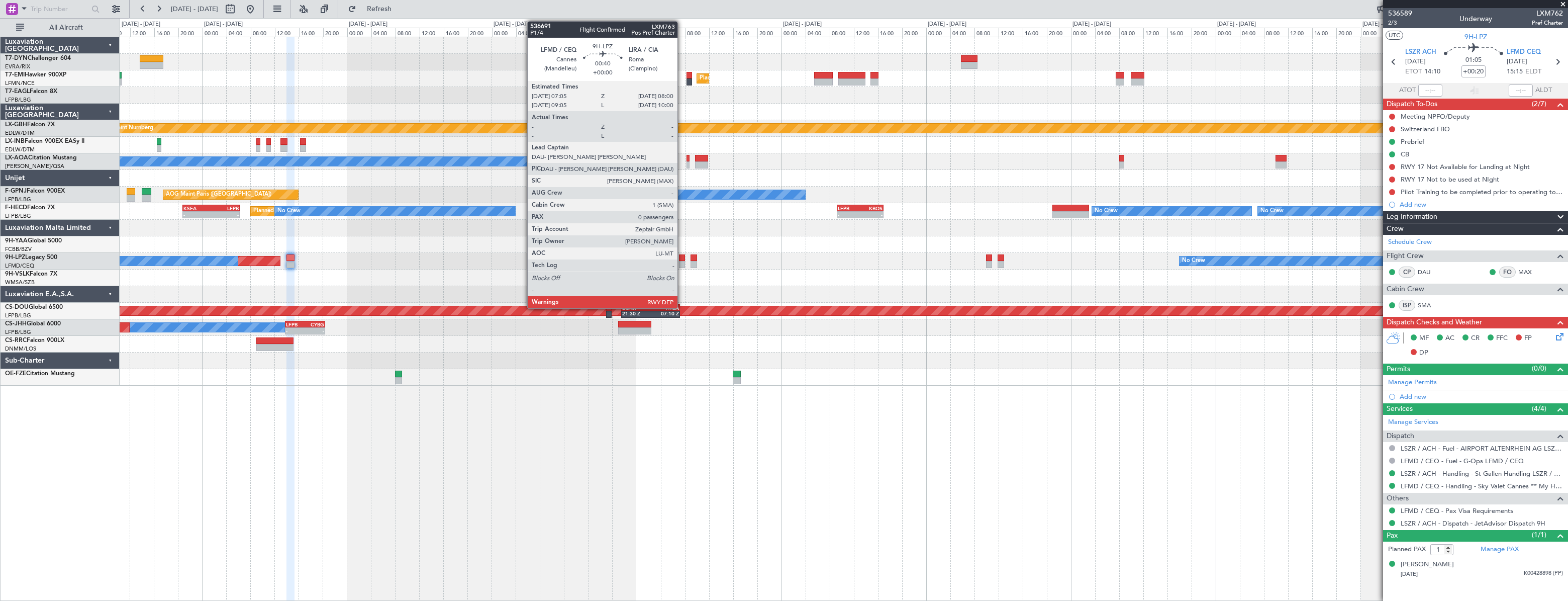
click at [681, 259] on div at bounding box center [682, 257] width 6 height 7
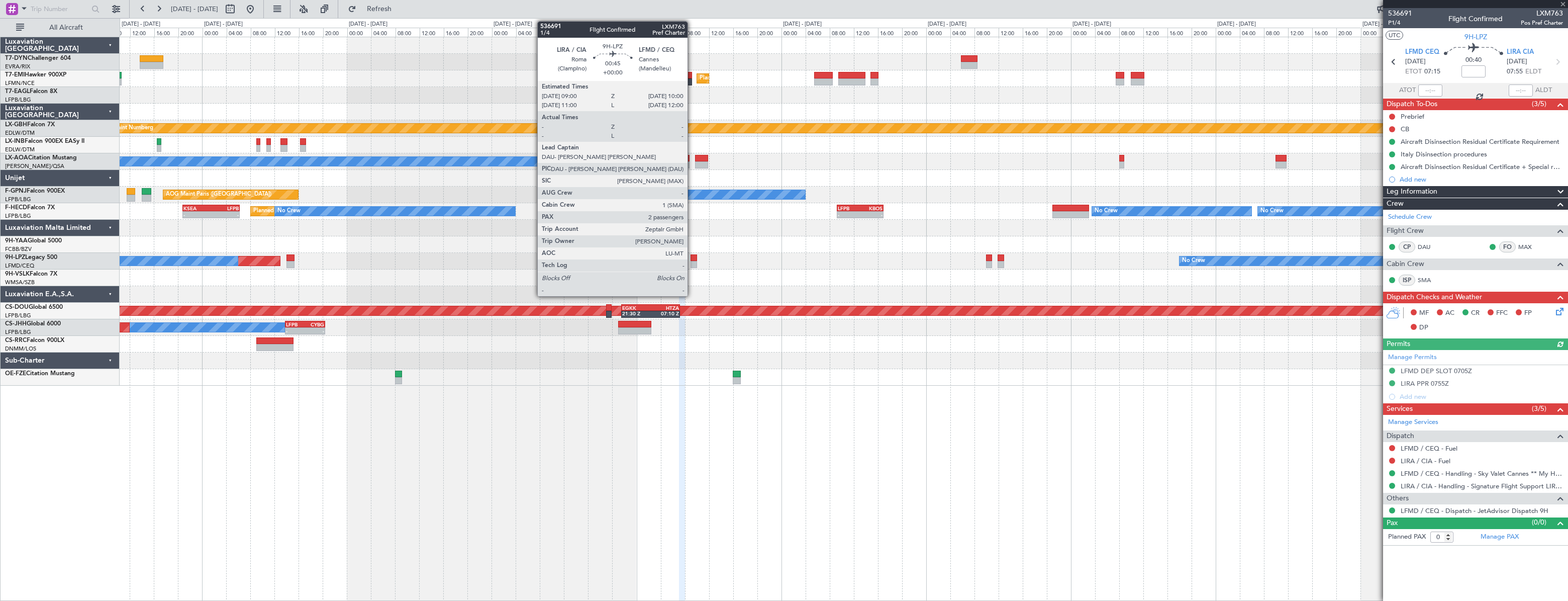
click at [692, 257] on div at bounding box center [693, 257] width 6 height 7
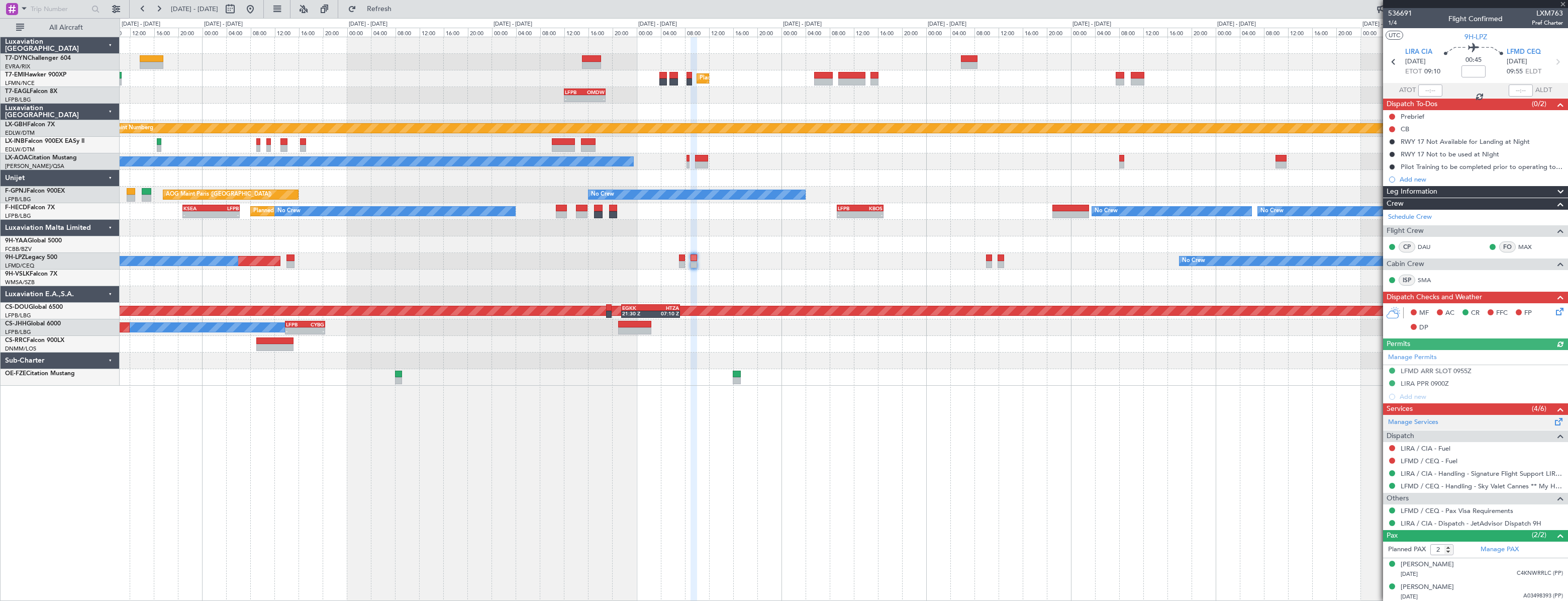
scroll to position [1, 0]
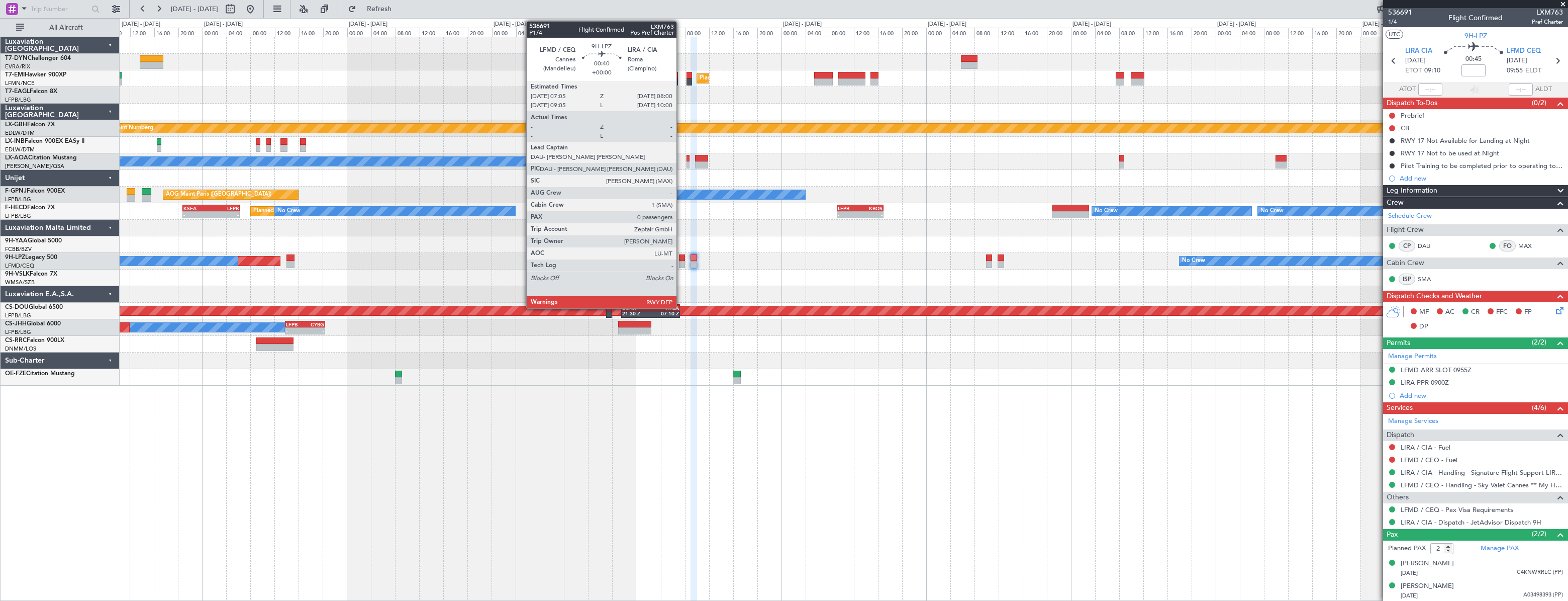
click at [681, 257] on div at bounding box center [682, 257] width 6 height 7
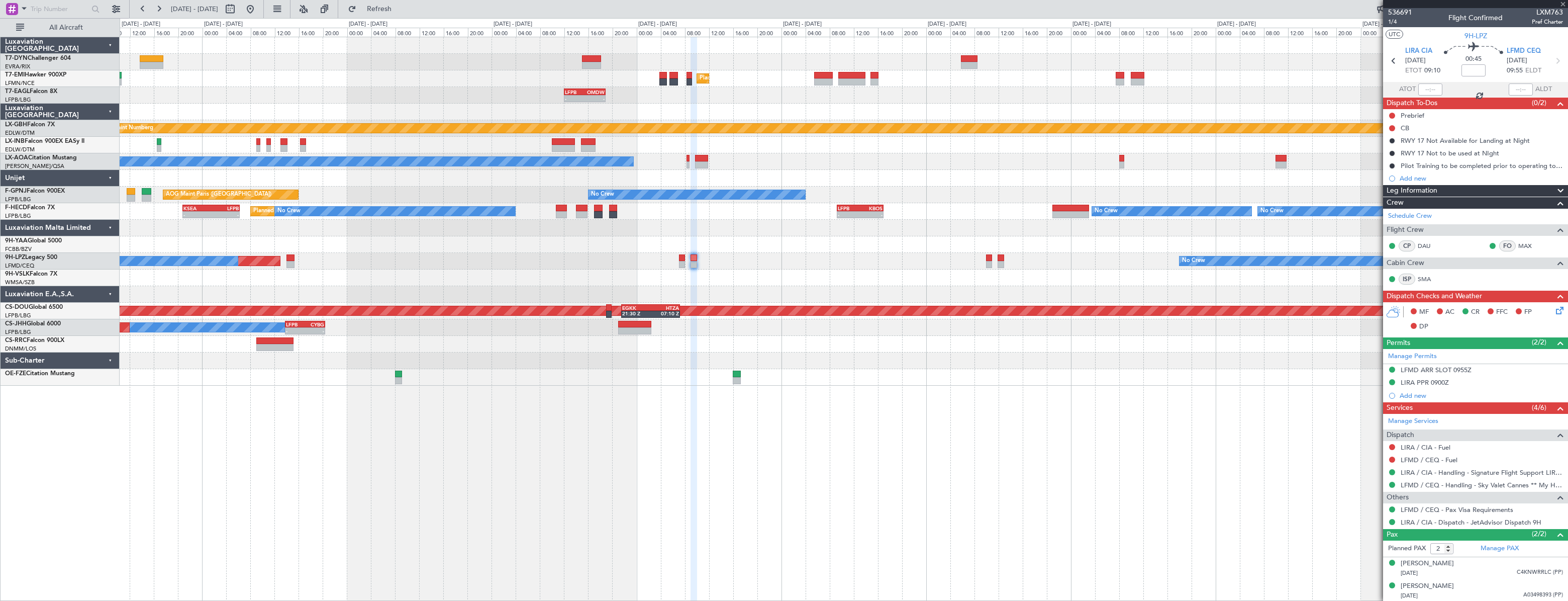
type input "0"
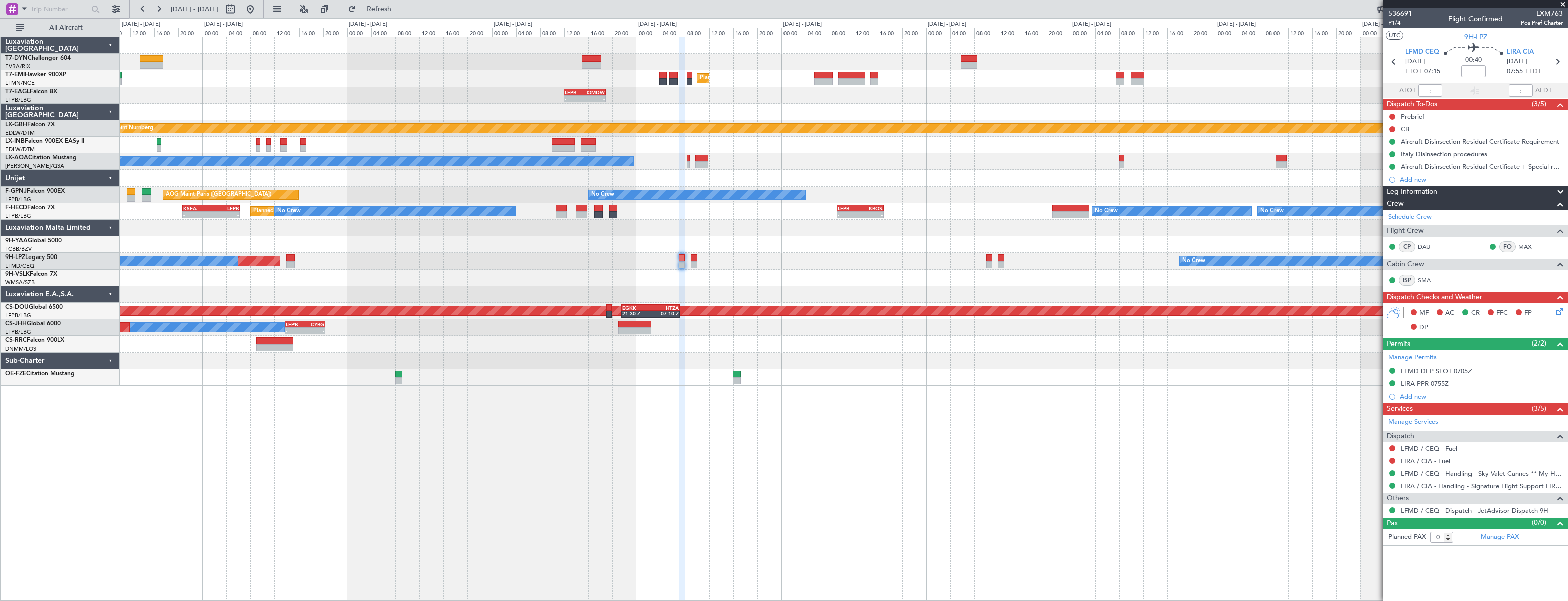
click at [523, 250] on div "Unplanned Maint [GEOGRAPHIC_DATA] (Riga Intl) Planned Maint [GEOGRAPHIC_DATA] G…" at bounding box center [843, 211] width 1447 height 348
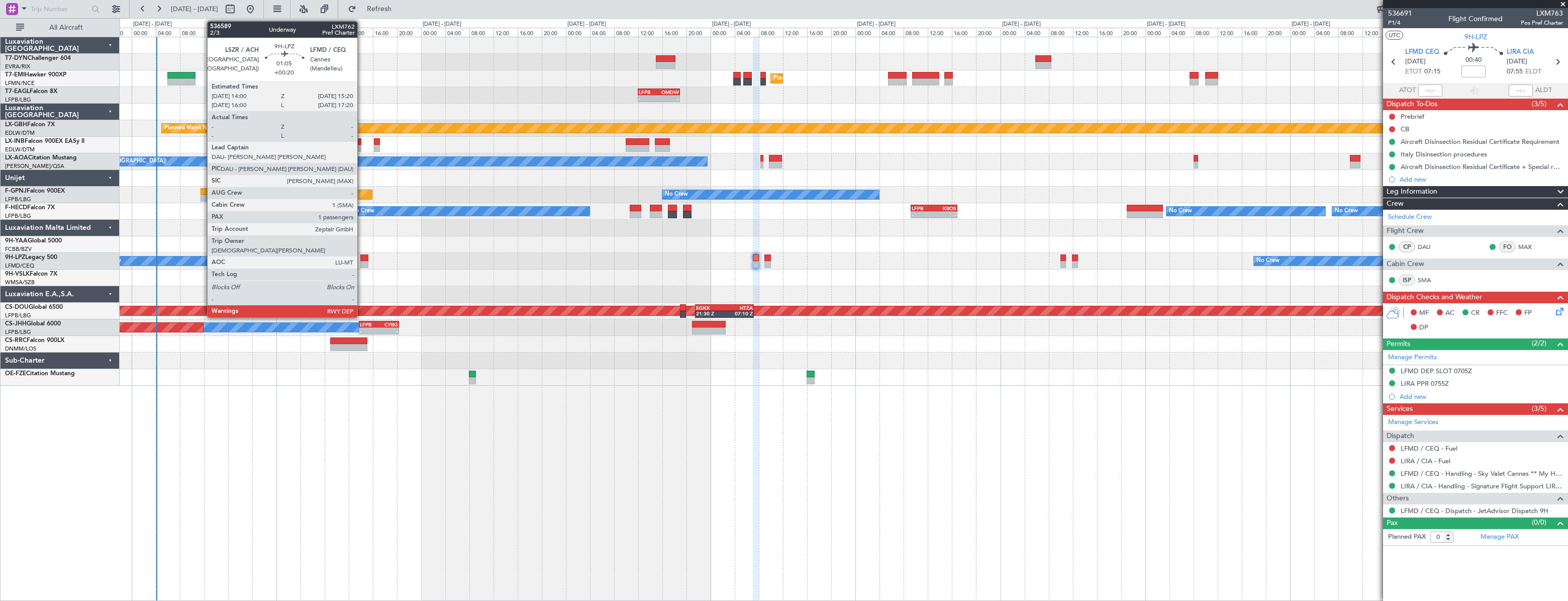
click at [362, 257] on div at bounding box center [364, 257] width 9 height 7
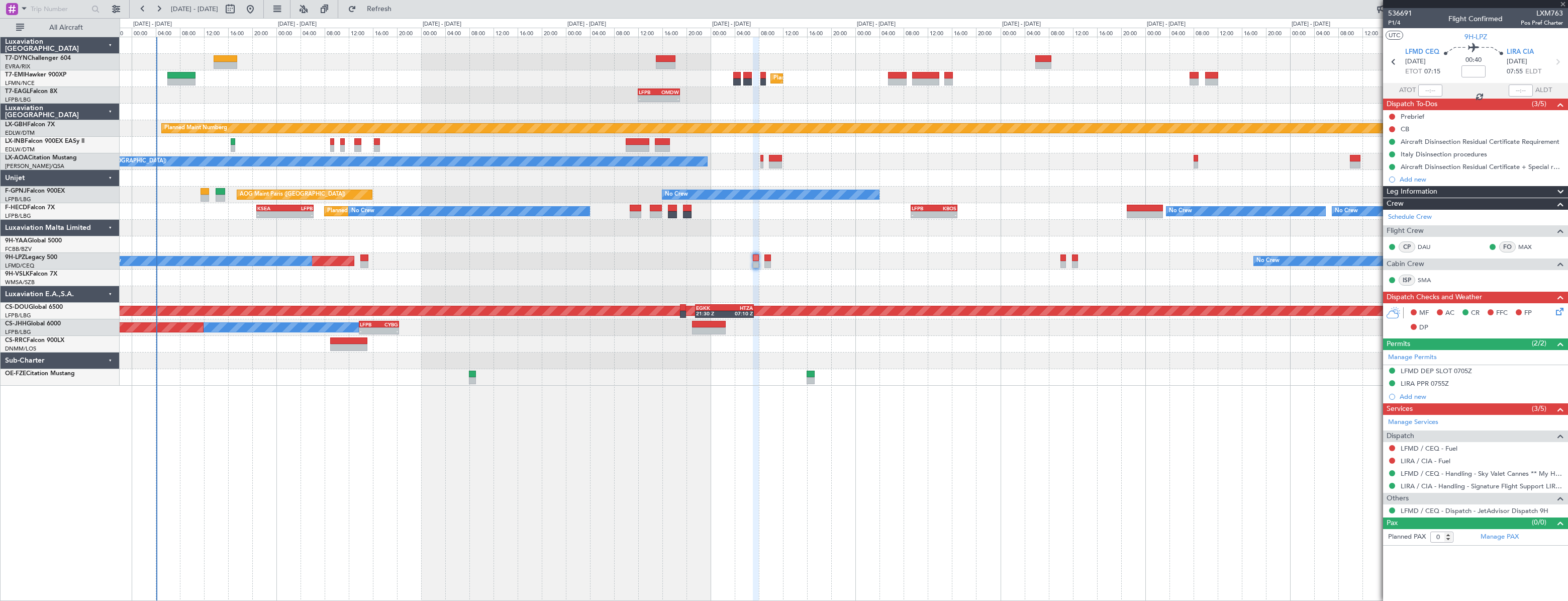
type input "+00:20"
type input "1"
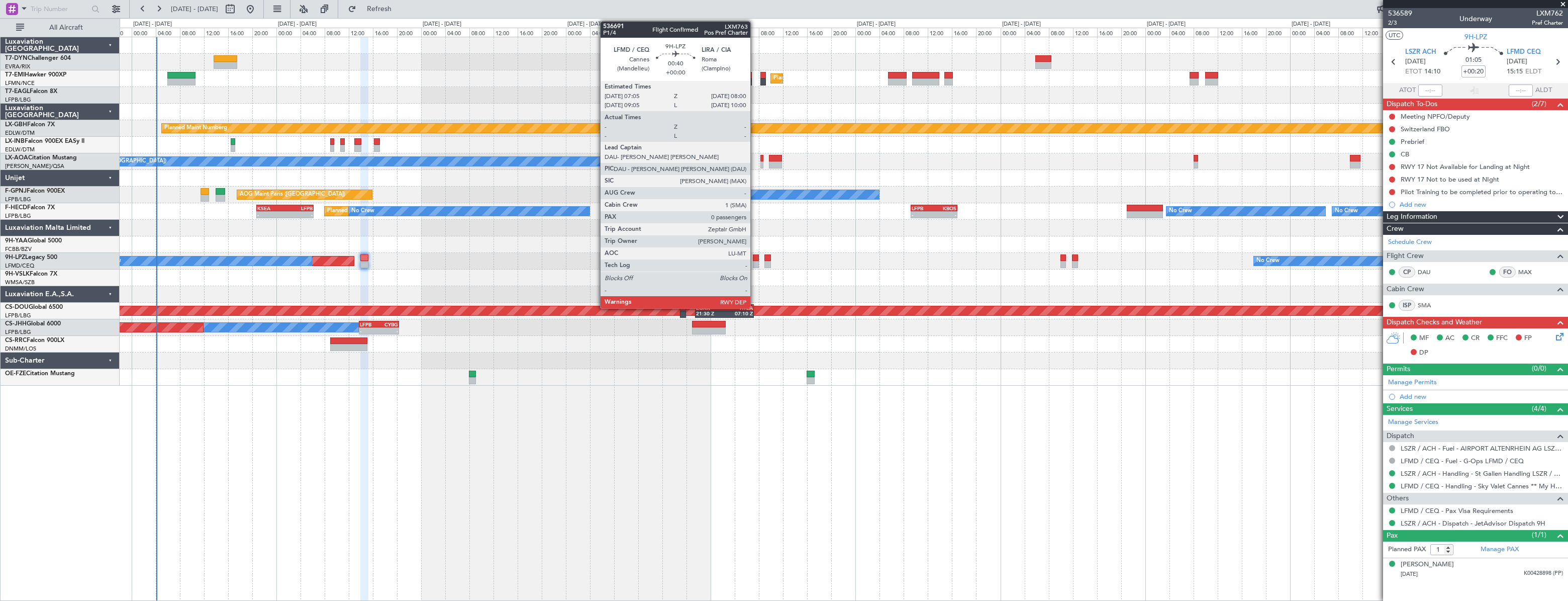
click at [755, 257] on div at bounding box center [756, 257] width 6 height 7
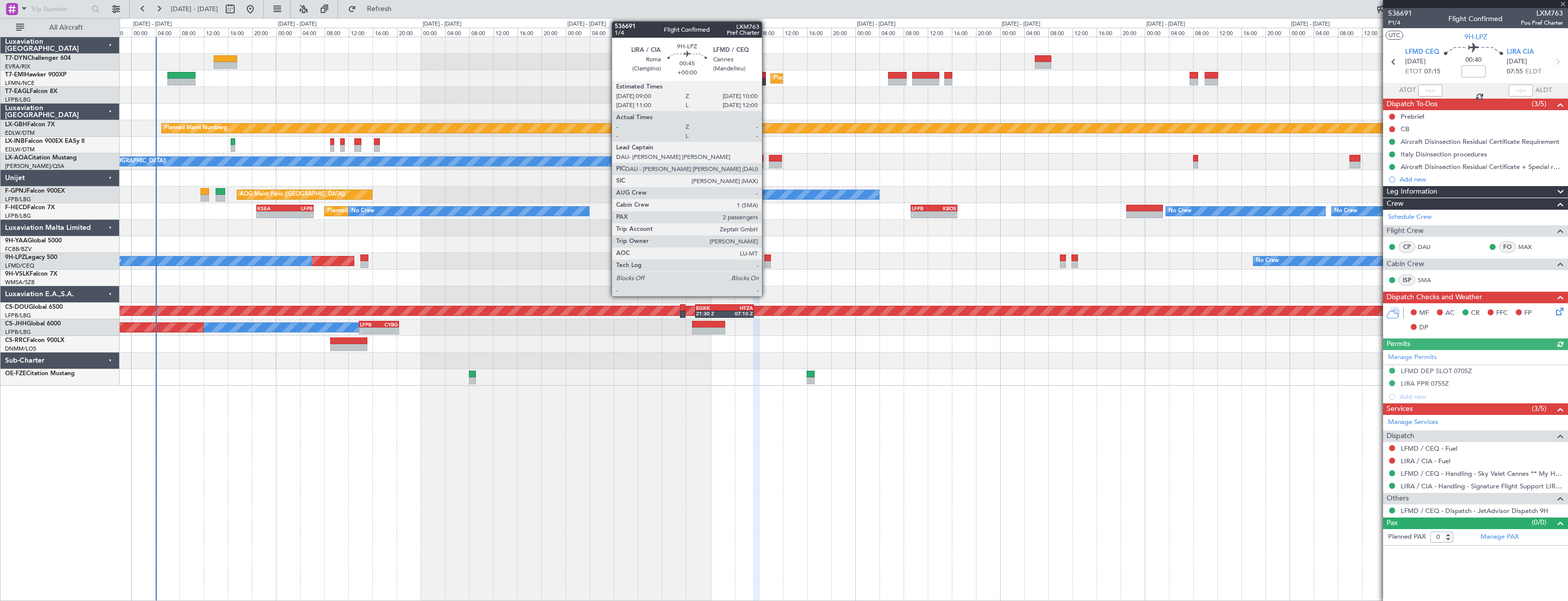
click at [766, 259] on div at bounding box center [768, 257] width 6 height 7
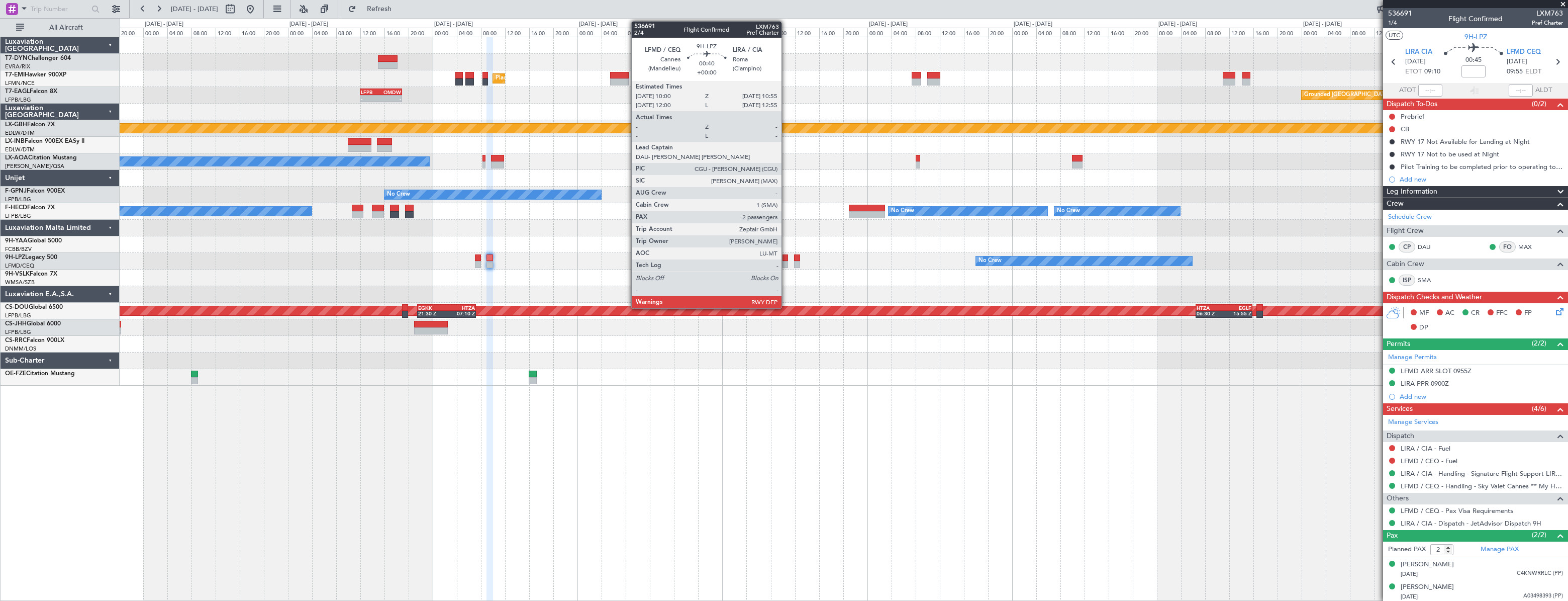
click at [786, 260] on div at bounding box center [785, 257] width 6 height 7
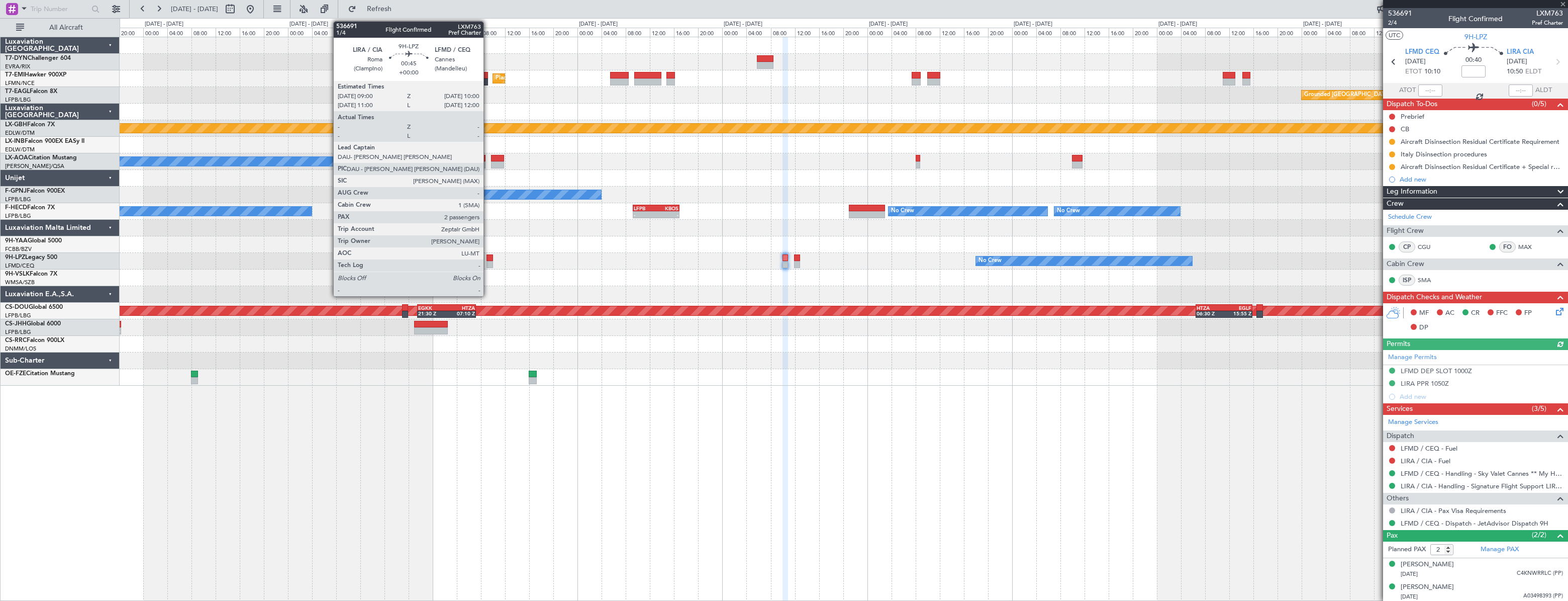
click at [488, 257] on div at bounding box center [490, 257] width 6 height 7
click at [480, 258] on div at bounding box center [478, 257] width 6 height 7
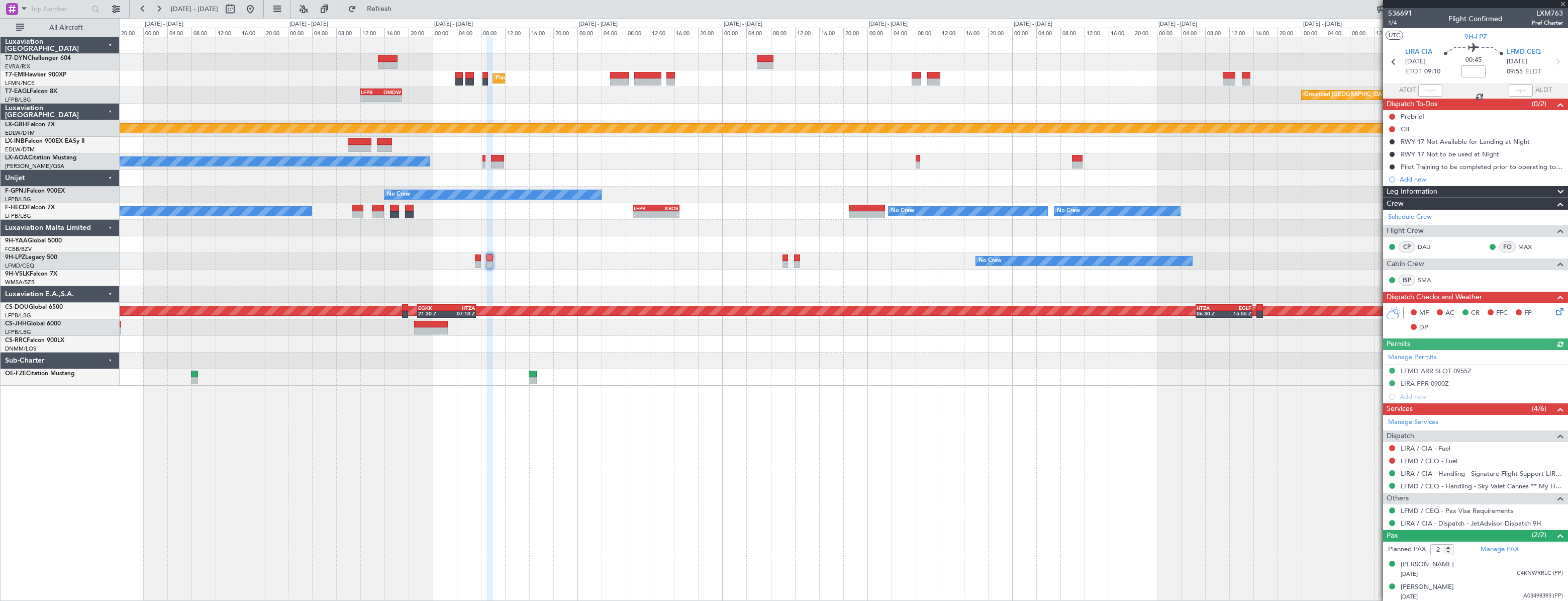
type input "0"
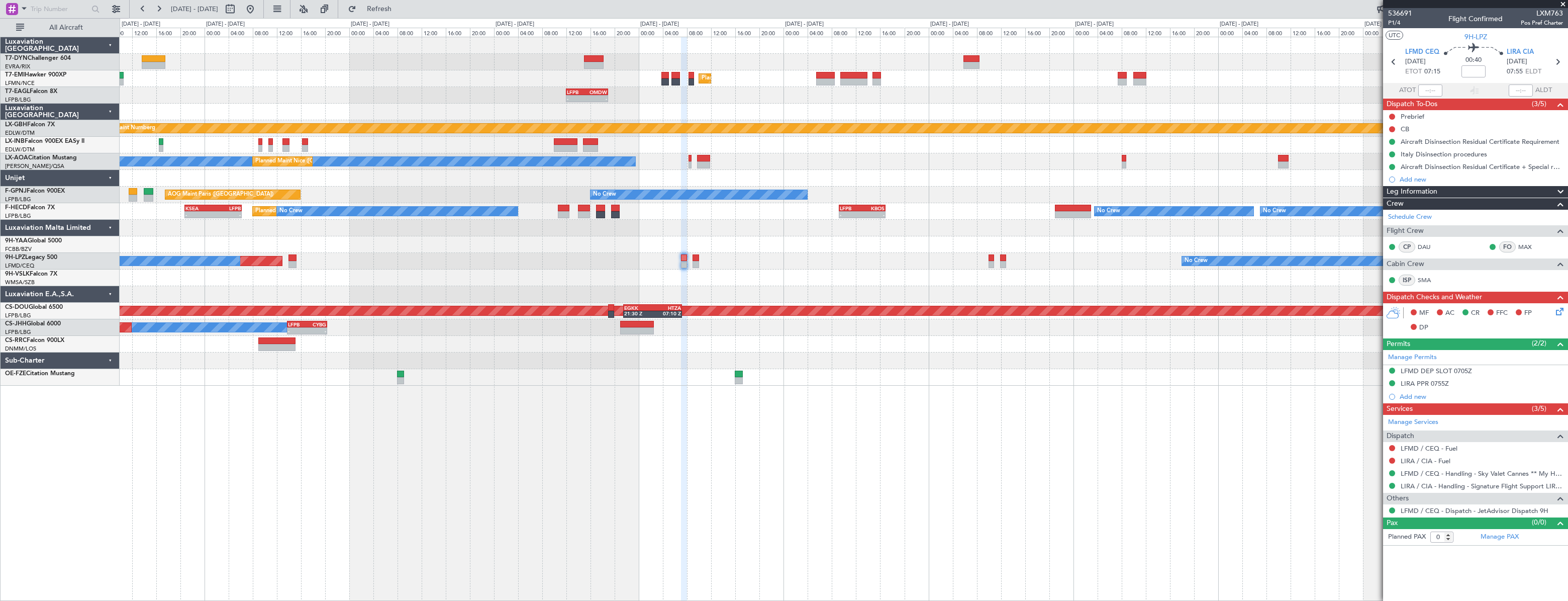
click at [943, 270] on div at bounding box center [843, 277] width 1448 height 17
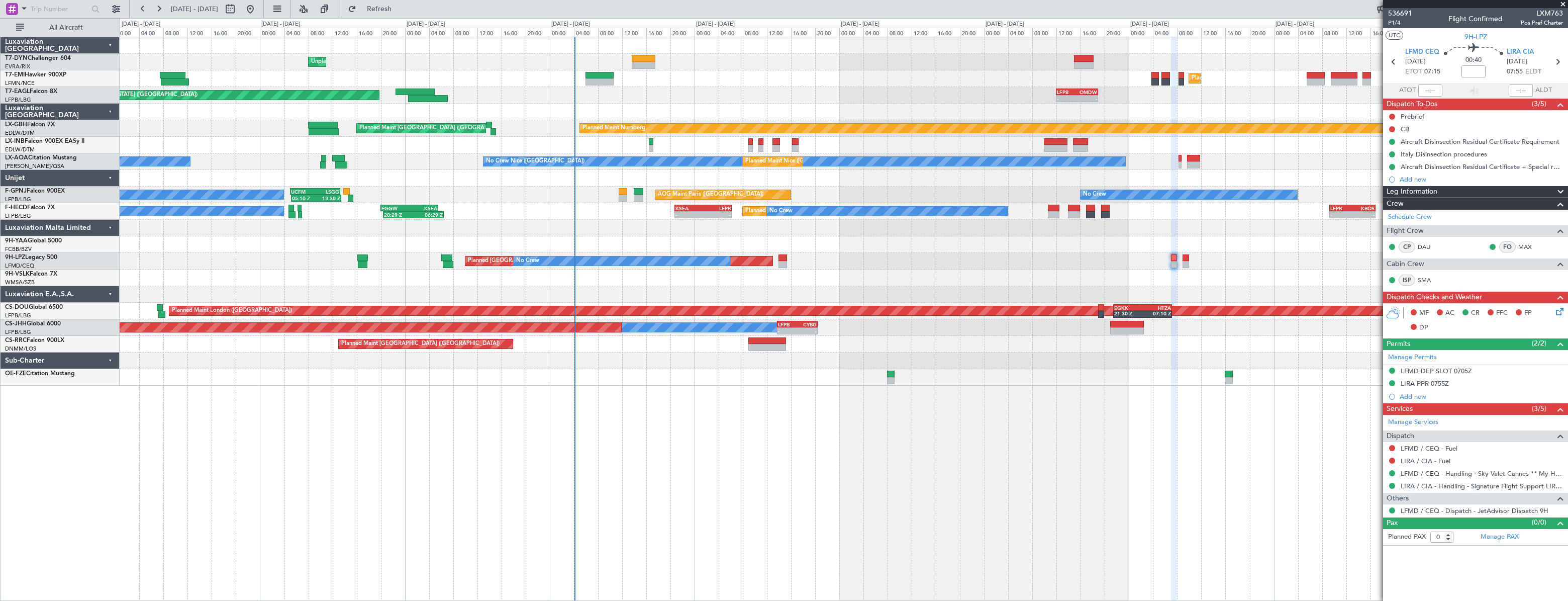
click at [866, 268] on div "Planned [GEOGRAPHIC_DATA] ([GEOGRAPHIC_DATA]) No Crew Planned Maint Cannes ([GE…" at bounding box center [843, 261] width 1448 height 17
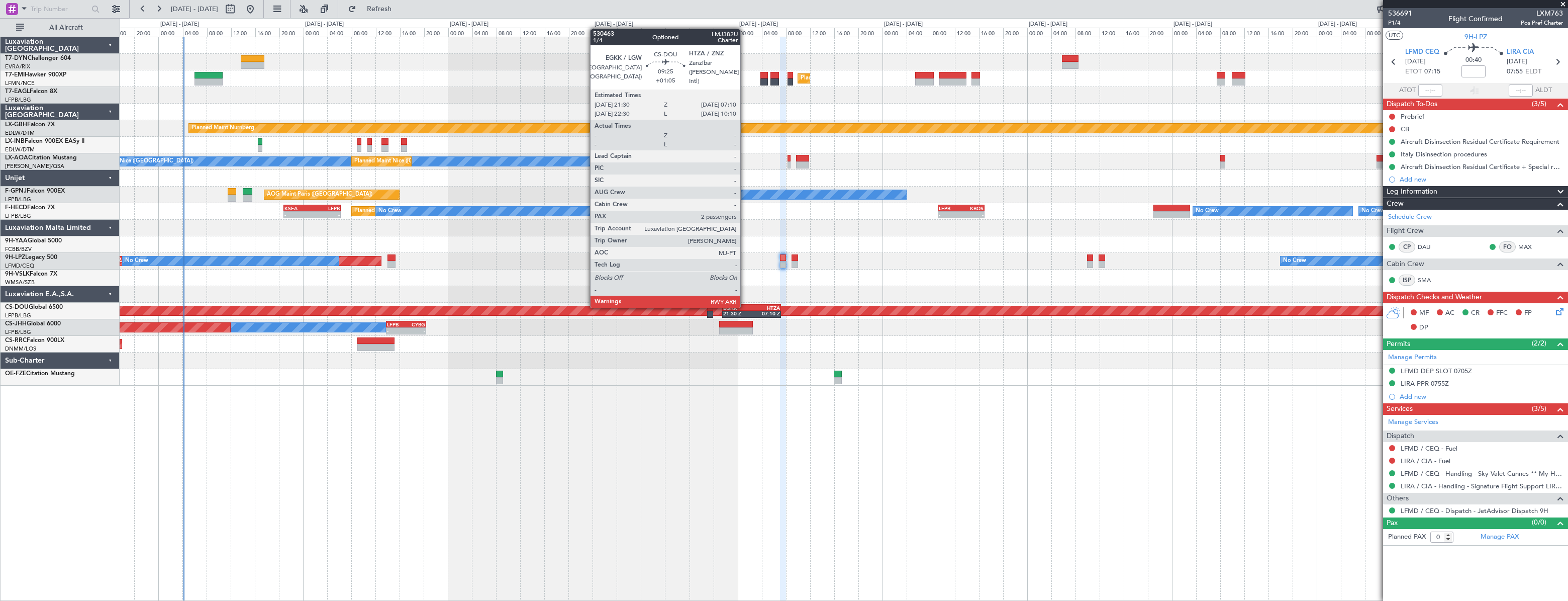
click at [745, 306] on div "EGKK" at bounding box center [738, 308] width 28 height 6
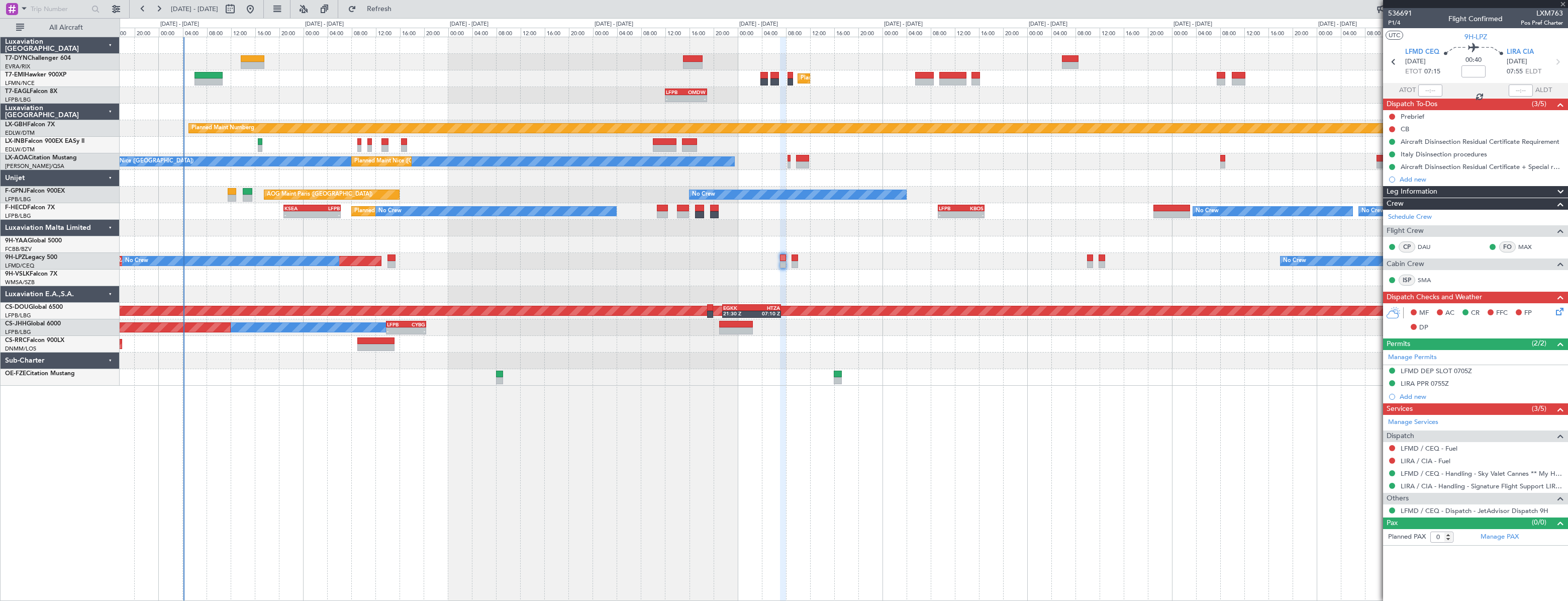
type input "+01:05"
type input "2"
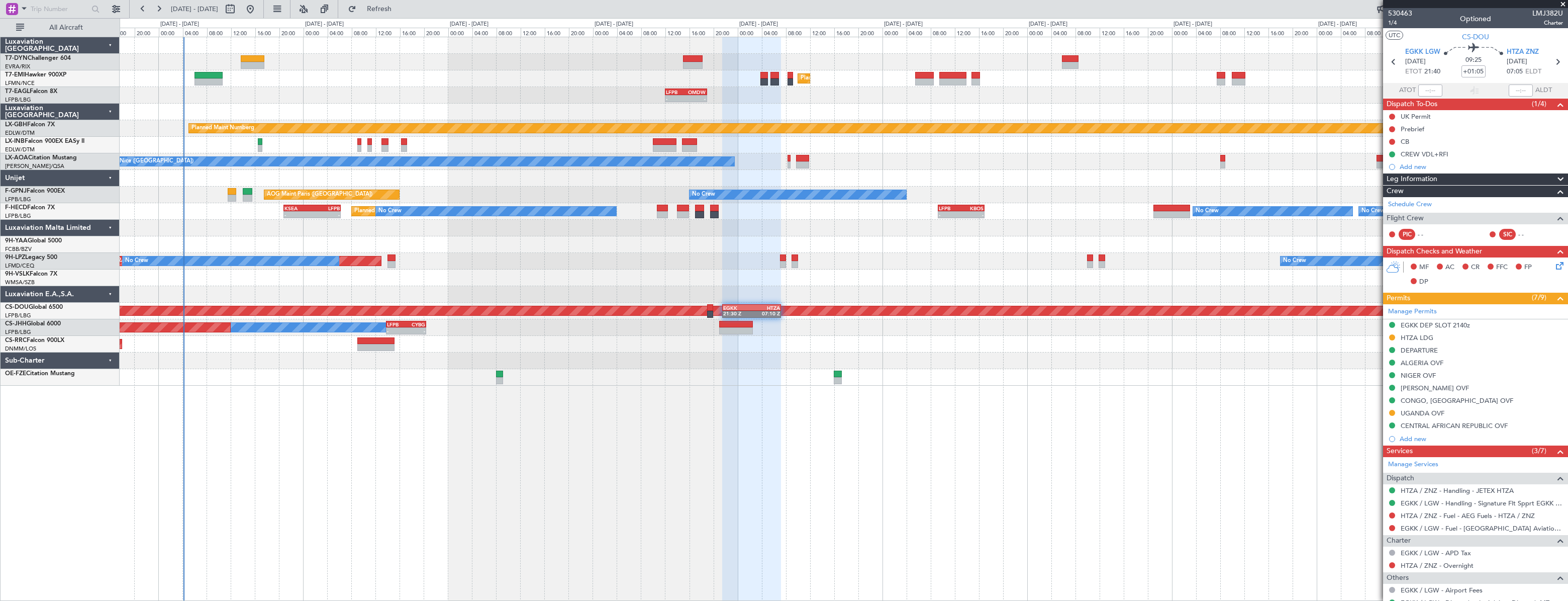
click at [498, 333] on div "Unplanned Maint [GEOGRAPHIC_DATA] (Riga Intl) Planned Maint [GEOGRAPHIC_DATA] -…" at bounding box center [843, 211] width 1447 height 348
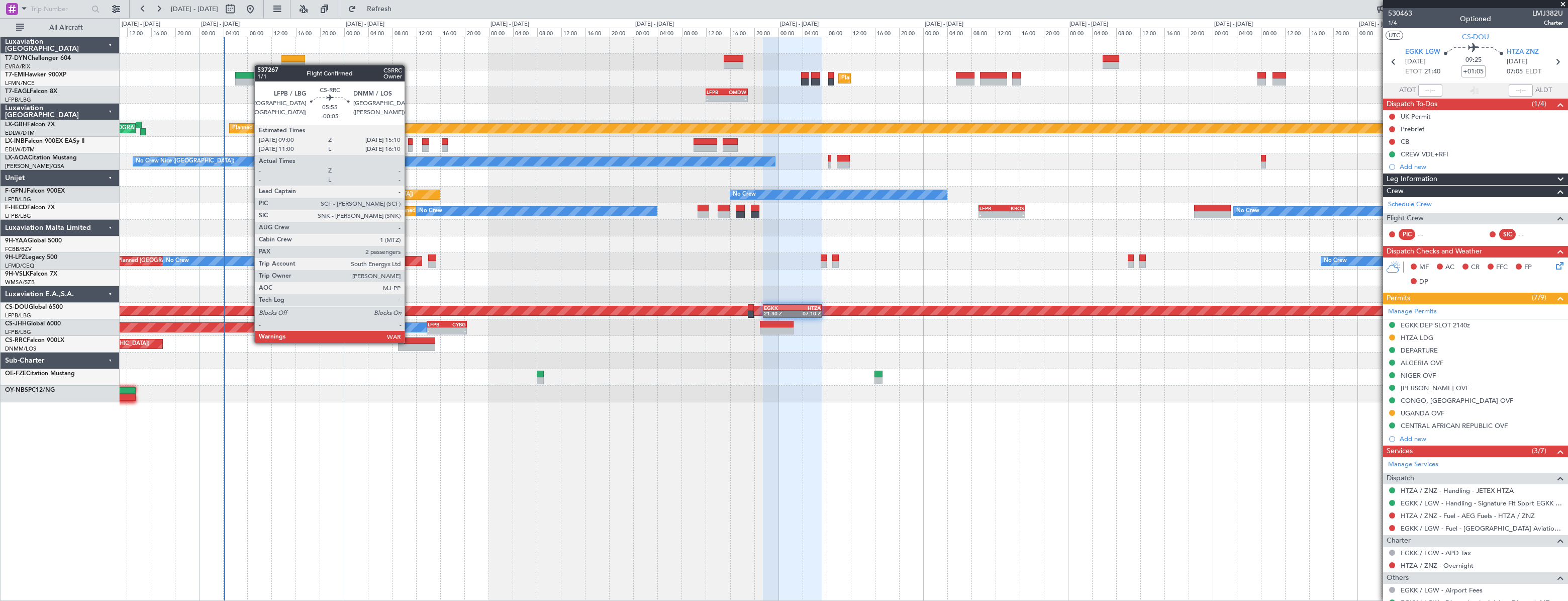
click at [409, 342] on div at bounding box center [417, 340] width 38 height 7
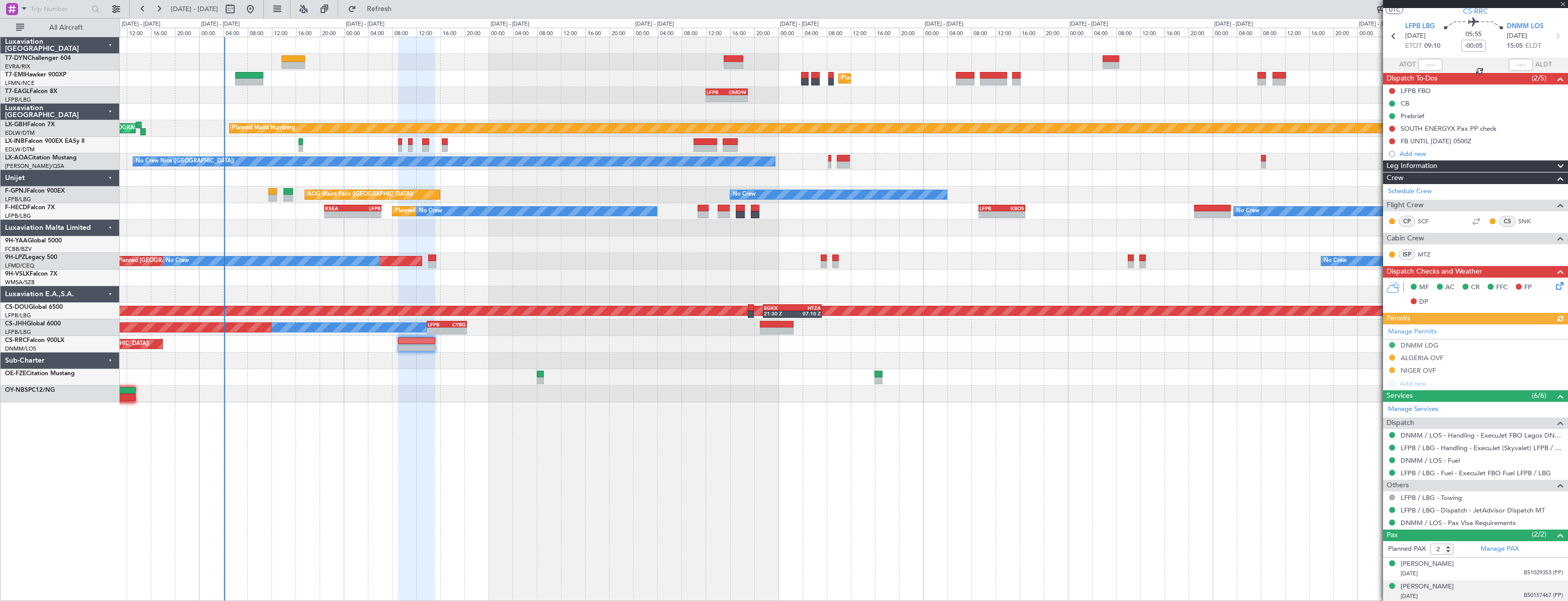
scroll to position [51, 0]
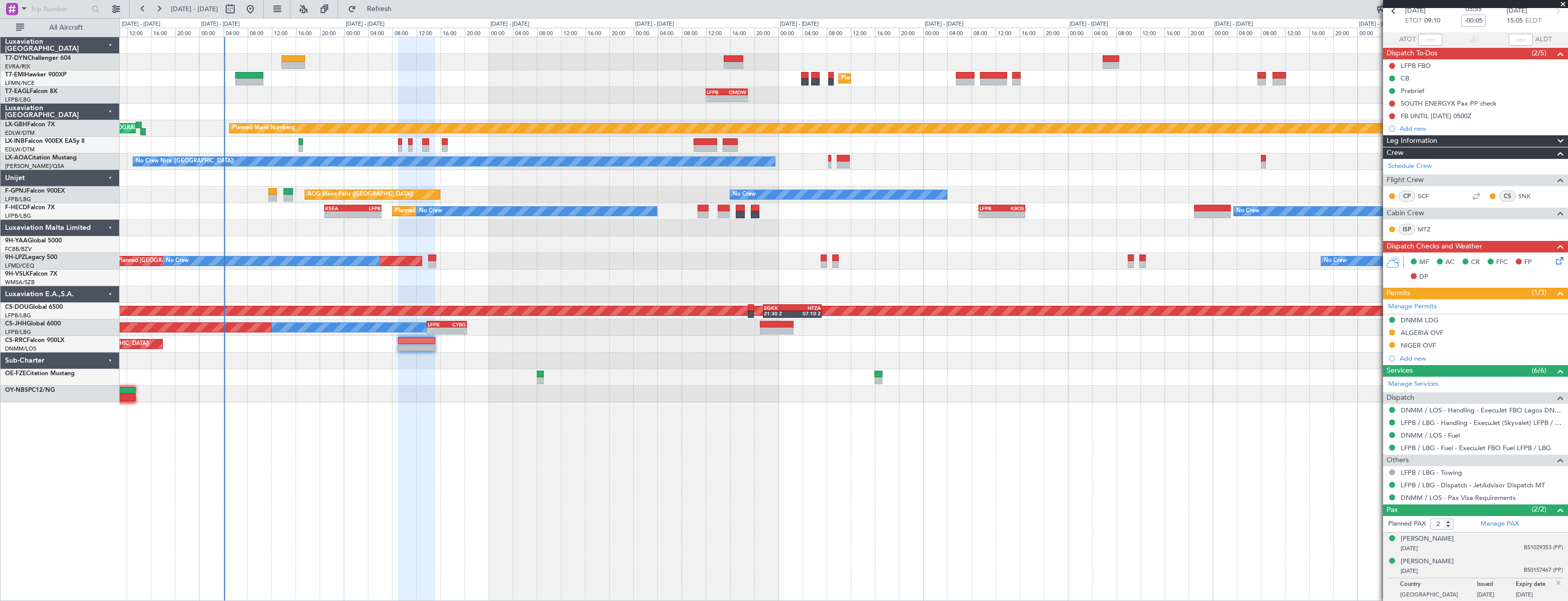
click at [1464, 549] on div "[DATE] B51029353 (PP)" at bounding box center [1481, 548] width 162 height 10
click at [1477, 581] on div "[PERSON_NAME] [DATE] B50157467 (PP)" at bounding box center [1481, 591] width 162 height 20
click at [1478, 545] on div "[DATE] B51029353 (PP)" at bounding box center [1481, 548] width 162 height 10
click at [1486, 523] on mat-tooltip-component "Complete" at bounding box center [1472, 527] width 44 height 27
click at [1492, 523] on link "Manage PAX" at bounding box center [1499, 523] width 38 height 10
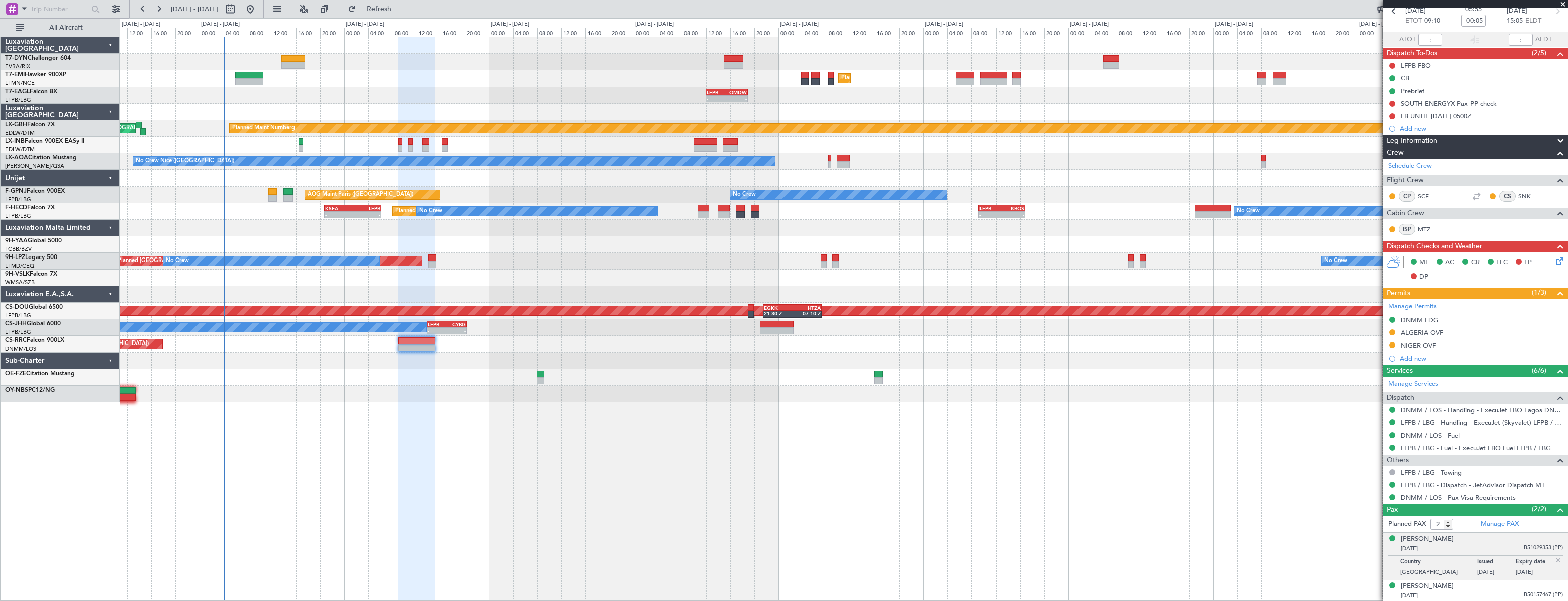
click at [1554, 255] on icon at bounding box center [1558, 259] width 8 height 8
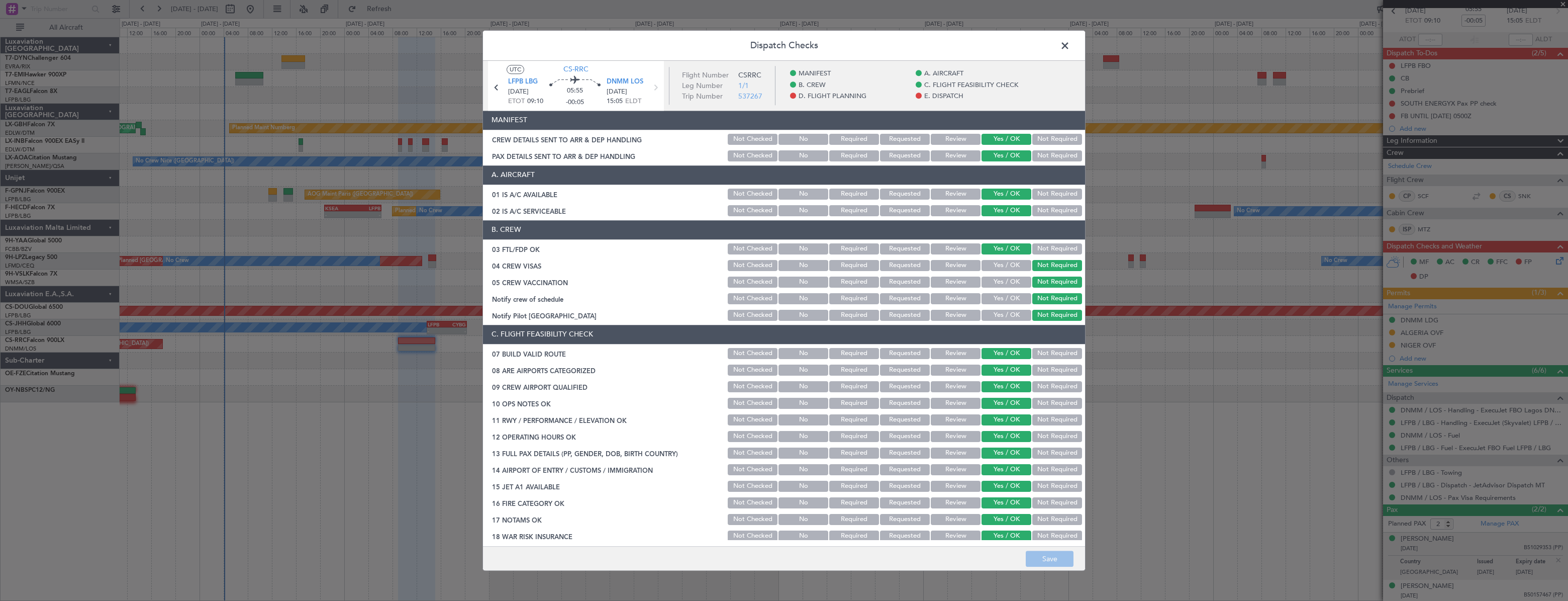
click at [1070, 45] on span at bounding box center [1070, 48] width 0 height 20
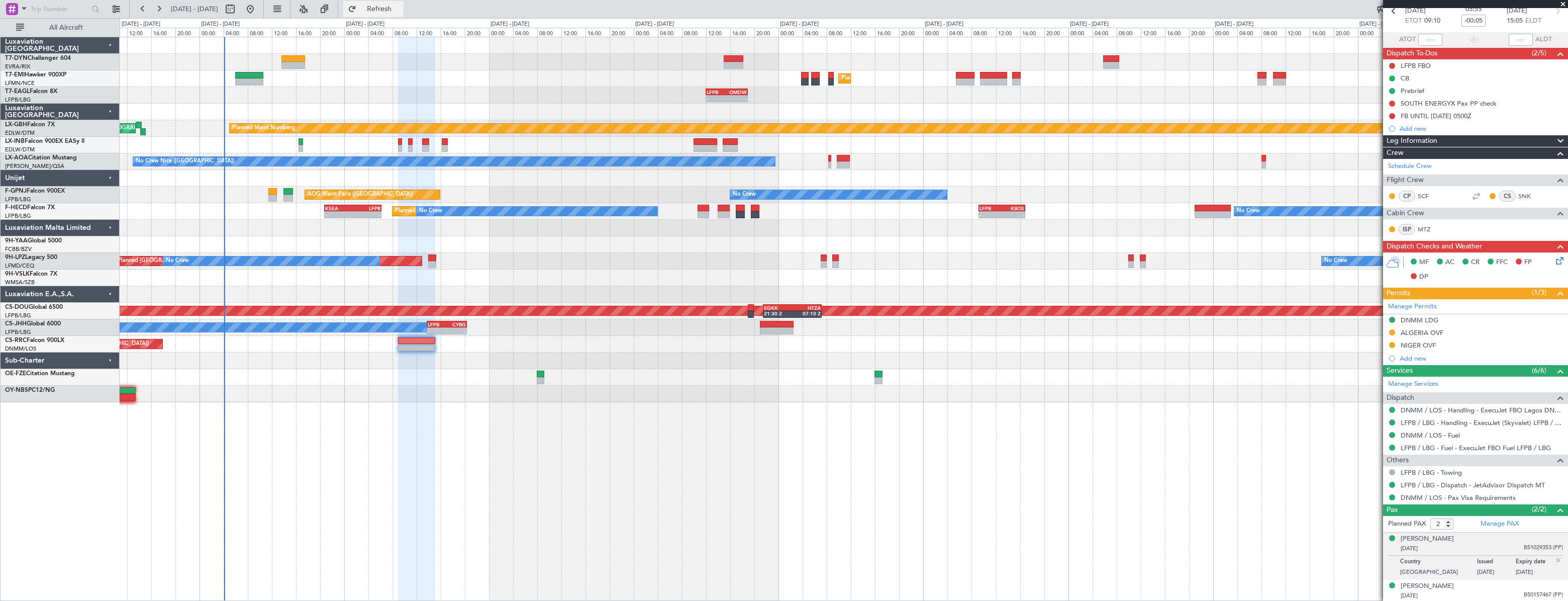
click at [404, 16] on button "Refresh" at bounding box center [374, 9] width 60 height 16
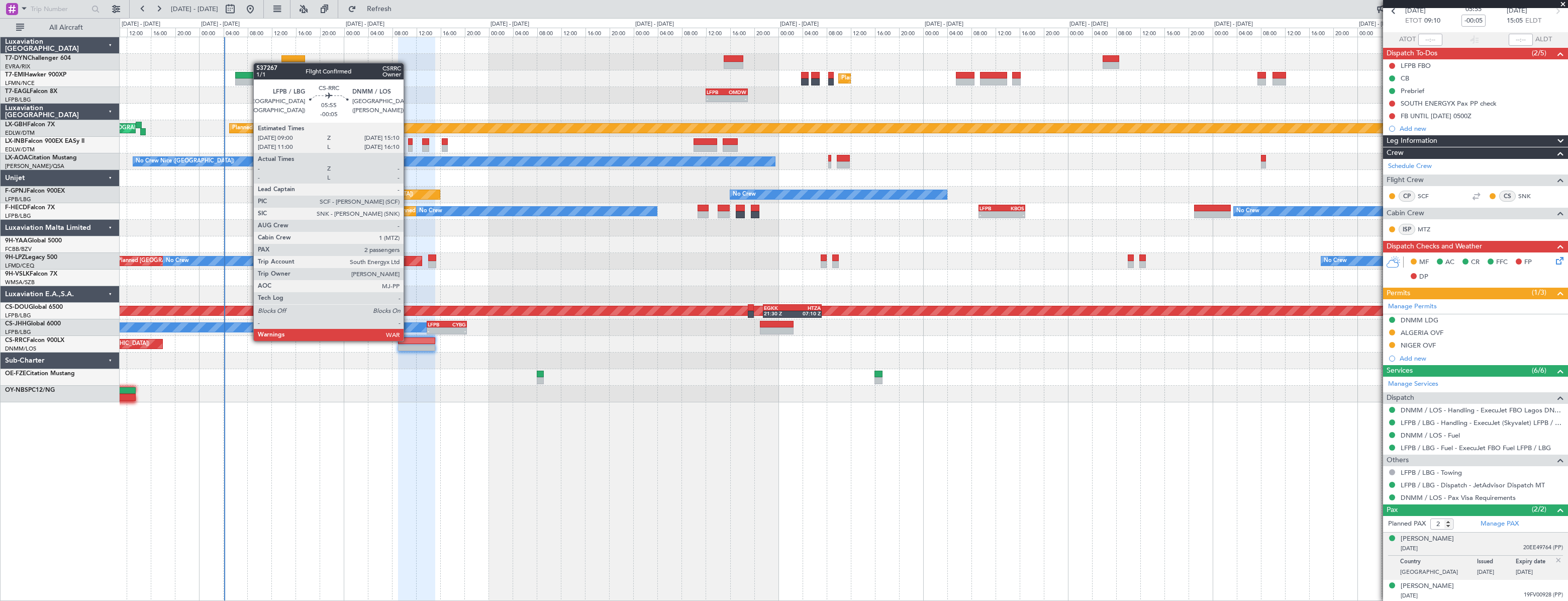
click at [408, 340] on div at bounding box center [417, 340] width 38 height 7
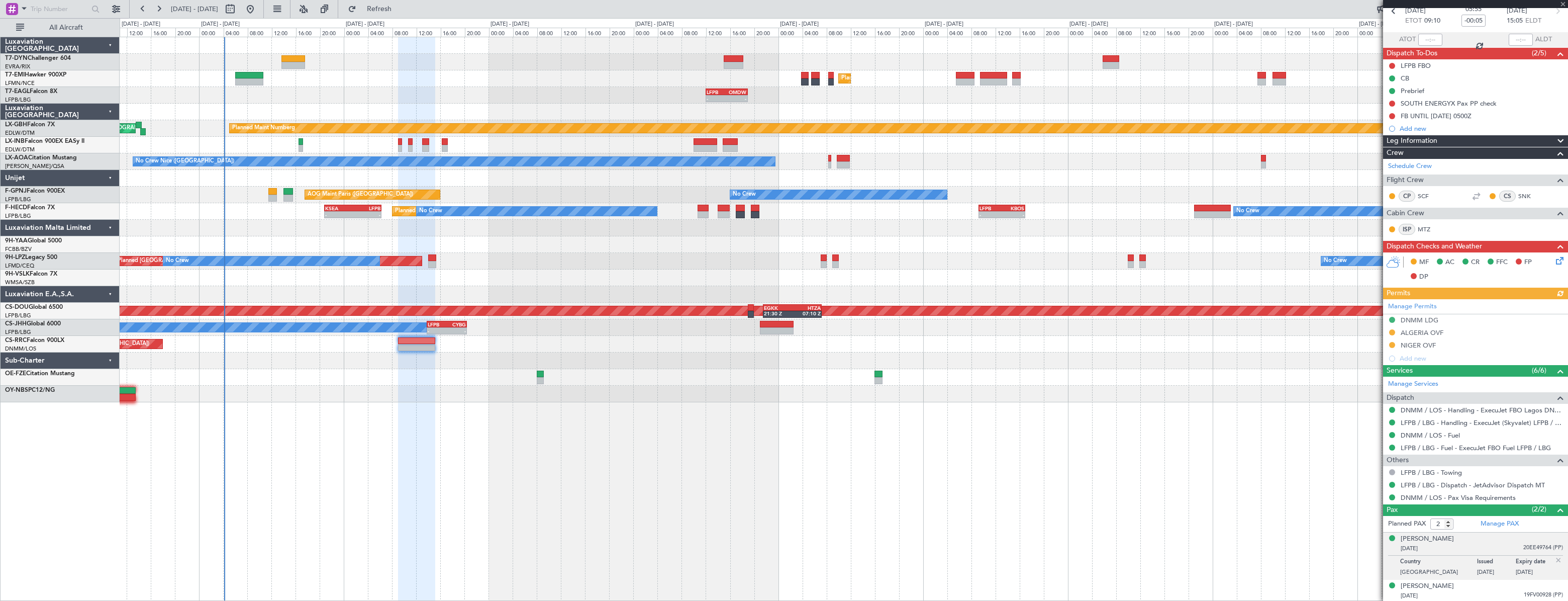
click at [1554, 263] on icon at bounding box center [1558, 259] width 8 height 8
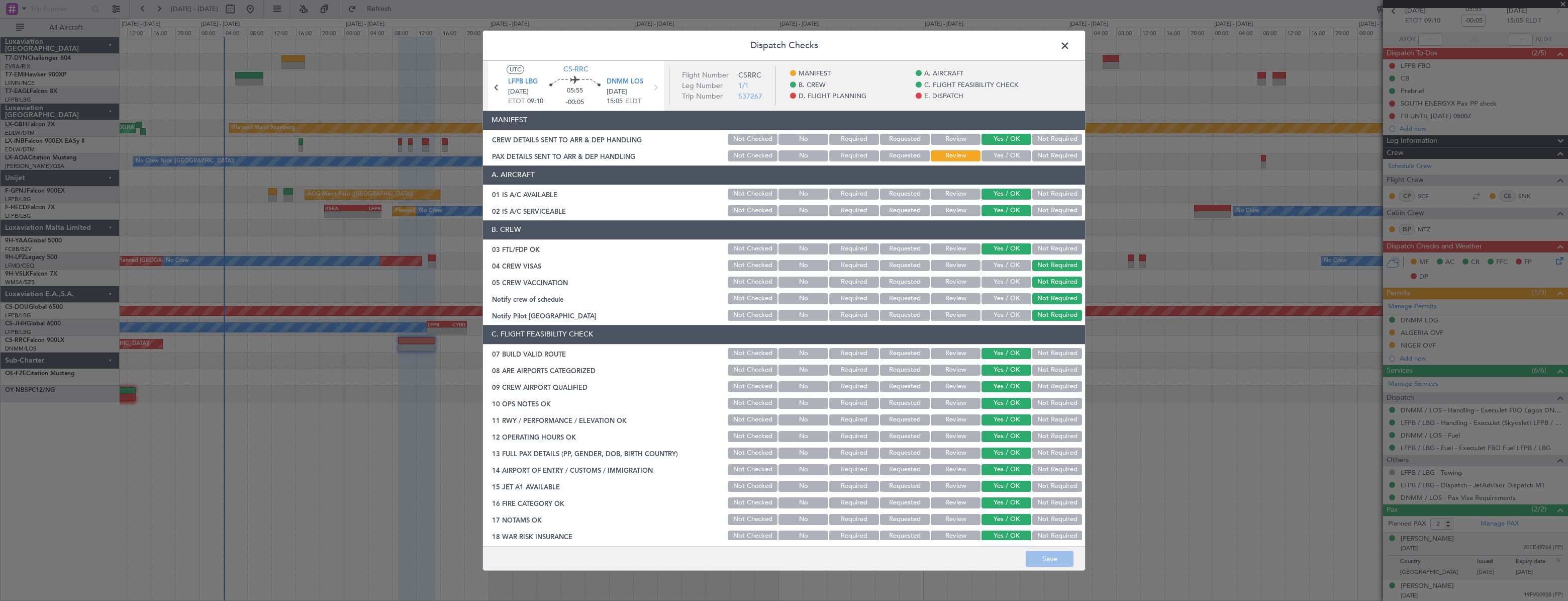
click at [999, 159] on button "Yes / OK" at bounding box center [1006, 156] width 50 height 11
click at [1044, 559] on button "Save" at bounding box center [1050, 558] width 47 height 16
click at [1070, 45] on span at bounding box center [1070, 48] width 0 height 20
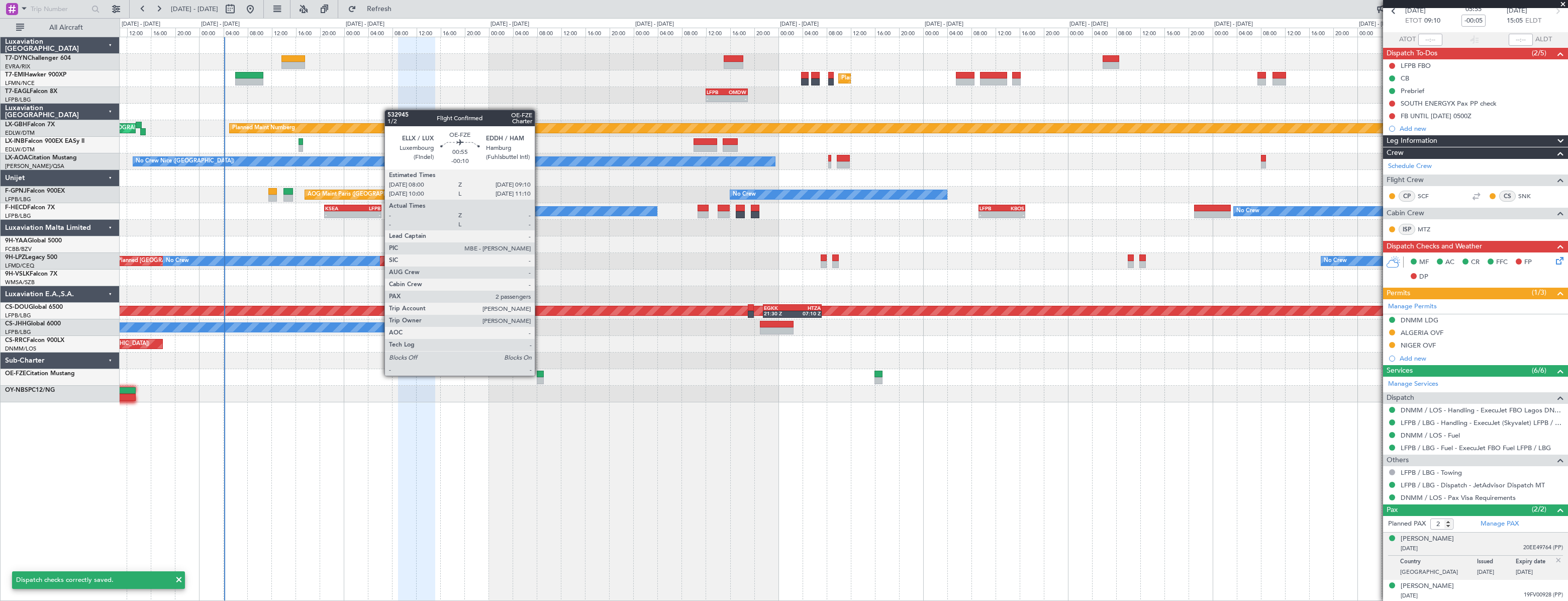
click at [539, 375] on div at bounding box center [541, 374] width 8 height 7
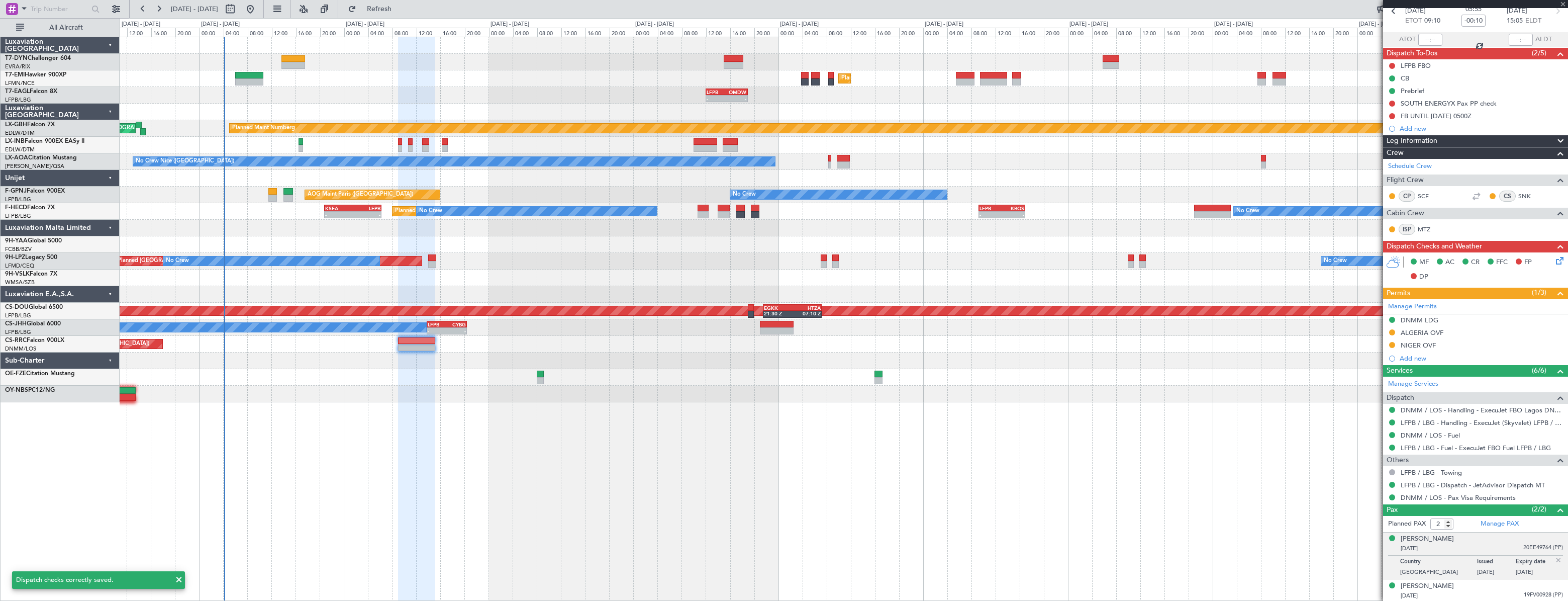
scroll to position [0, 0]
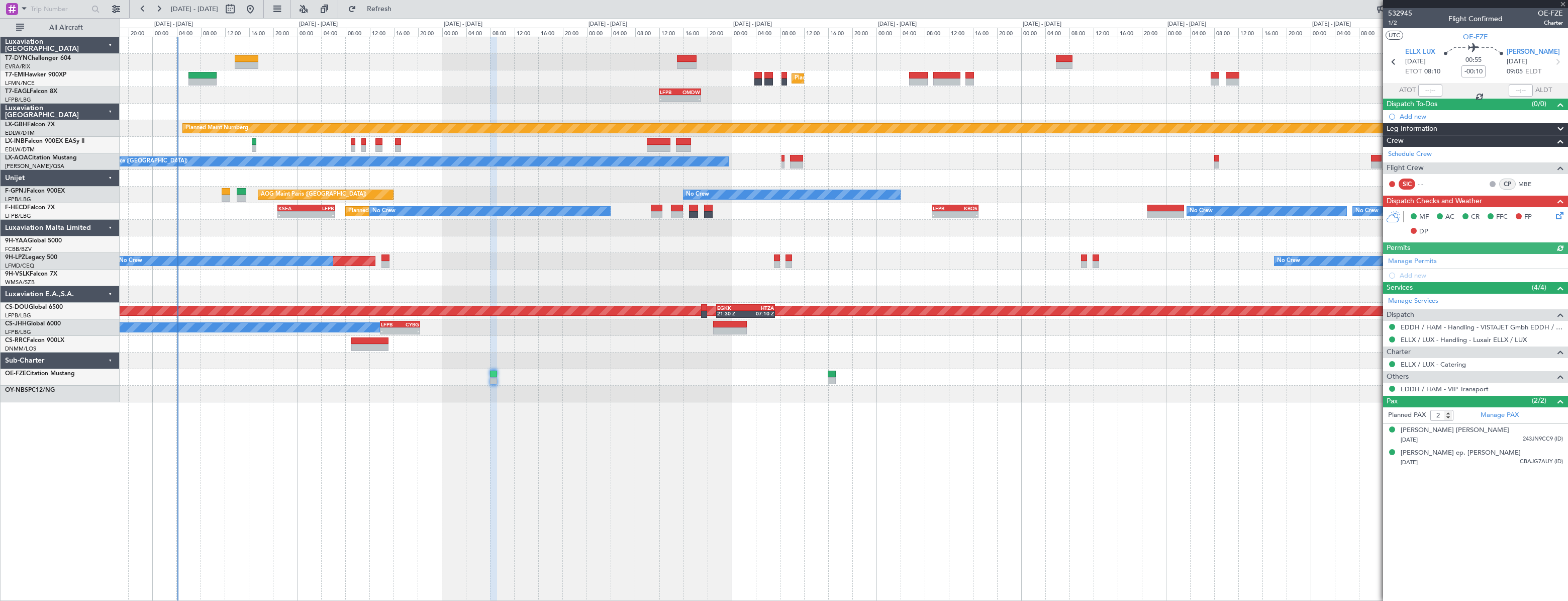
click at [583, 393] on div at bounding box center [843, 394] width 1447 height 17
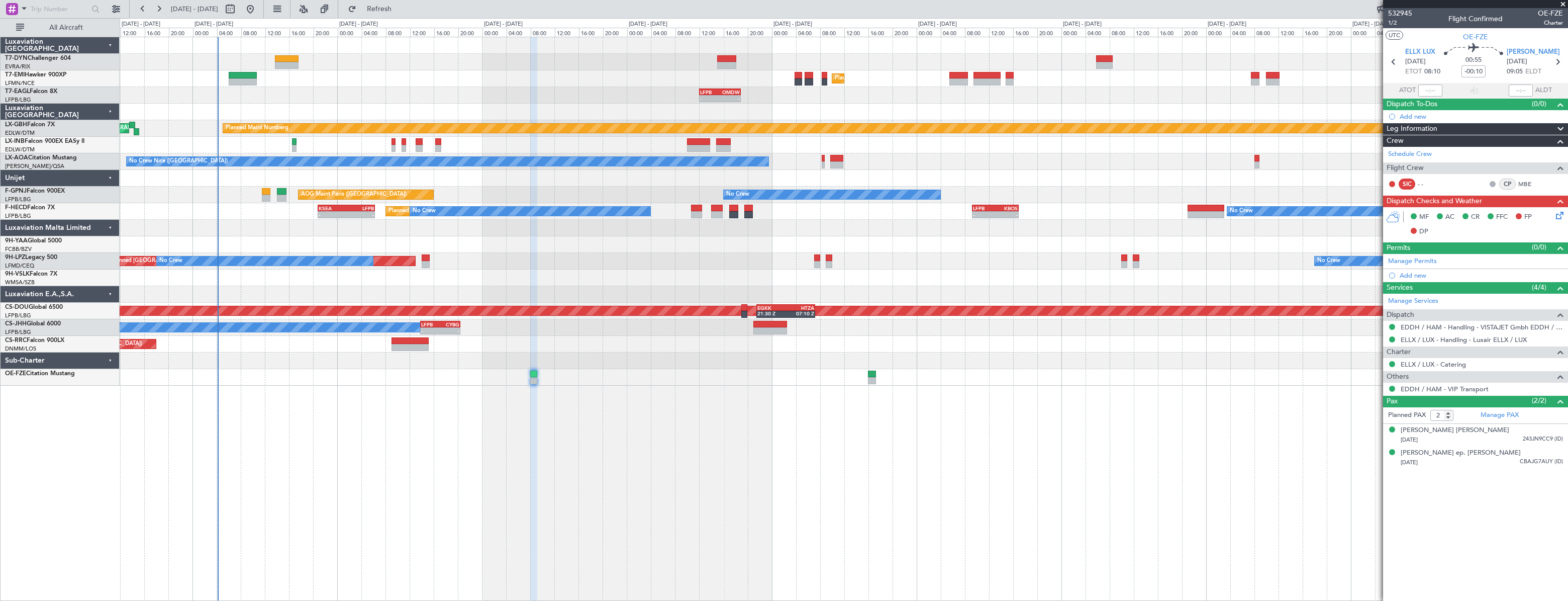
click at [607, 379] on div at bounding box center [843, 377] width 1447 height 17
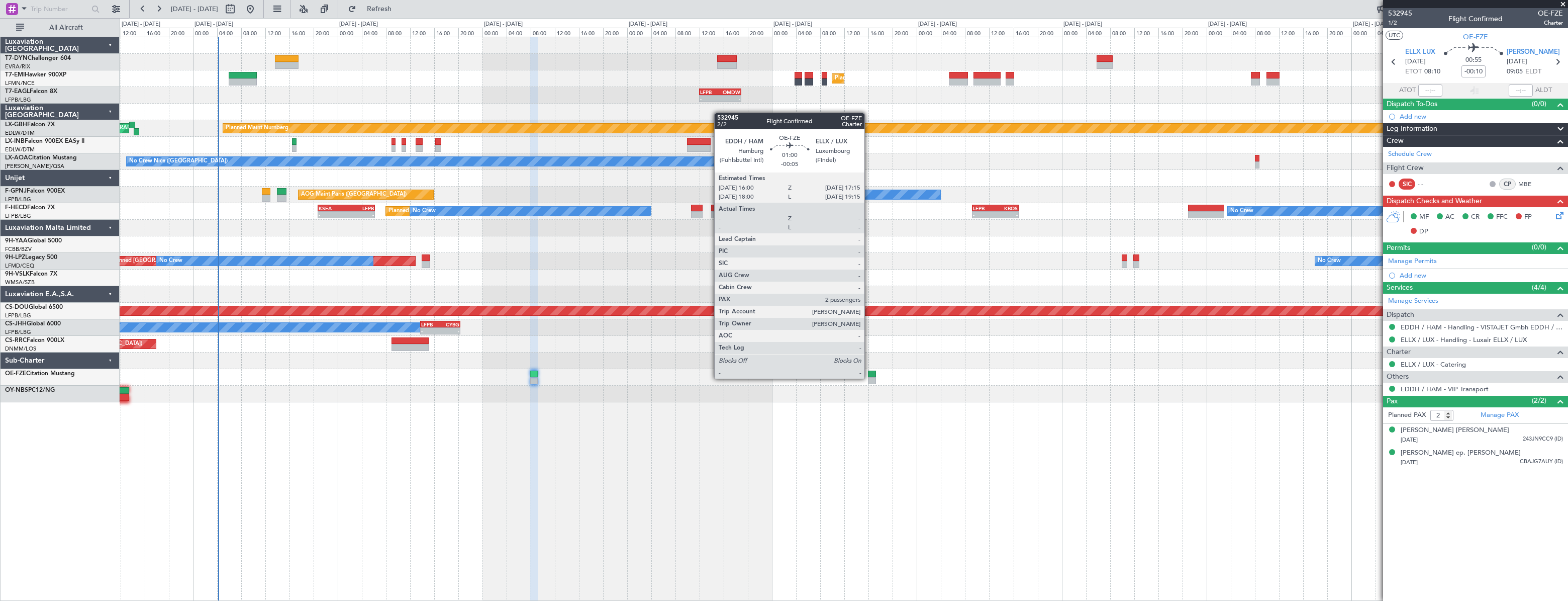
click at [869, 378] on div at bounding box center [871, 380] width 8 height 7
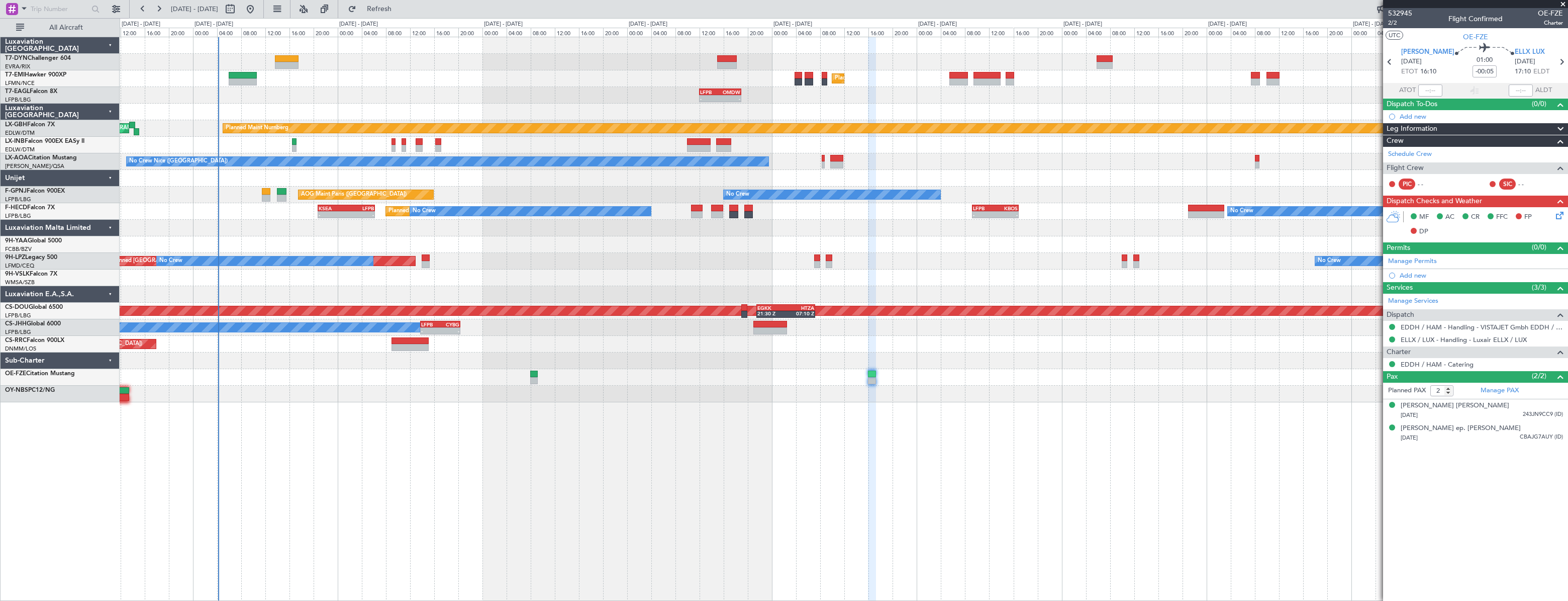
click at [251, 349] on div "Unplanned Maint [GEOGRAPHIC_DATA] (Riga Intl) Planned Maint [GEOGRAPHIC_DATA] -…" at bounding box center [843, 219] width 1448 height 365
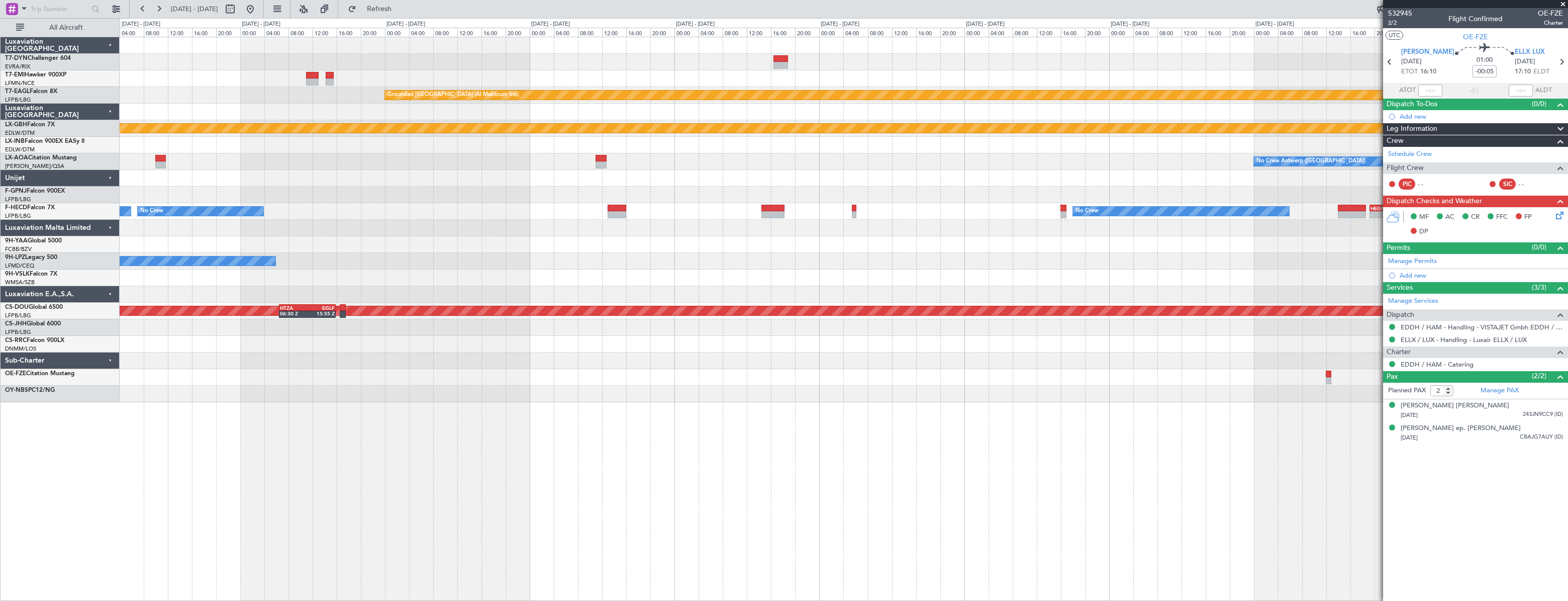
click at [424, 383] on div at bounding box center [843, 377] width 1448 height 17
click at [256, 400] on div at bounding box center [843, 394] width 1447 height 17
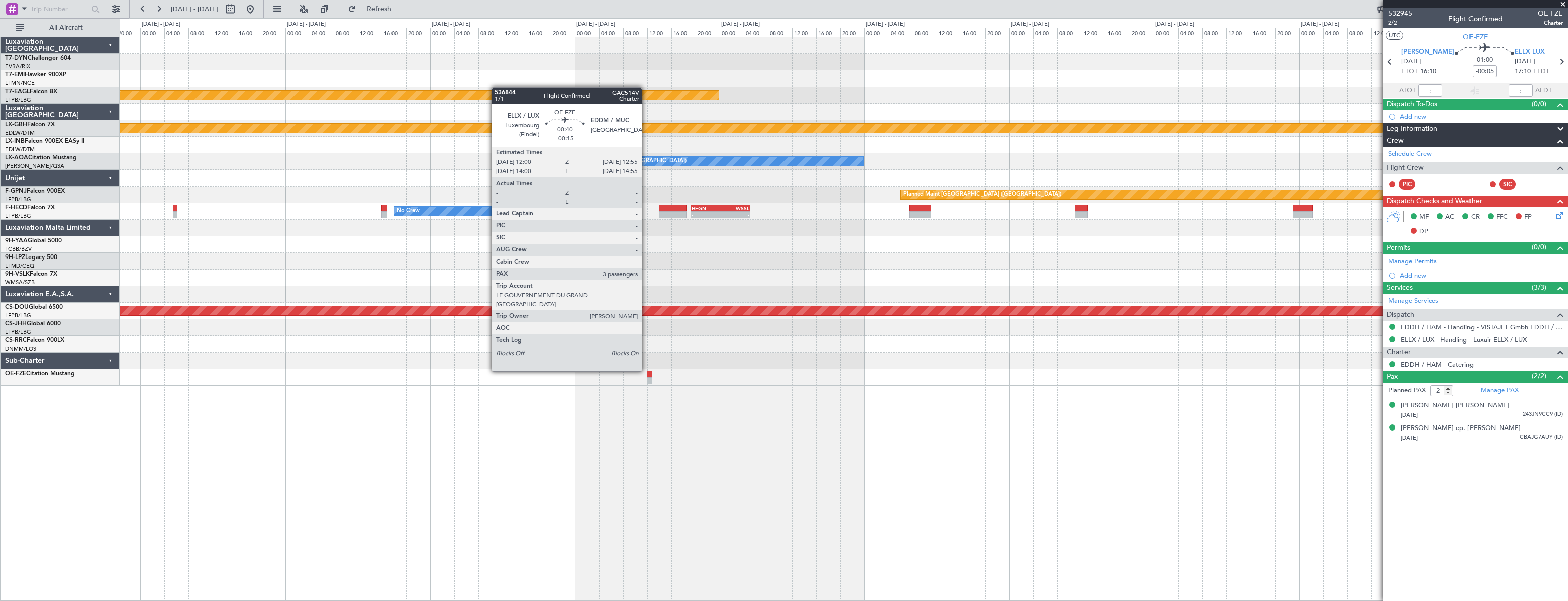
click at [647, 371] on div at bounding box center [650, 374] width 6 height 7
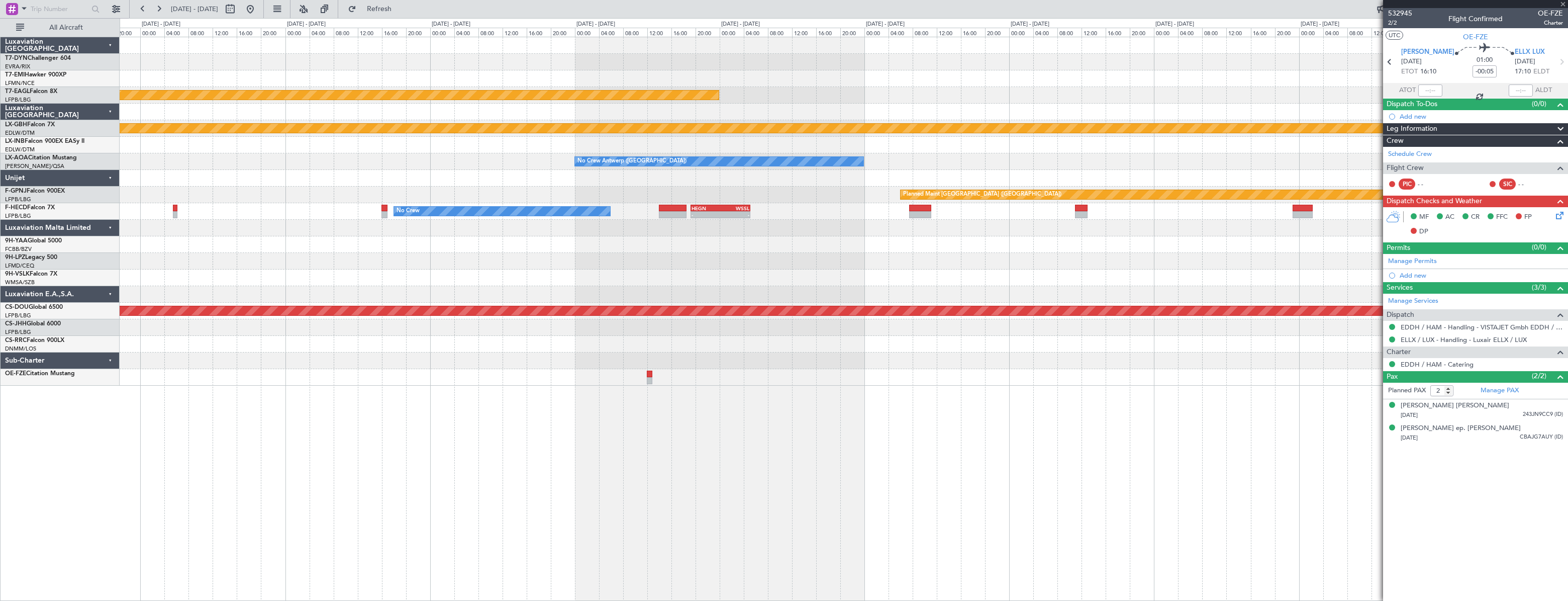
type input "-00:15"
type input "3"
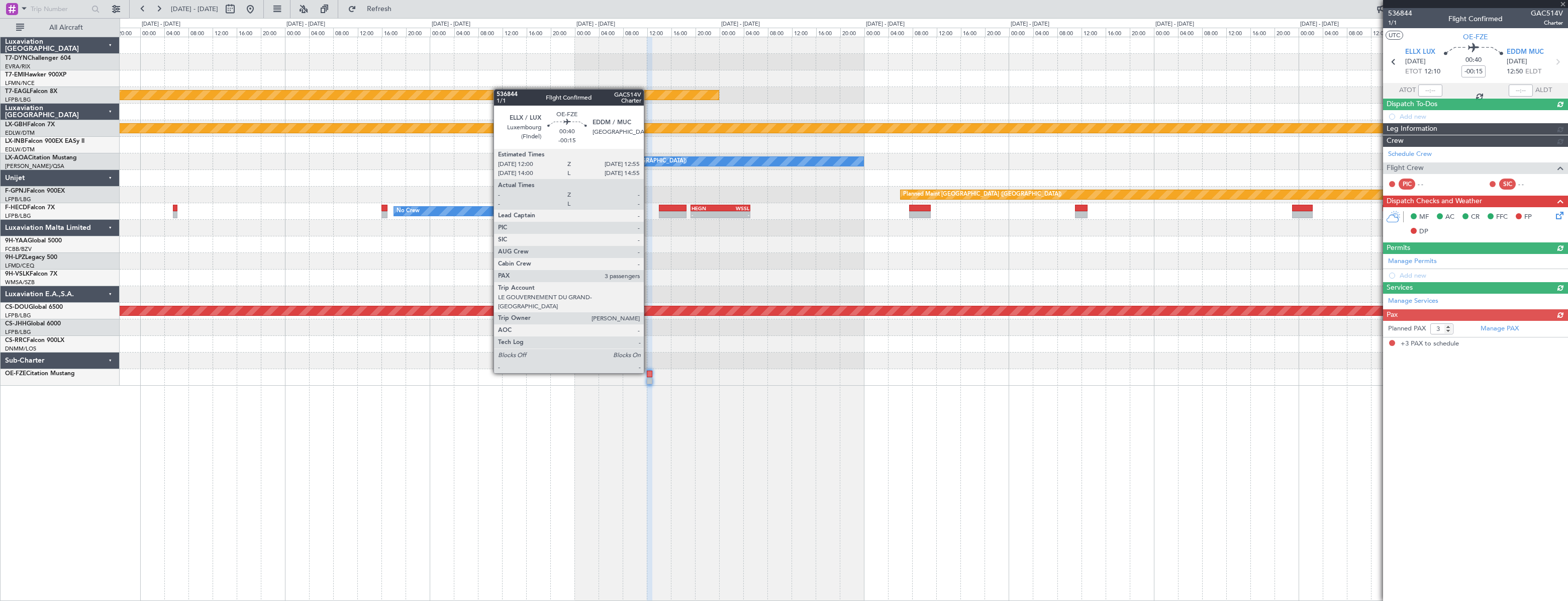
click at [649, 375] on div at bounding box center [650, 374] width 6 height 7
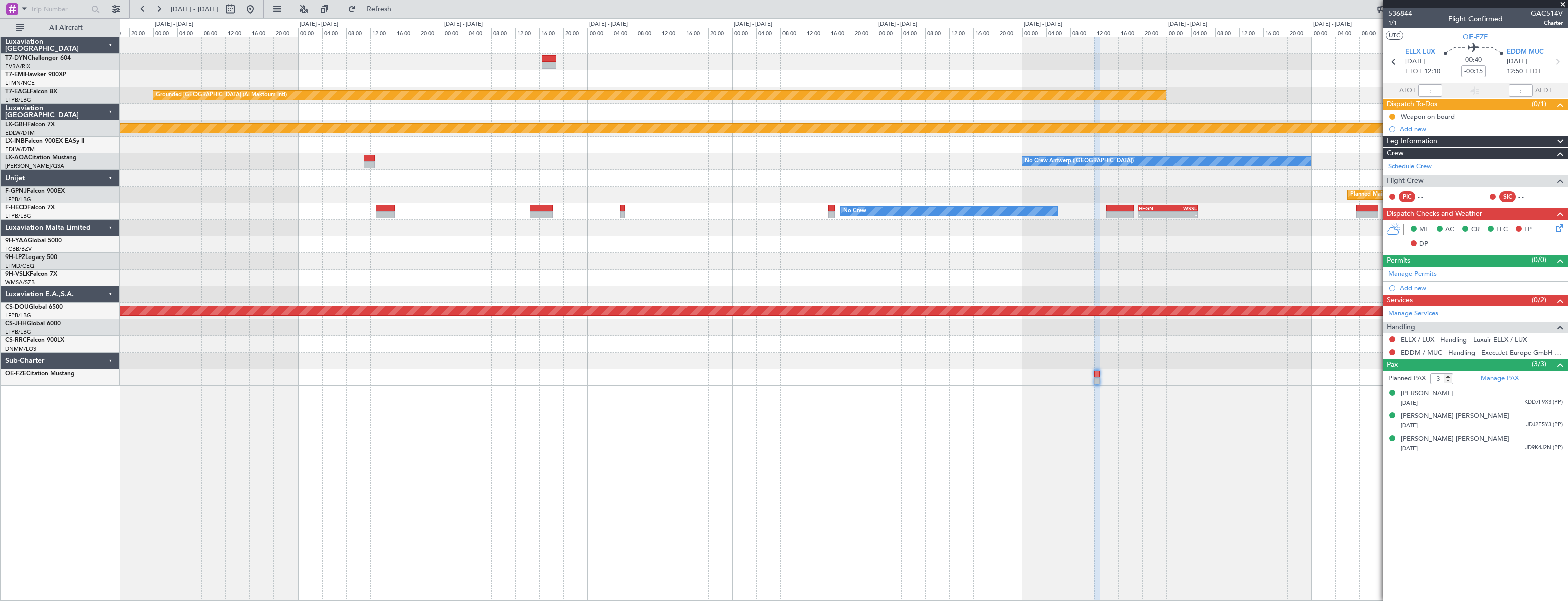
click at [811, 347] on div "Grounded [GEOGRAPHIC_DATA] (Al Maktoum Intl) Planned Maint Nurnberg No Crew [GE…" at bounding box center [843, 211] width 1447 height 348
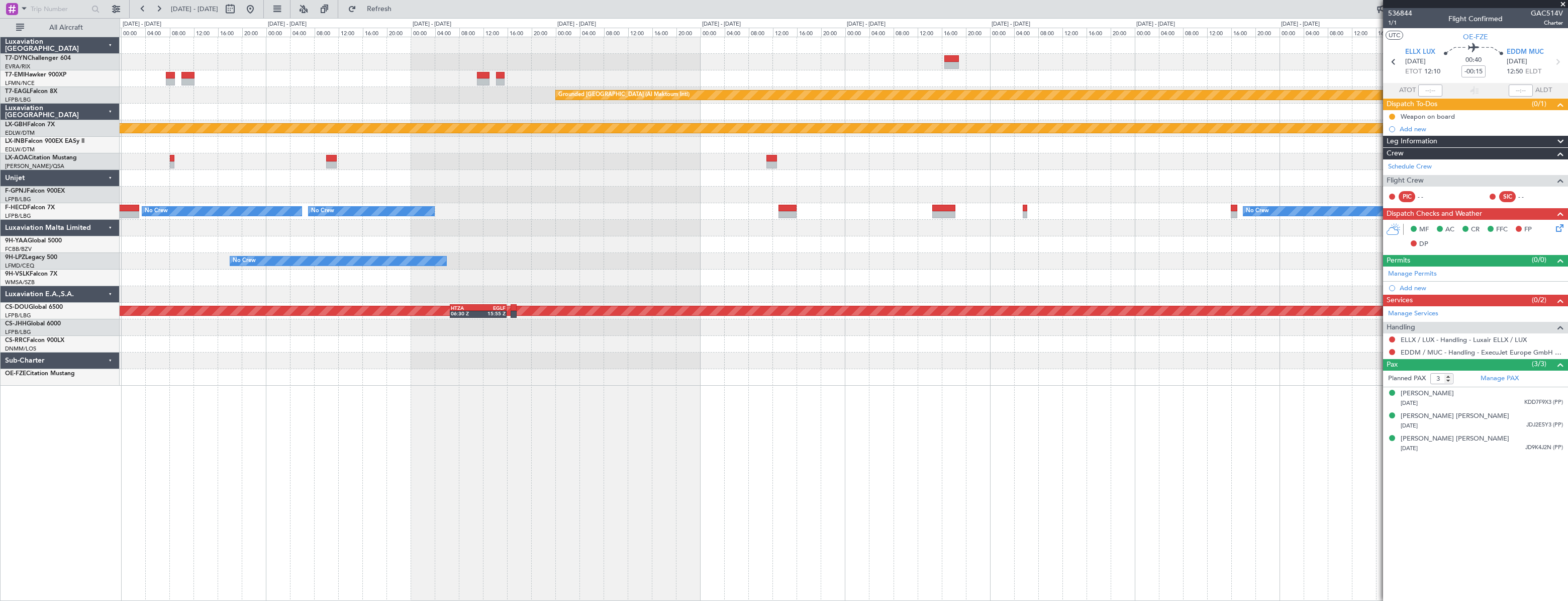
click at [792, 344] on div "Planned Maint [GEOGRAPHIC_DATA] Grounded [GEOGRAPHIC_DATA] (Al Maktoum Intl) Pl…" at bounding box center [843, 318] width 1448 height 564
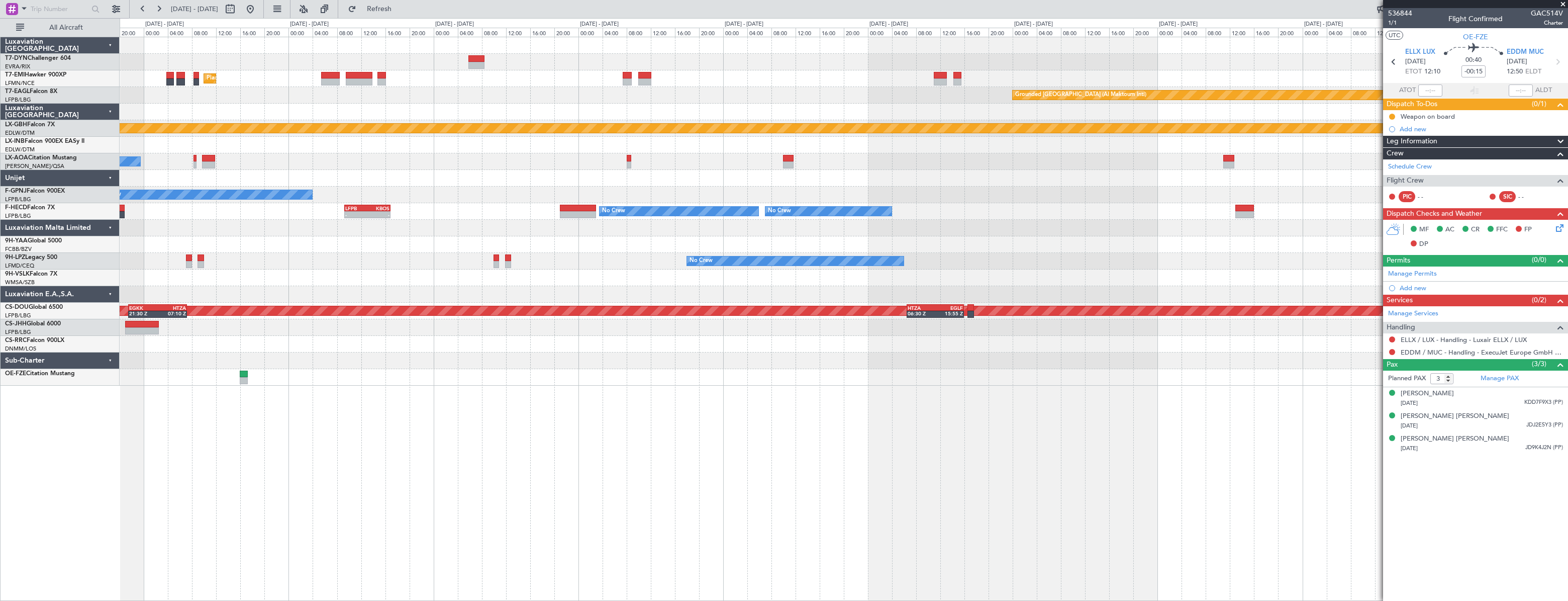
click at [920, 229] on div at bounding box center [843, 227] width 1448 height 17
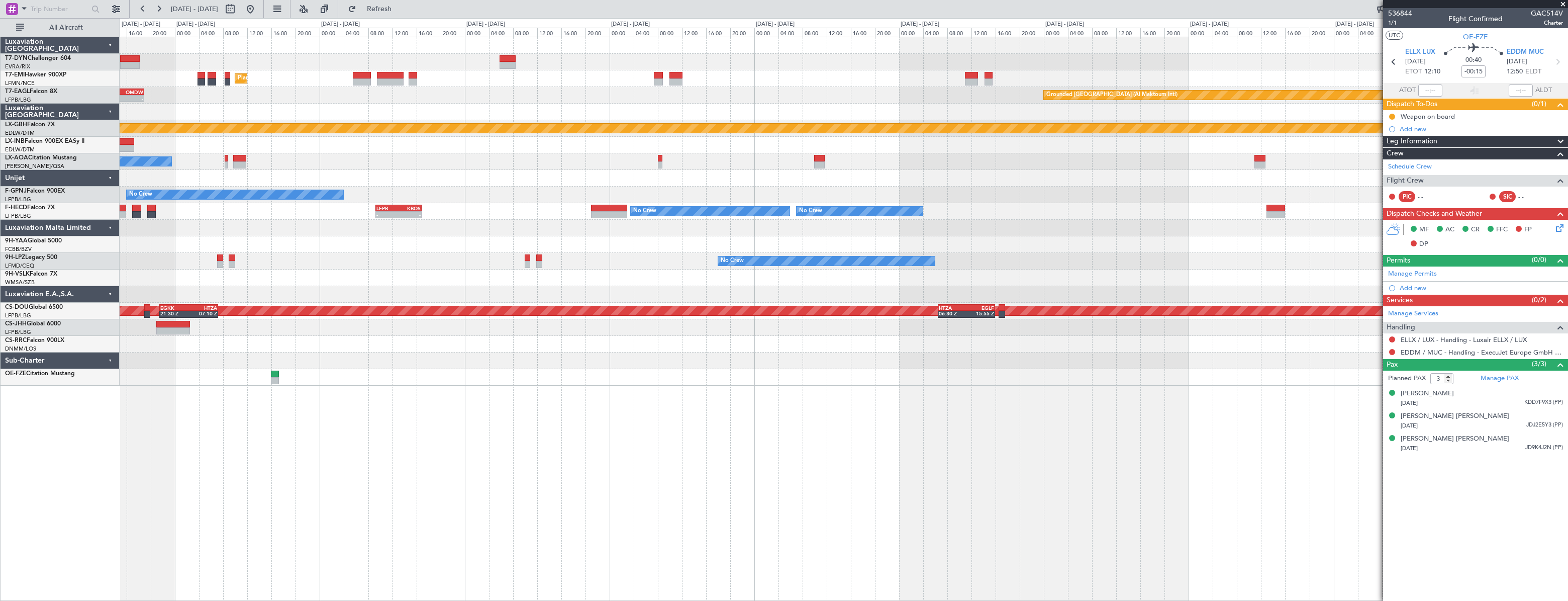
click at [831, 308] on div "Planned Maint [GEOGRAPHIC_DATA] Grounded [GEOGRAPHIC_DATA] (Al Maktoum Intl) LF…" at bounding box center [843, 211] width 1448 height 348
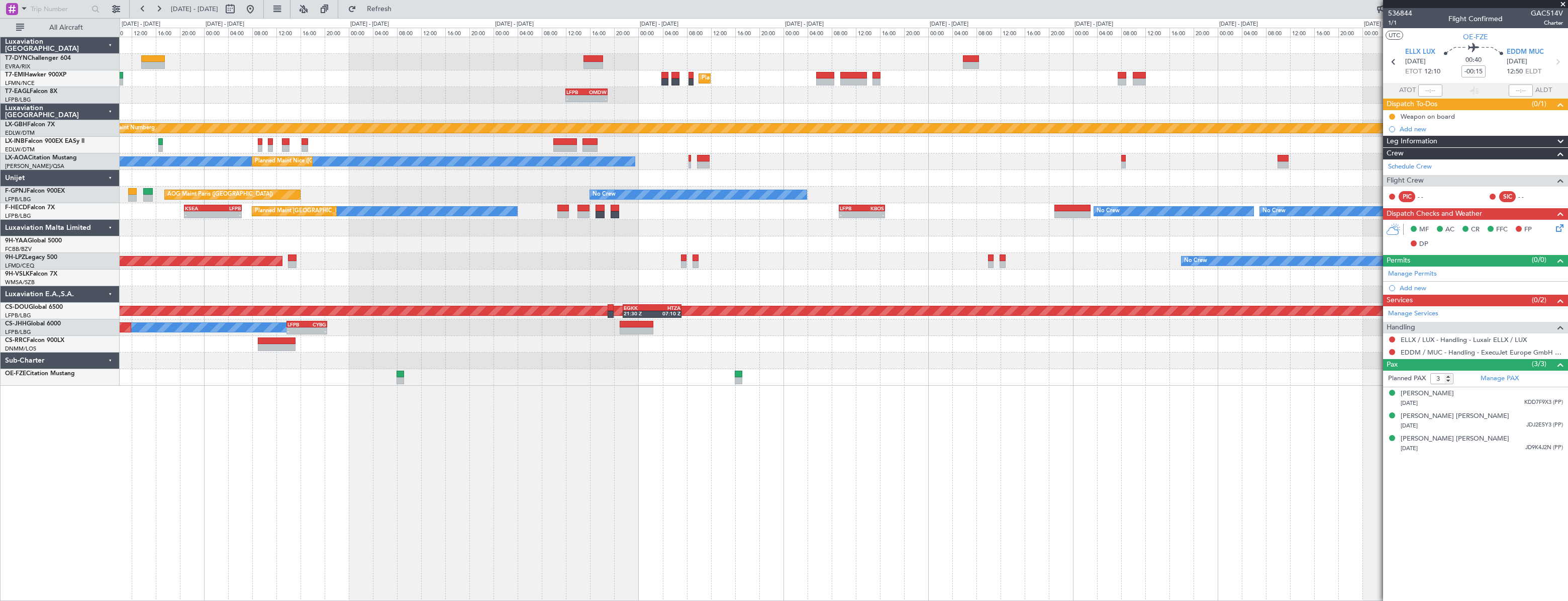
click at [1078, 303] on div "Unplanned Maint [GEOGRAPHIC_DATA] (Riga Intl) Planned Maint [GEOGRAPHIC_DATA] G…" at bounding box center [843, 211] width 1448 height 348
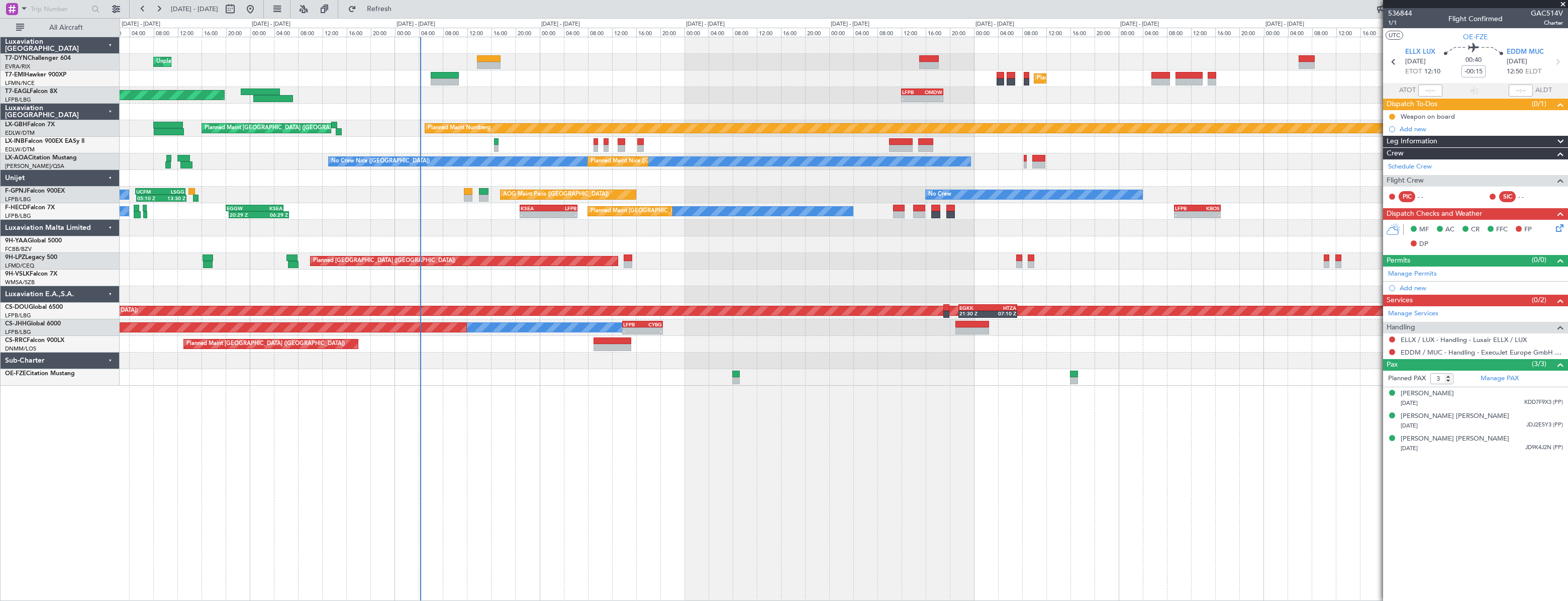
click at [505, 358] on div "Unplanned Maint [GEOGRAPHIC_DATA] (Riga Intl) Planned Maint [GEOGRAPHIC_DATA] L…" at bounding box center [843, 211] width 1447 height 348
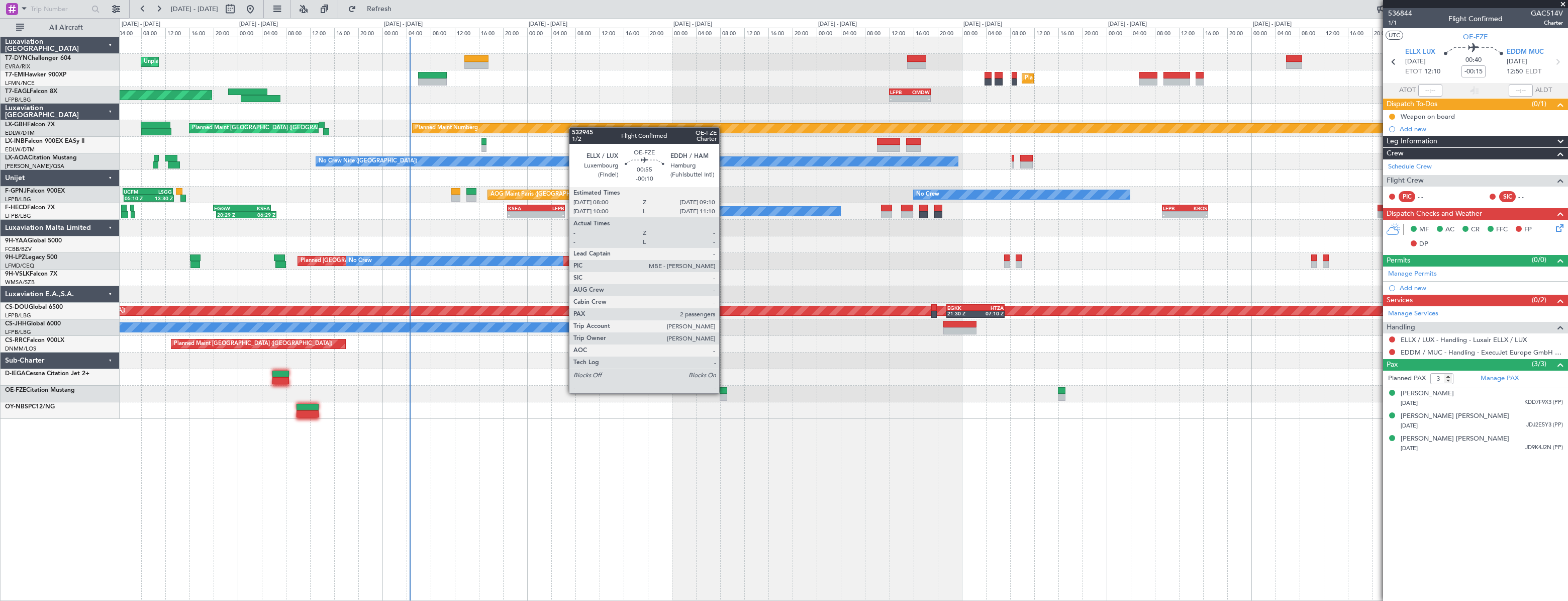
click at [723, 392] on div at bounding box center [723, 390] width 8 height 7
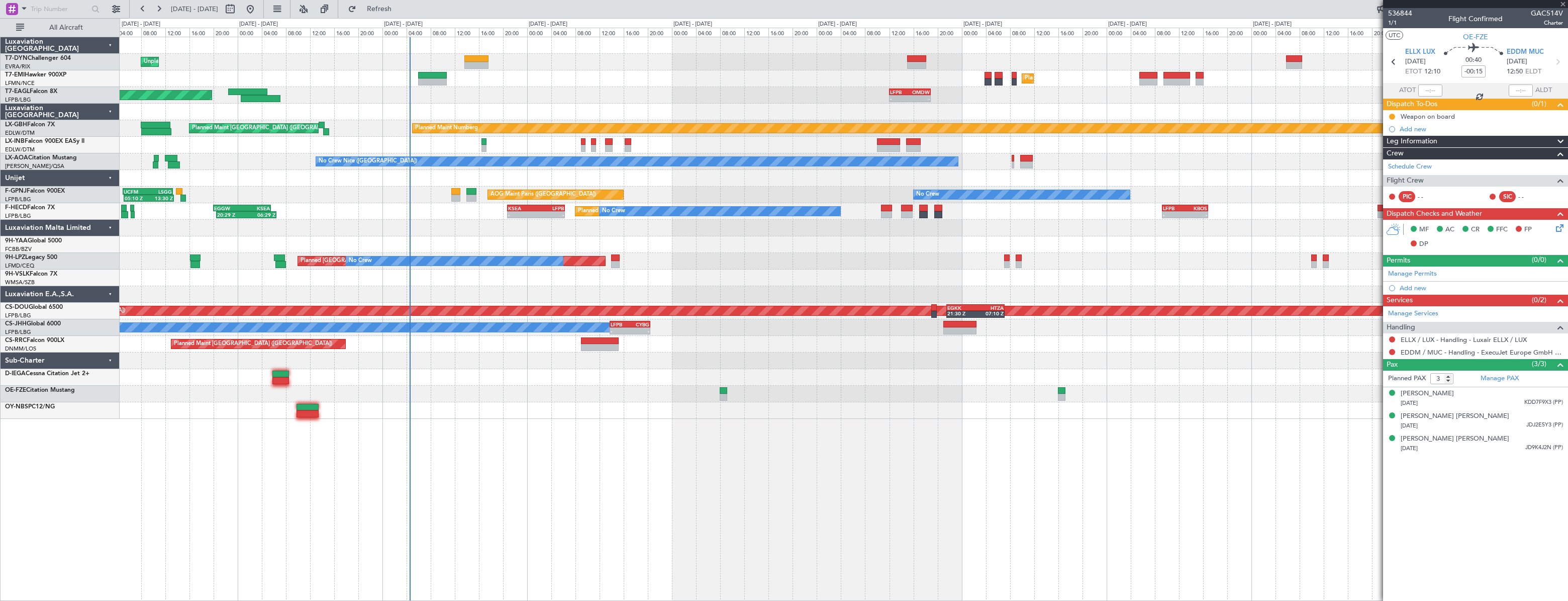
type input "-00:10"
type input "2"
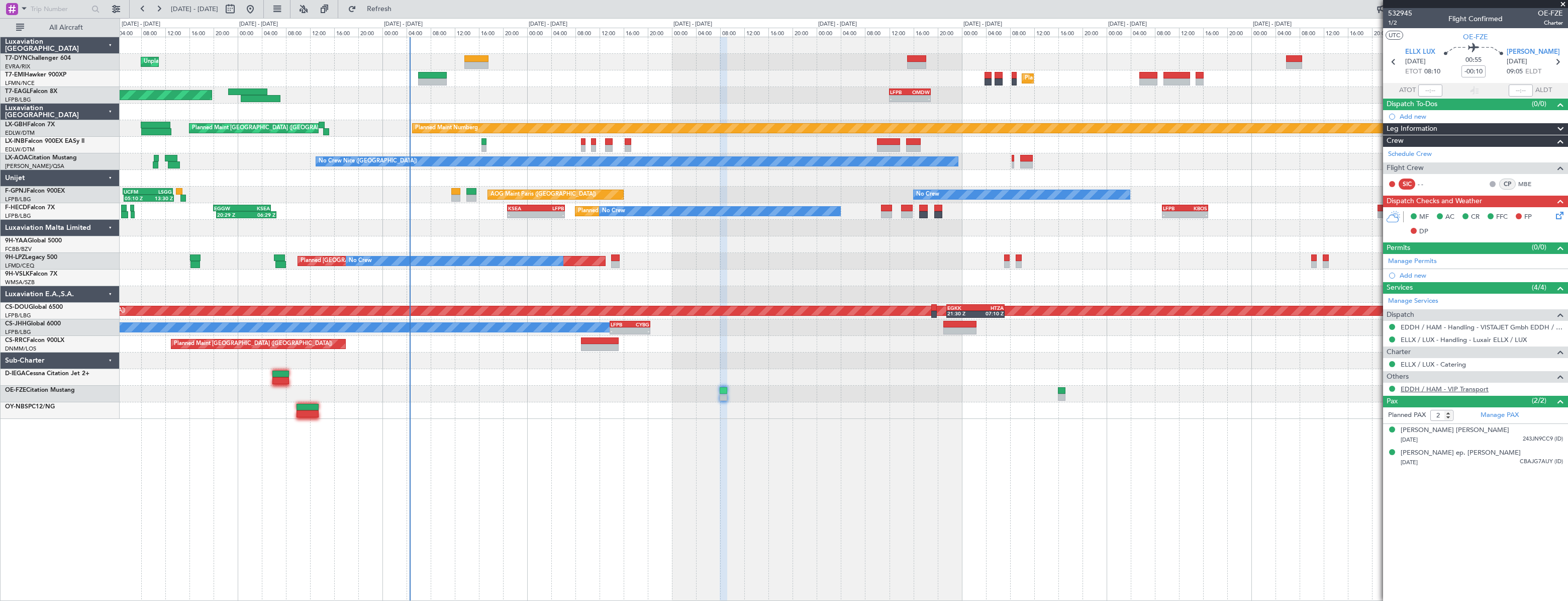
click at [1433, 387] on link "EDDH / HAM - VIP Transport" at bounding box center [1444, 389] width 88 height 9
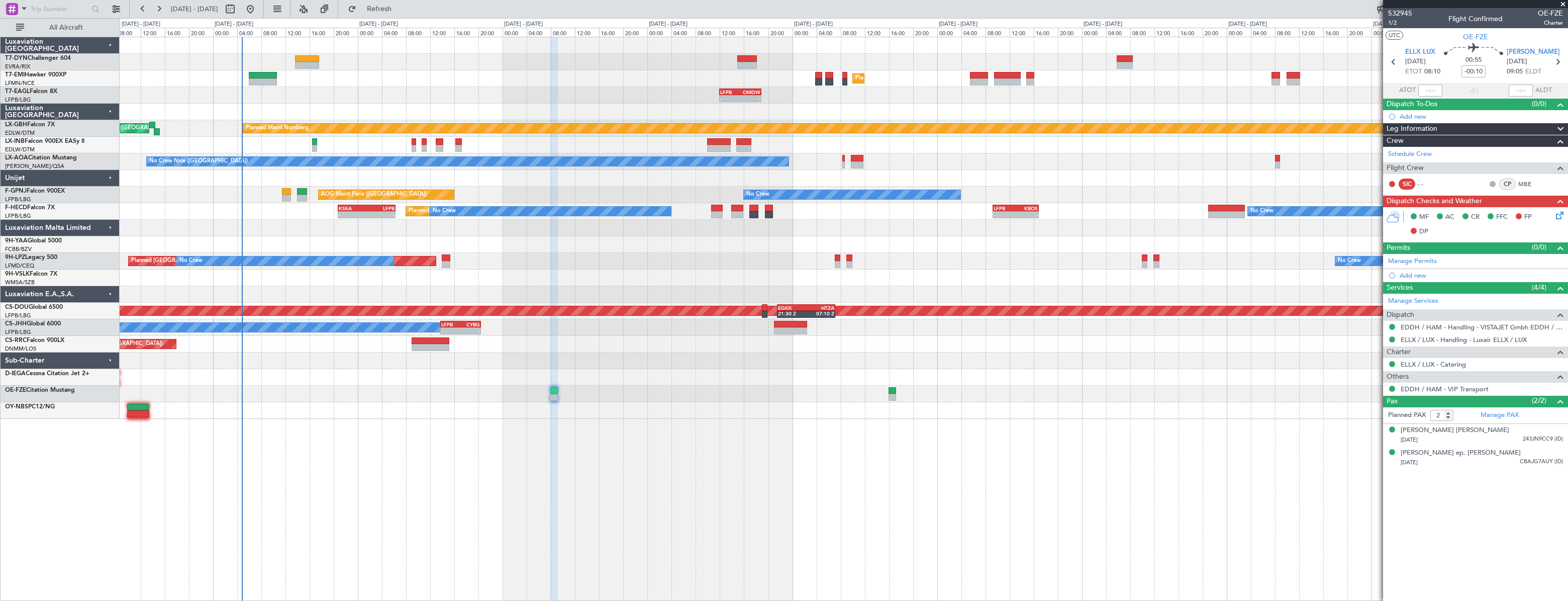
click at [526, 340] on div "Planned Maint [GEOGRAPHIC_DATA] ([GEOGRAPHIC_DATA])" at bounding box center [843, 344] width 1448 height 17
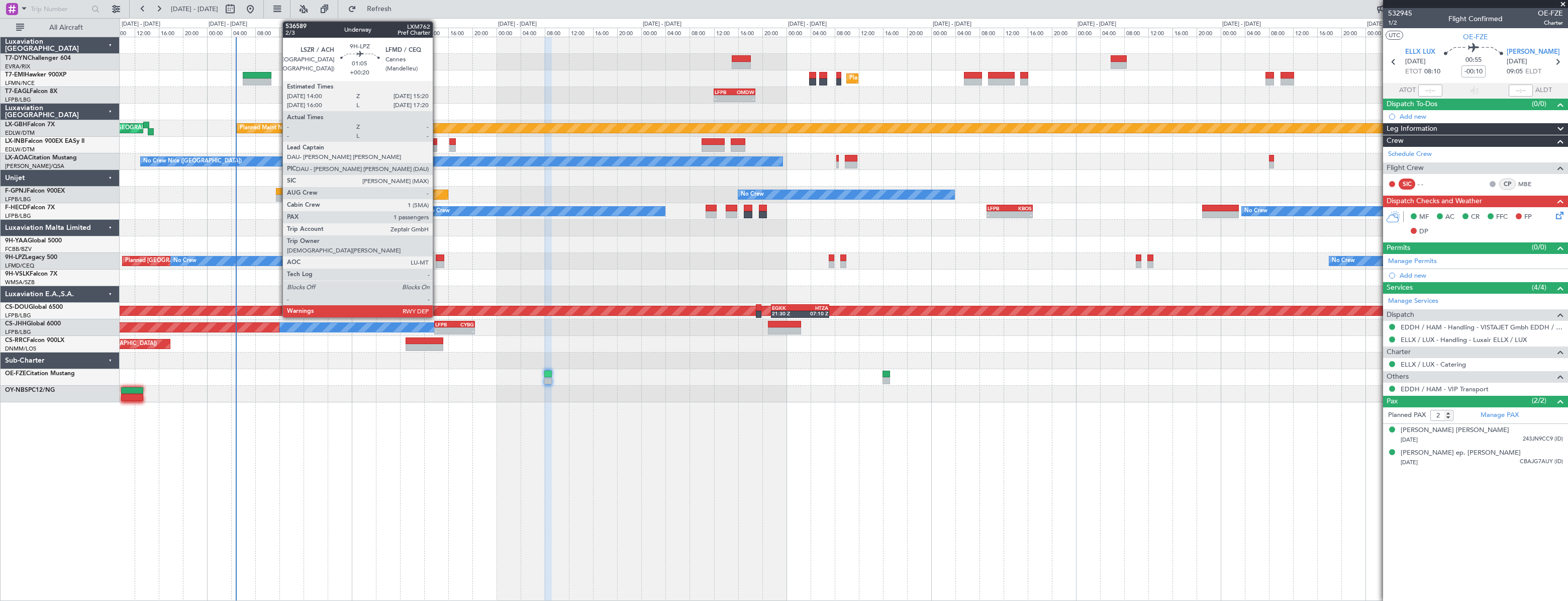
click at [437, 257] on div at bounding box center [439, 257] width 9 height 7
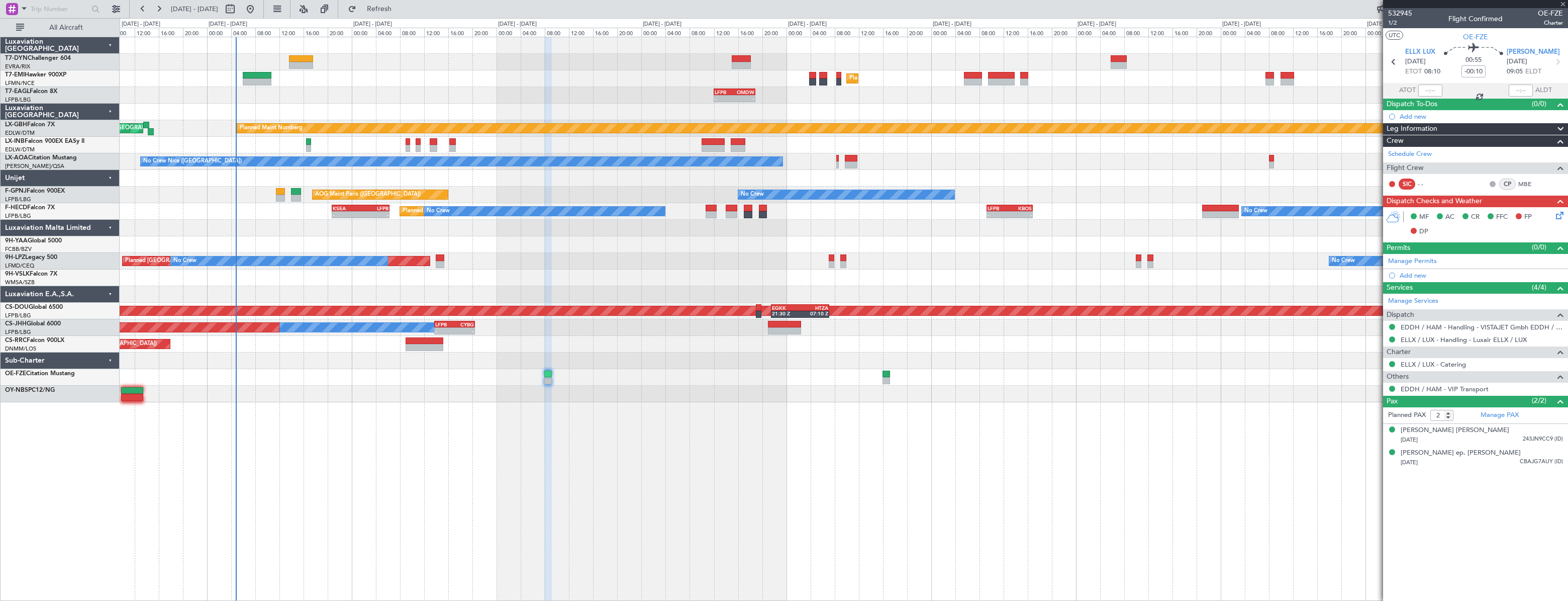
type input "+00:20"
type input "1"
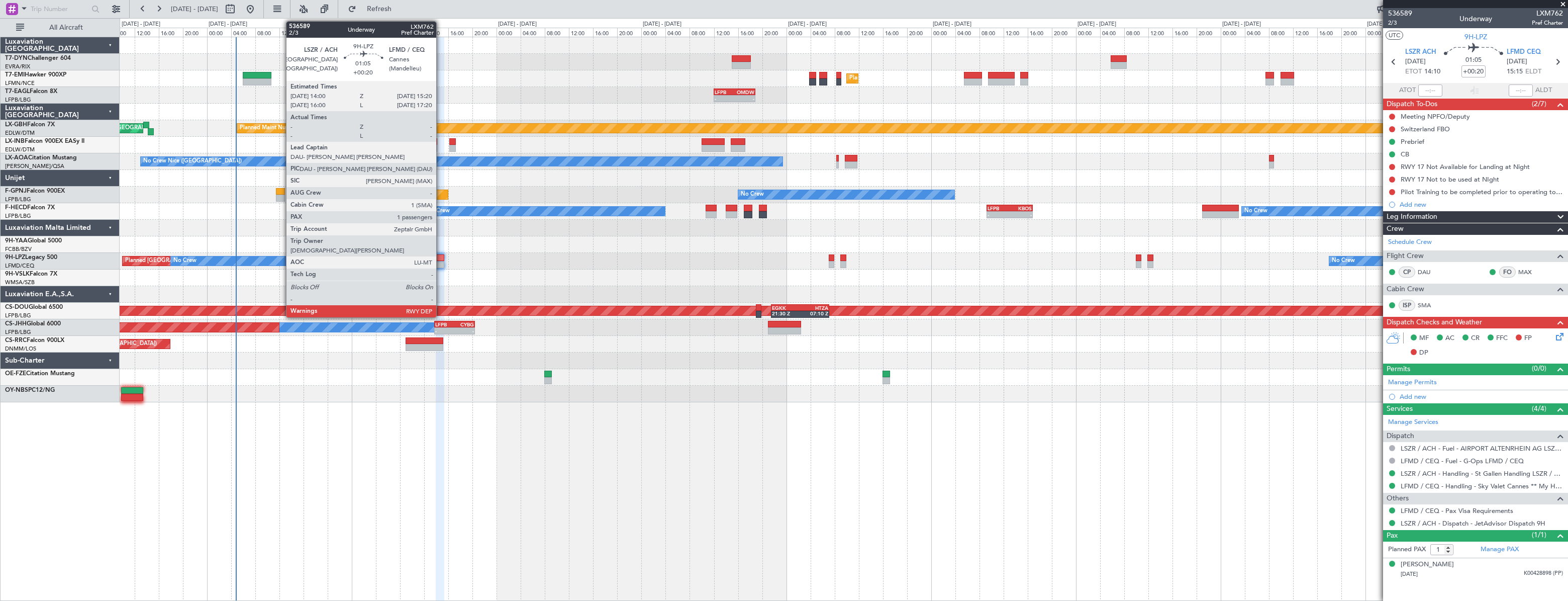
click at [441, 257] on div at bounding box center [439, 257] width 9 height 7
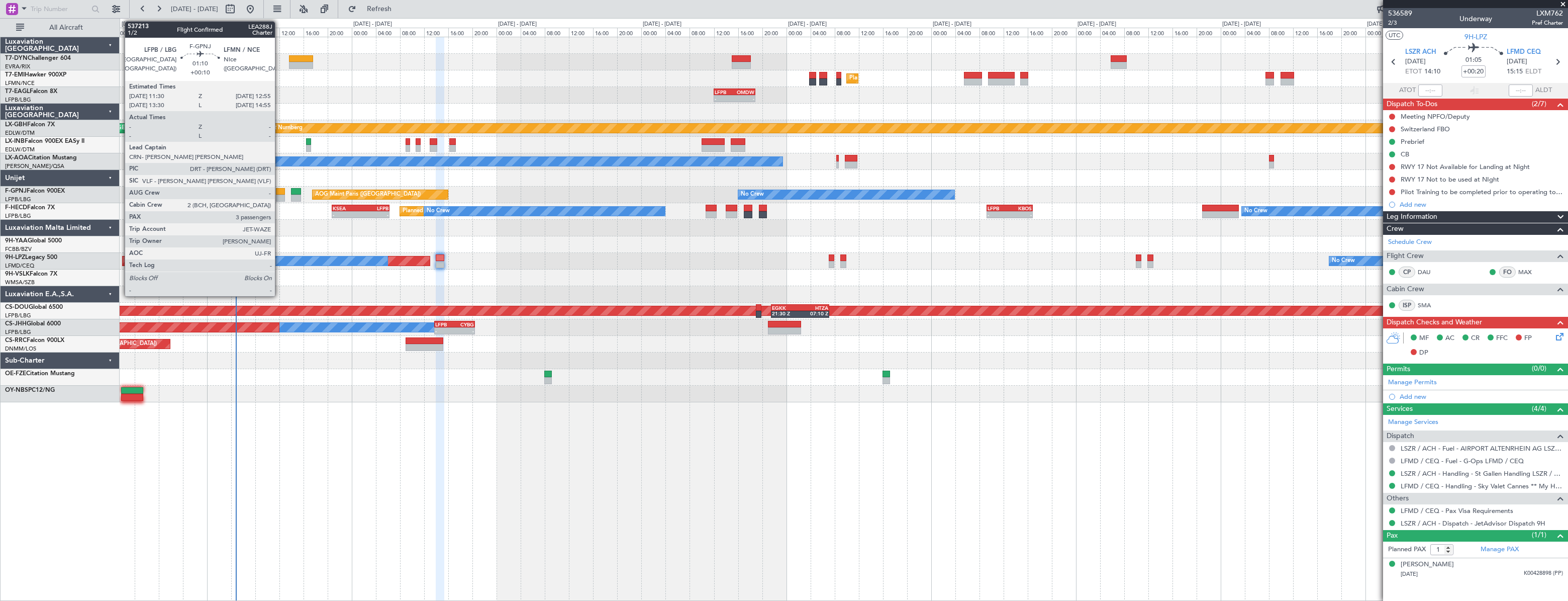
click at [279, 193] on div at bounding box center [280, 191] width 9 height 7
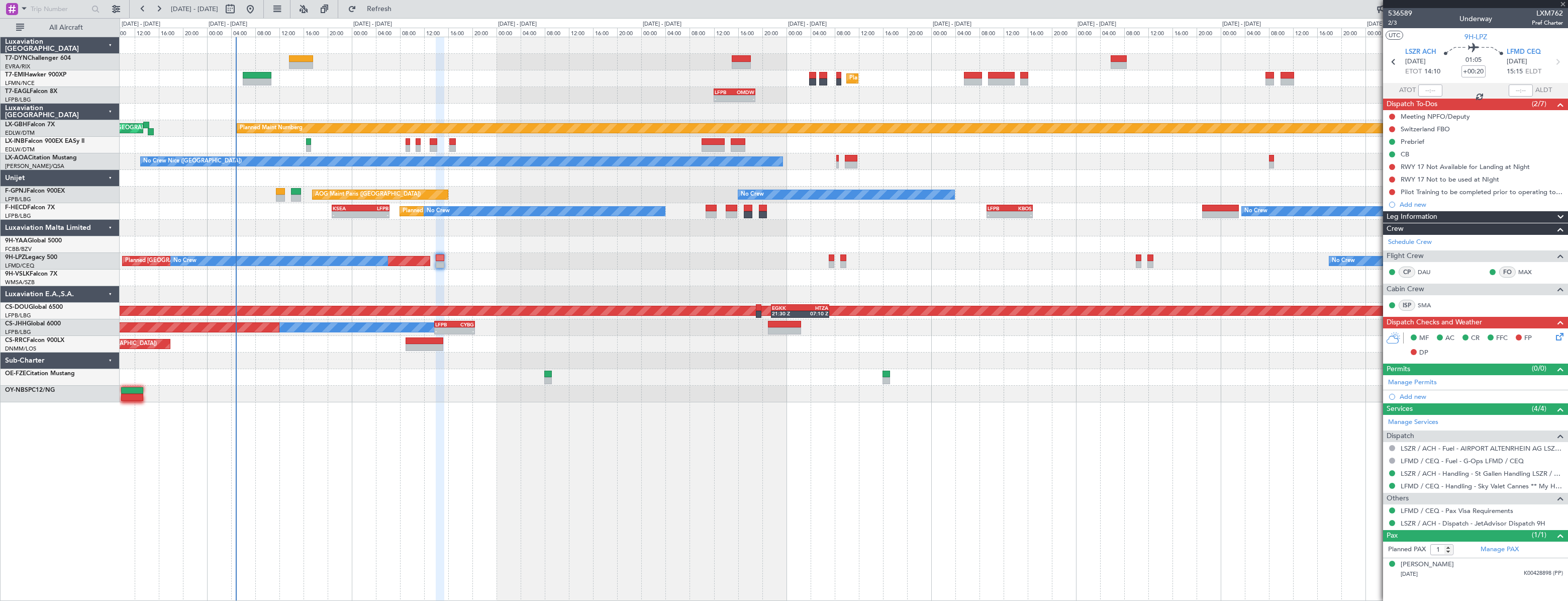
type input "+00:10"
type input "3"
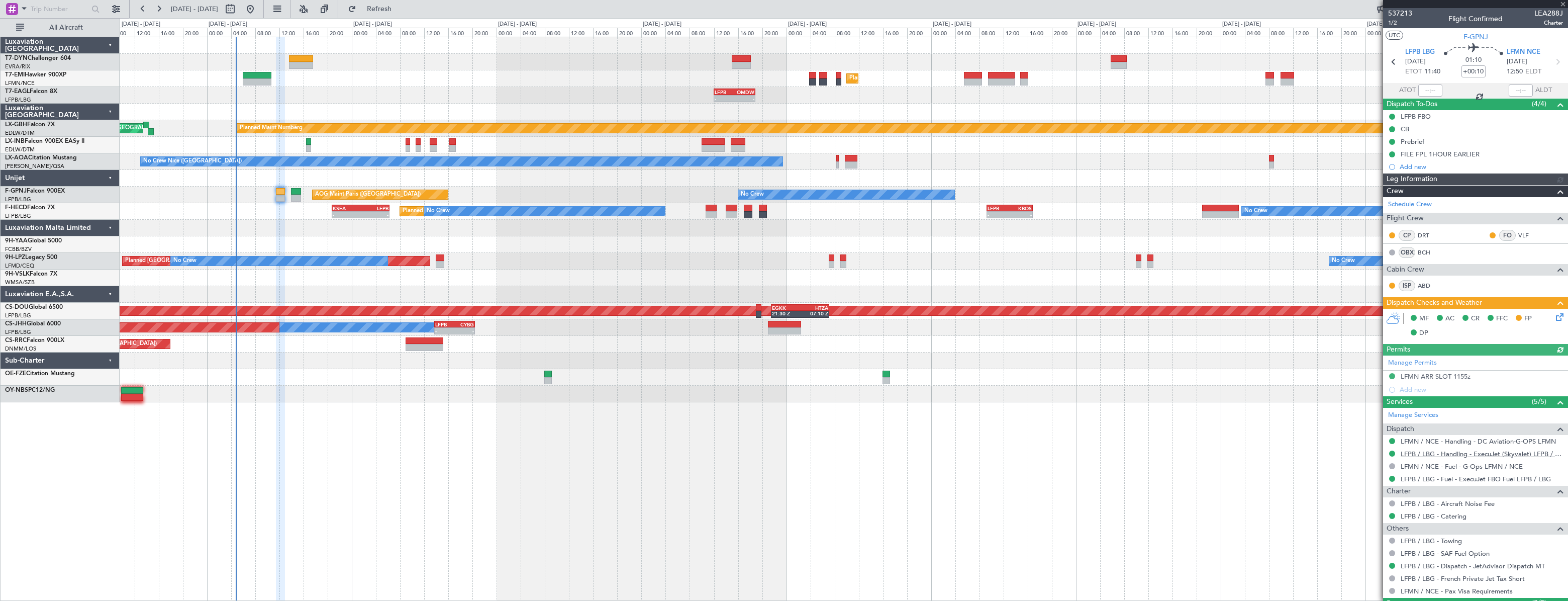
scroll to position [92, 0]
